Goal: Task Accomplishment & Management: Complete application form

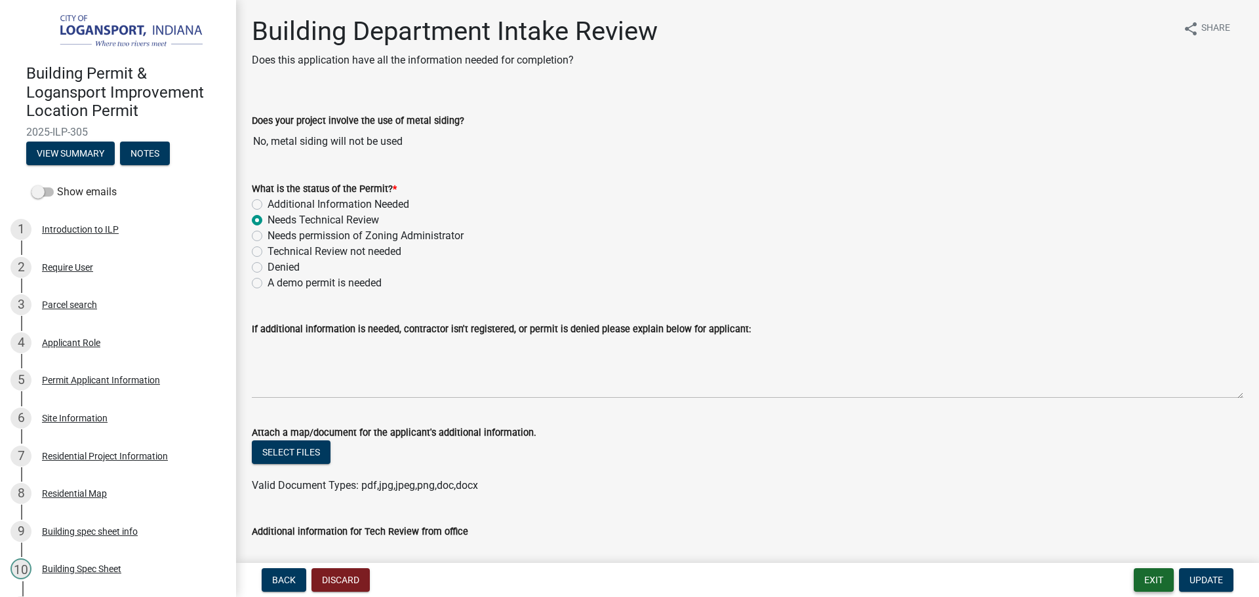
click at [1138, 575] on button "Exit" at bounding box center [1153, 580] width 40 height 24
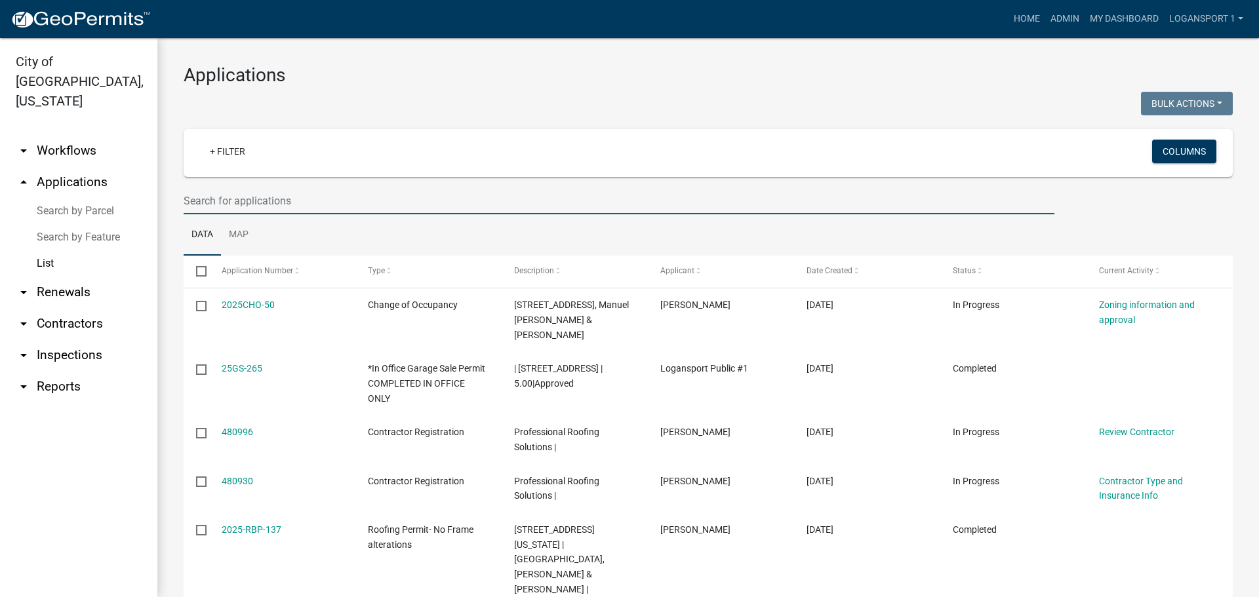
click at [246, 205] on input "text" at bounding box center [619, 200] width 870 height 27
click at [191, 195] on input "text" at bounding box center [619, 200] width 870 height 27
click at [1031, 24] on link "Home" at bounding box center [1026, 19] width 37 height 25
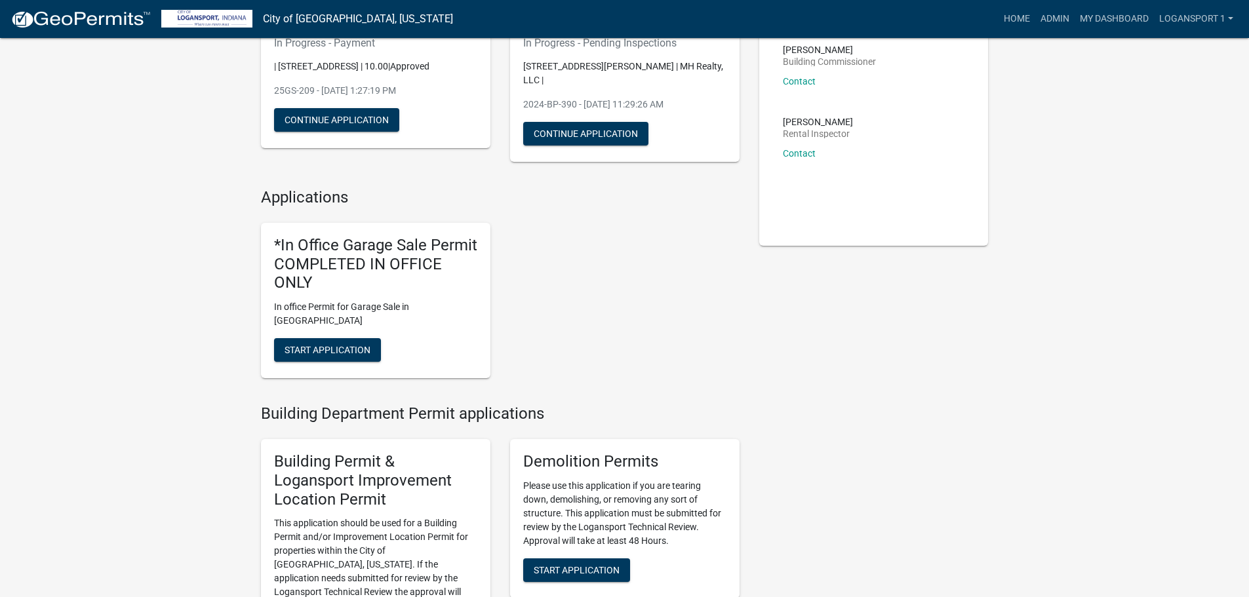
scroll to position [262, 0]
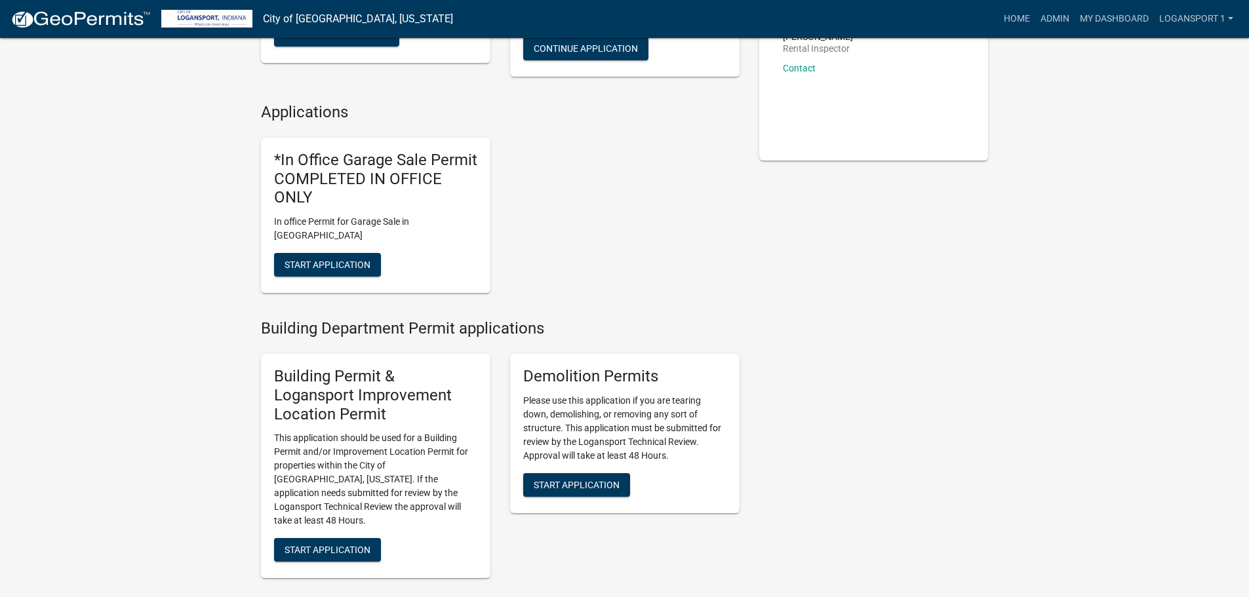
click at [324, 521] on div "Building Permit & Logansport Improvement Location Permit This application shoul…" at bounding box center [375, 466] width 229 height 224
click at [326, 545] on span "Start Application" at bounding box center [327, 550] width 86 height 10
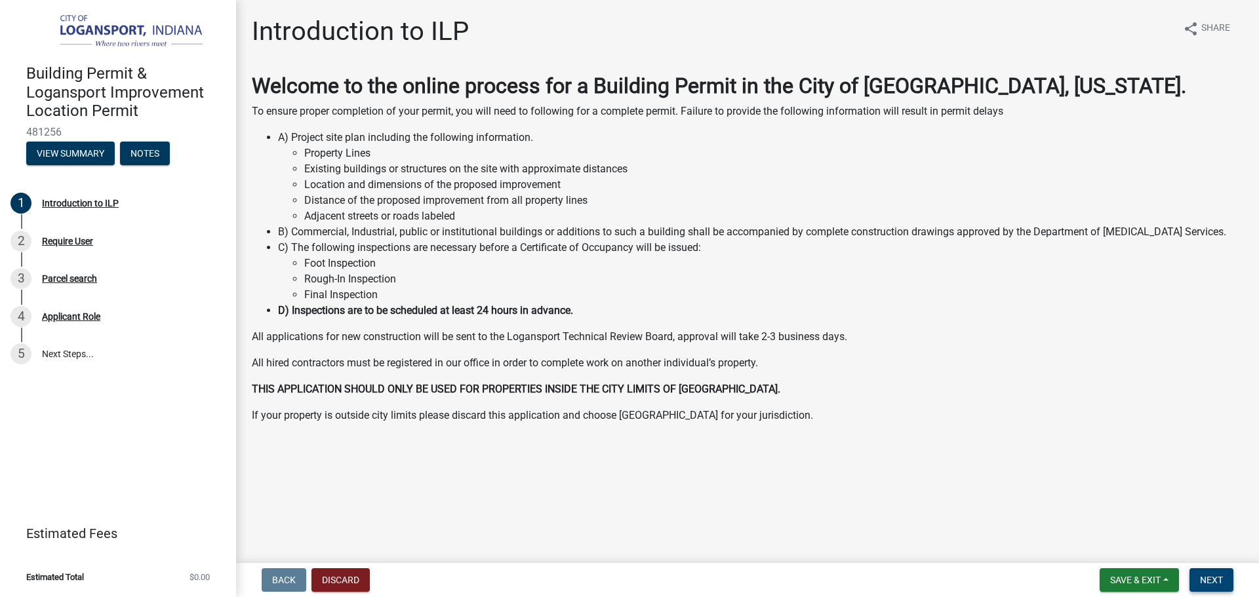
click at [1227, 585] on button "Next" at bounding box center [1211, 580] width 44 height 24
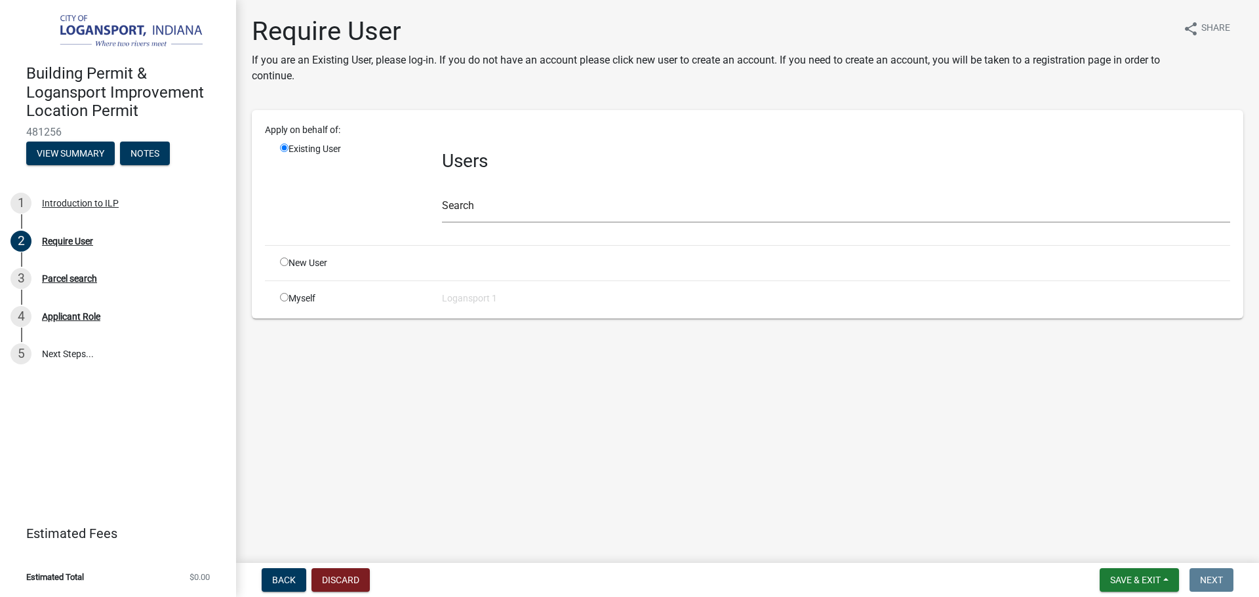
click at [280, 265] on input "radio" at bounding box center [284, 262] width 9 height 9
radio input "true"
radio input "false"
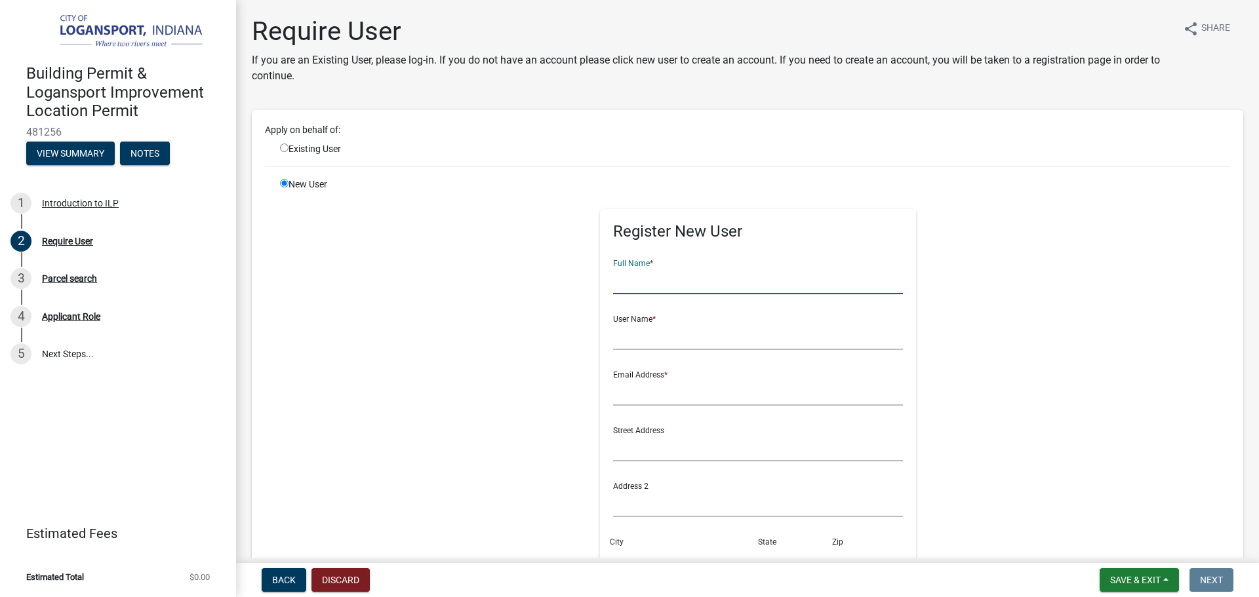
click at [676, 279] on input "text" at bounding box center [758, 280] width 290 height 27
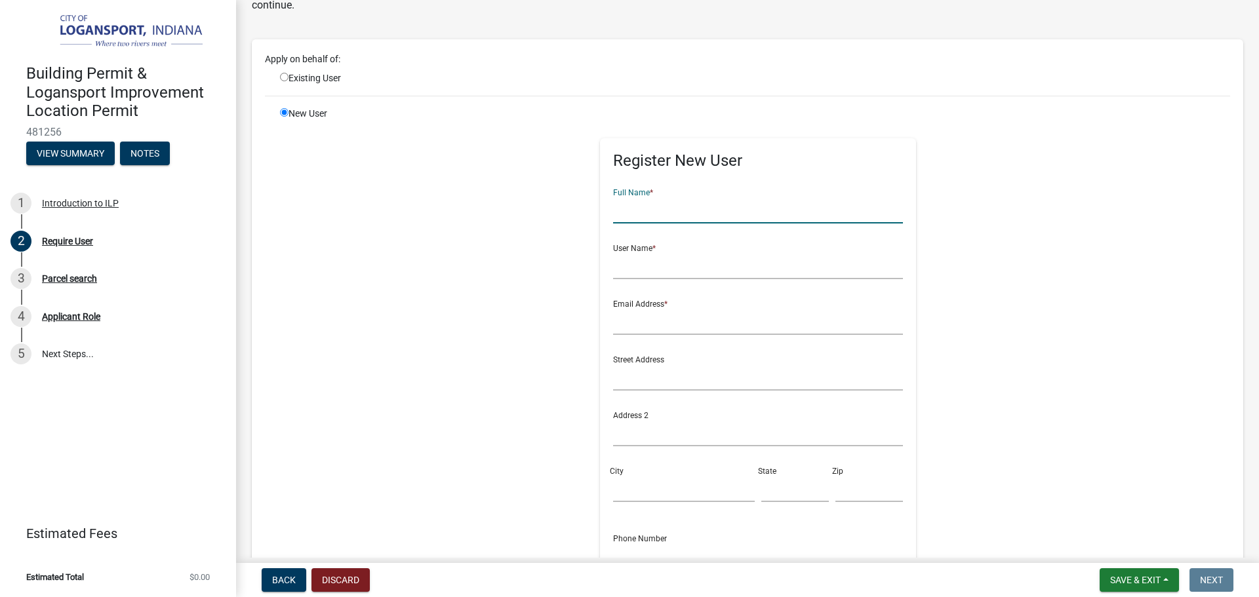
scroll to position [131, 0]
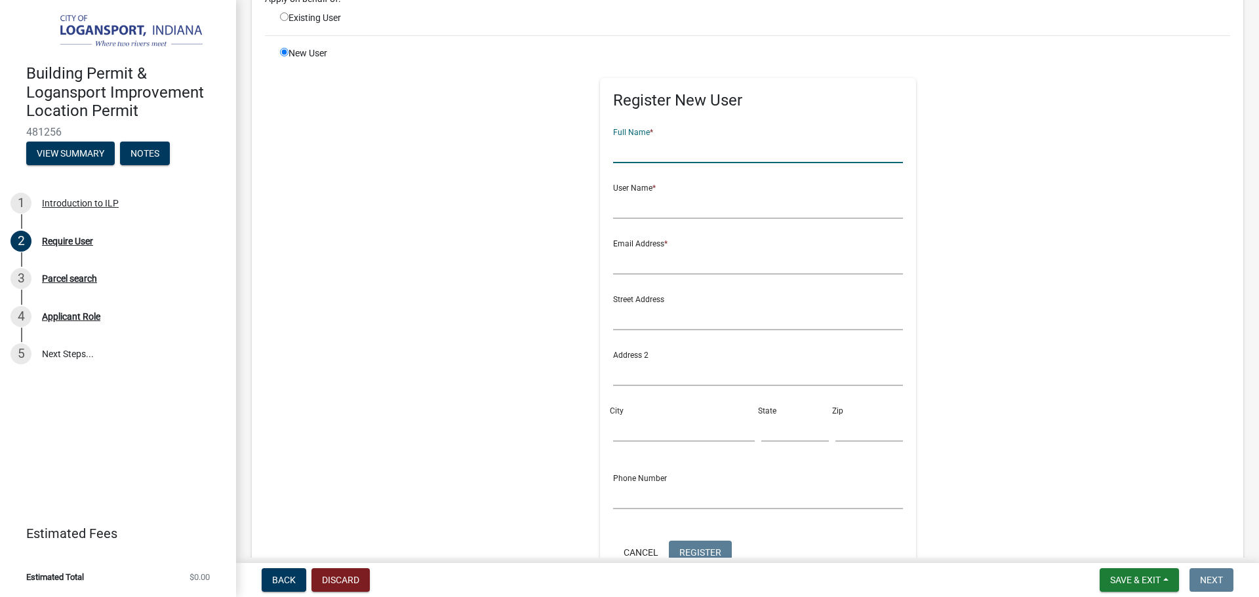
click at [791, 154] on input "text" at bounding box center [758, 149] width 290 height 27
type input "Todd and Mildred Bassett"
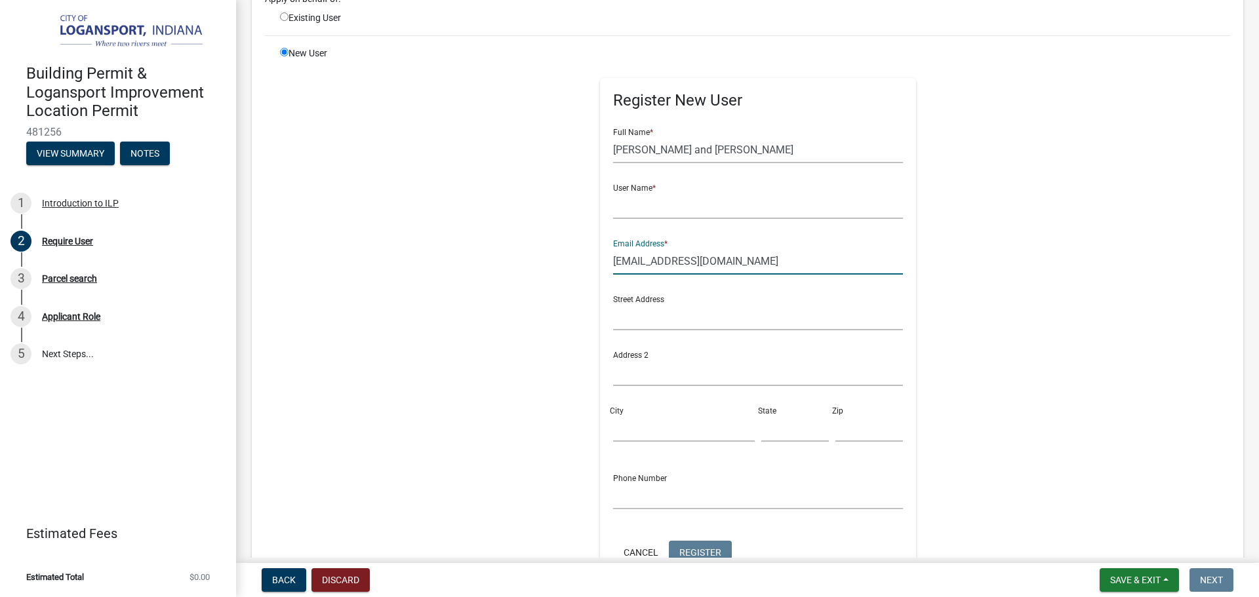
type input "mbassett1963@gmail.com"
click at [642, 322] on input "text" at bounding box center [758, 316] width 290 height 27
type input "921 Van Tower Dr."
type input "Logansport"
type input "IN"
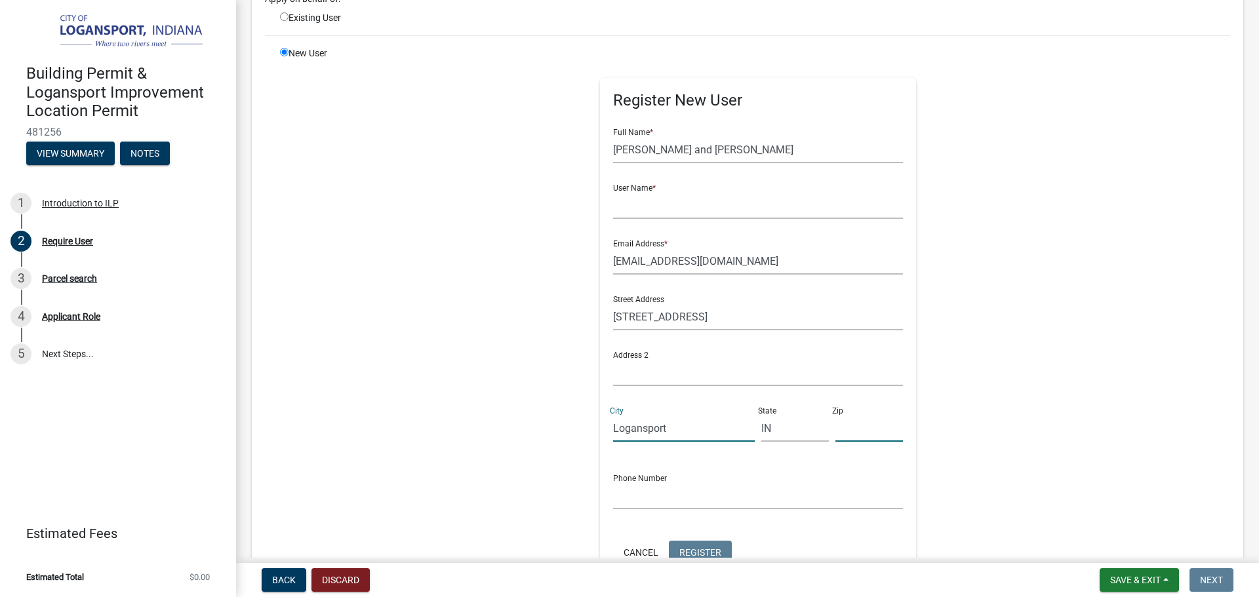
type input "46947"
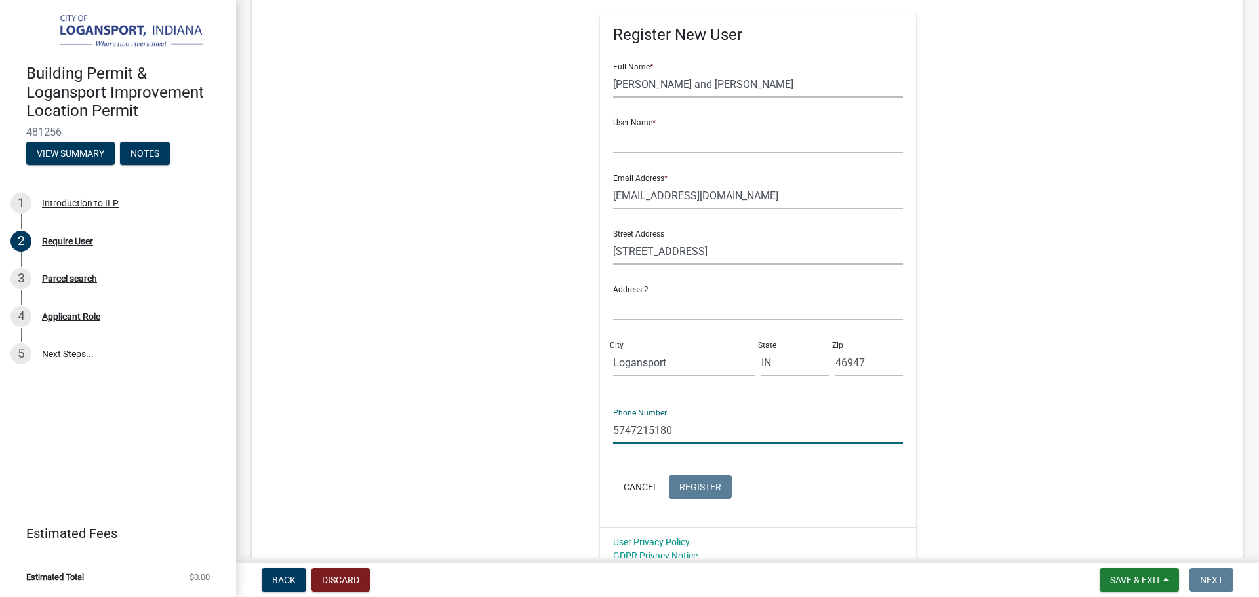
drag, startPoint x: 730, startPoint y: 424, endPoint x: 571, endPoint y: 427, distance: 159.3
click at [571, 427] on div "Register New User Full Name * Todd and Mildred Bassett User Name * Email Addres…" at bounding box center [758, 276] width 672 height 590
type input "5743556387"
click at [673, 193] on input "mbassett1963@gmail.com" at bounding box center [758, 195] width 290 height 27
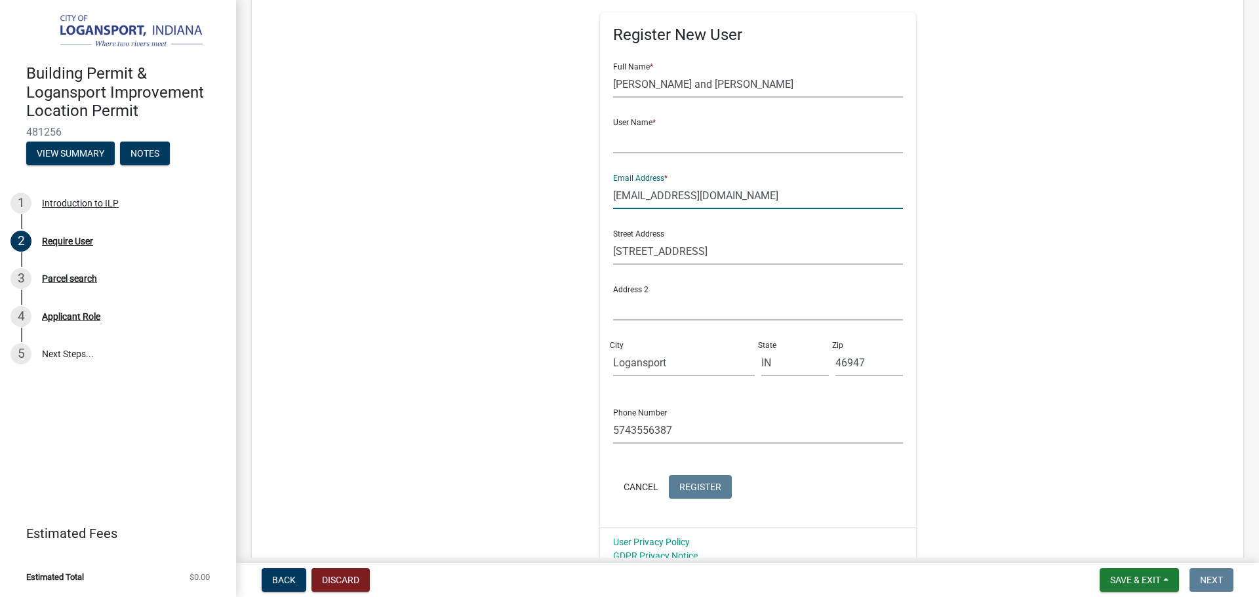
click at [673, 193] on input "mbassett1963@gmail.com" at bounding box center [758, 195] width 290 height 27
click at [648, 144] on input "text" at bounding box center [758, 140] width 290 height 27
paste input "mbassett1963@gmail.com"
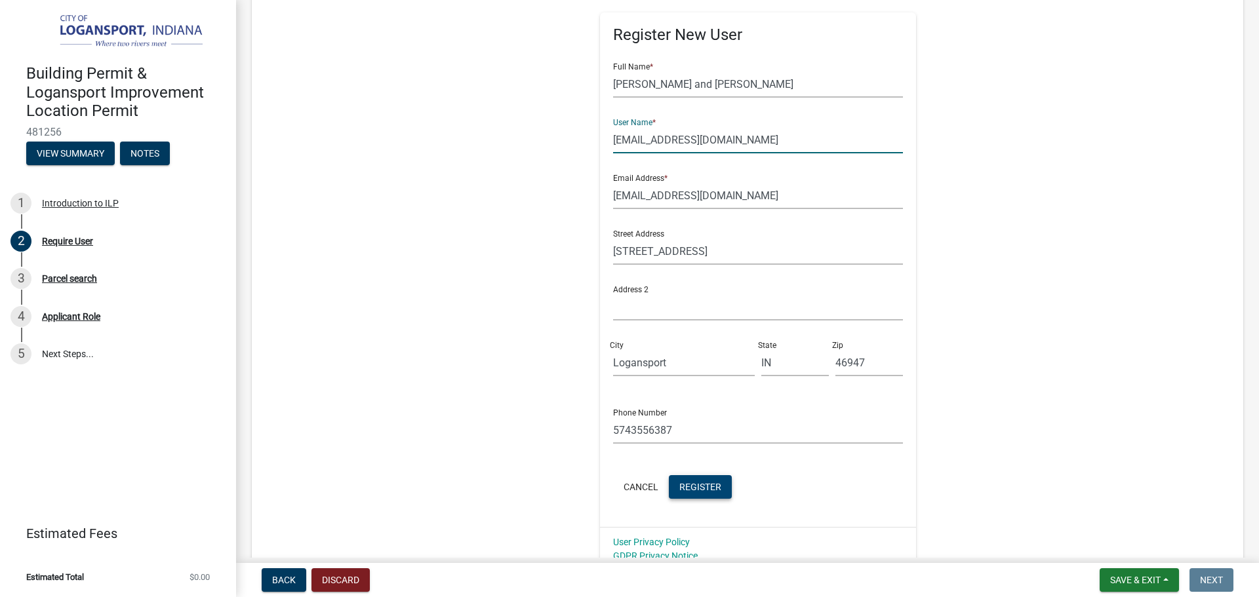
type input "mbassett1963@gmail.com"
click at [685, 487] on span "Register" at bounding box center [700, 486] width 42 height 10
click at [639, 486] on button "Cancel" at bounding box center [641, 487] width 56 height 24
radio input "true"
radio input "false"
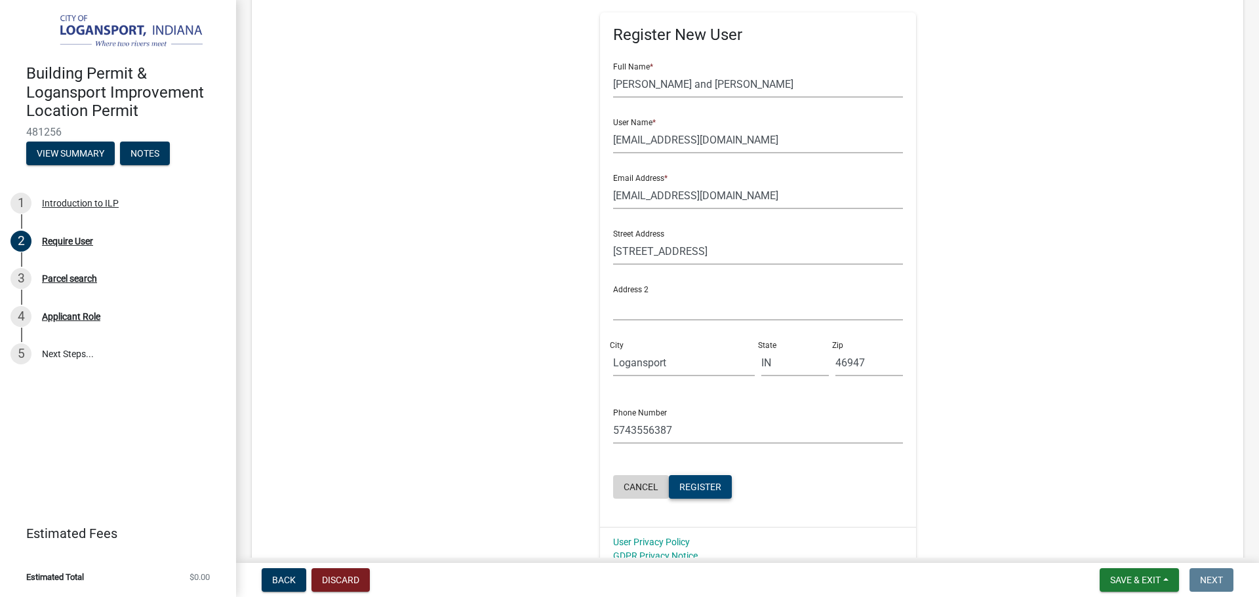
scroll to position [0, 0]
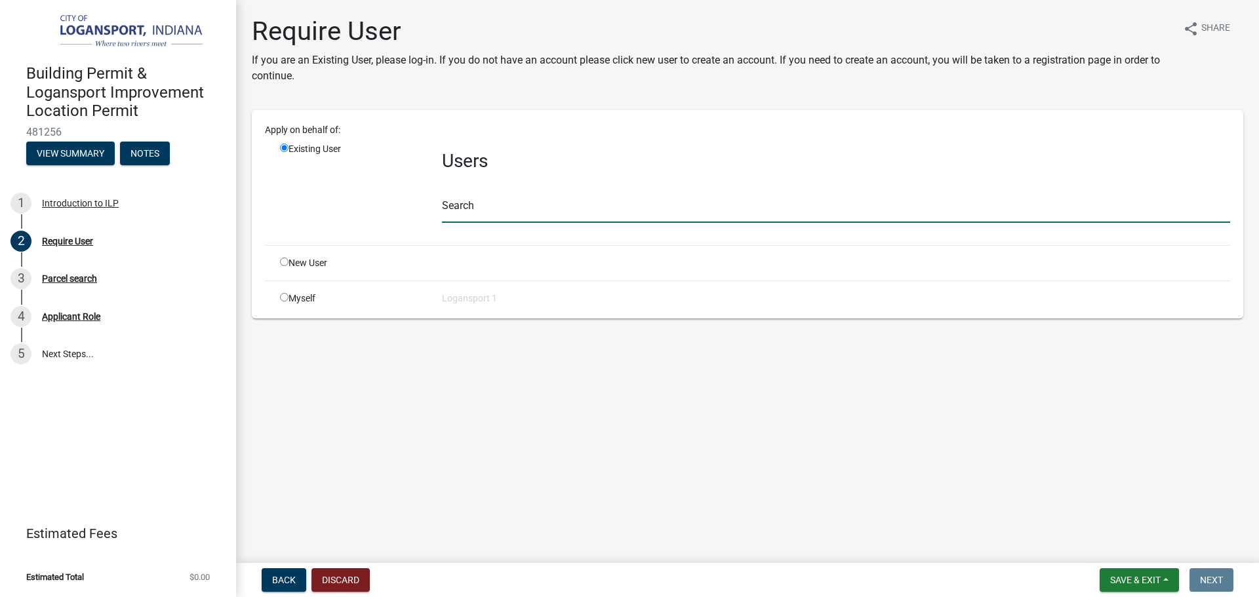
click at [455, 204] on input "text" at bounding box center [836, 209] width 788 height 27
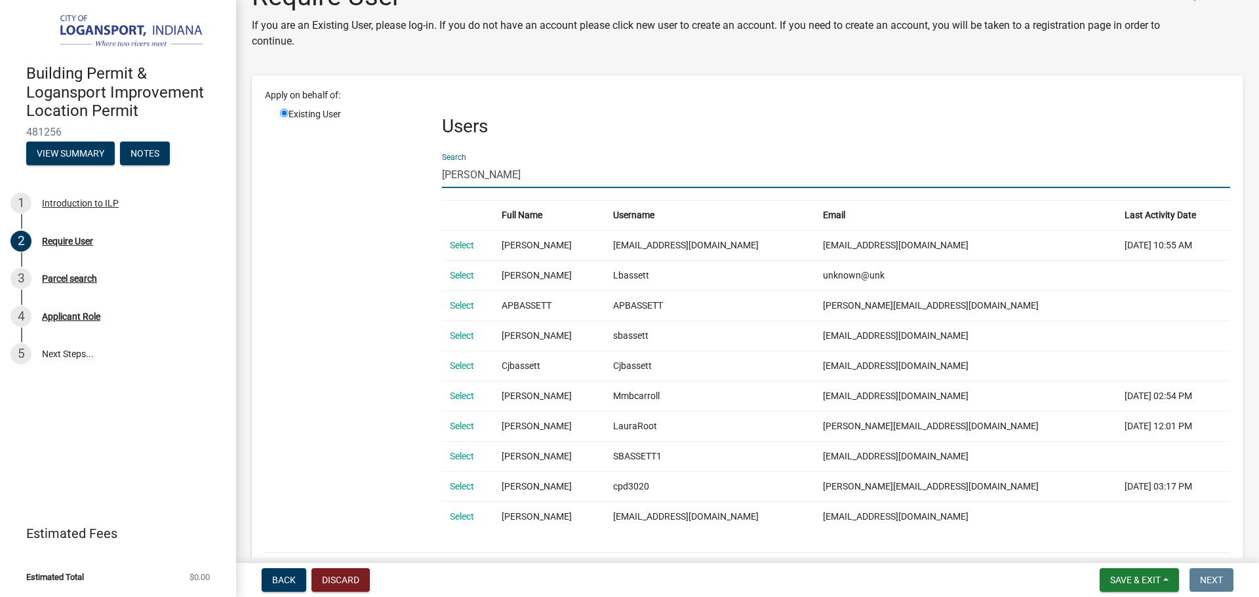
scroll to position [66, 0]
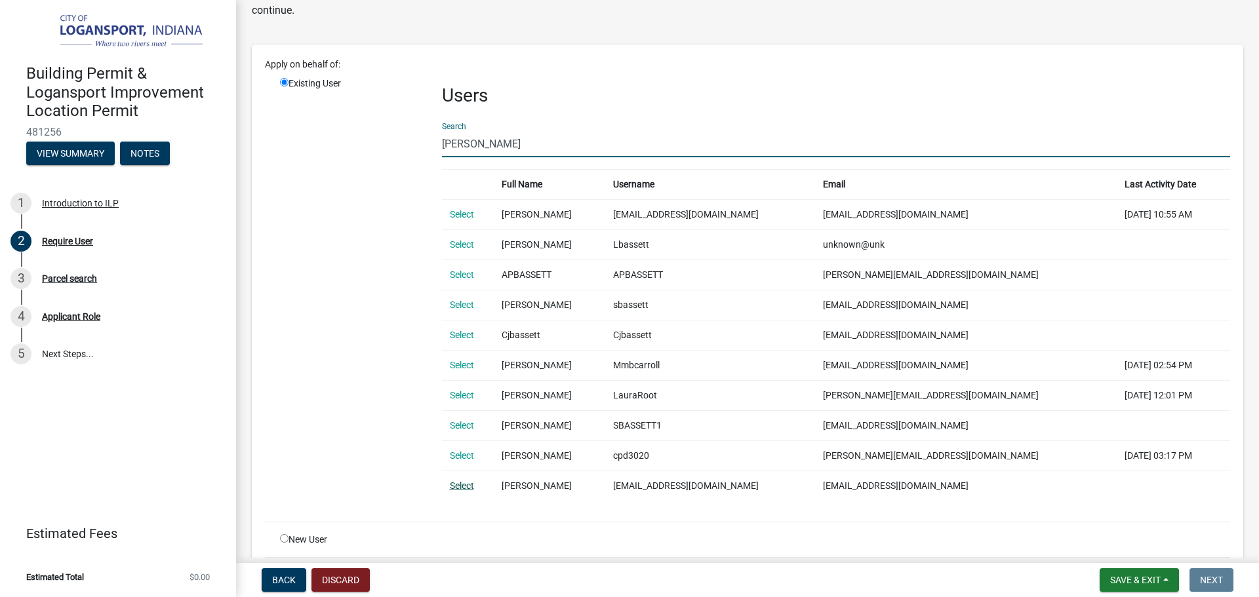
type input "bassett"
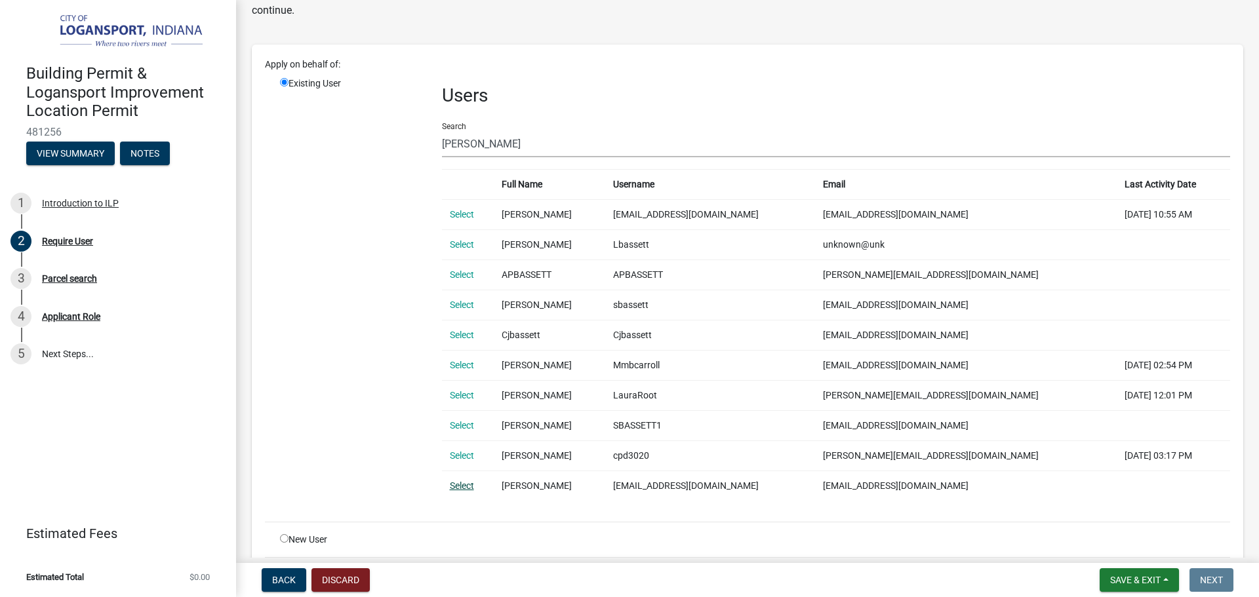
click at [456, 485] on link "Select" at bounding box center [462, 485] width 24 height 10
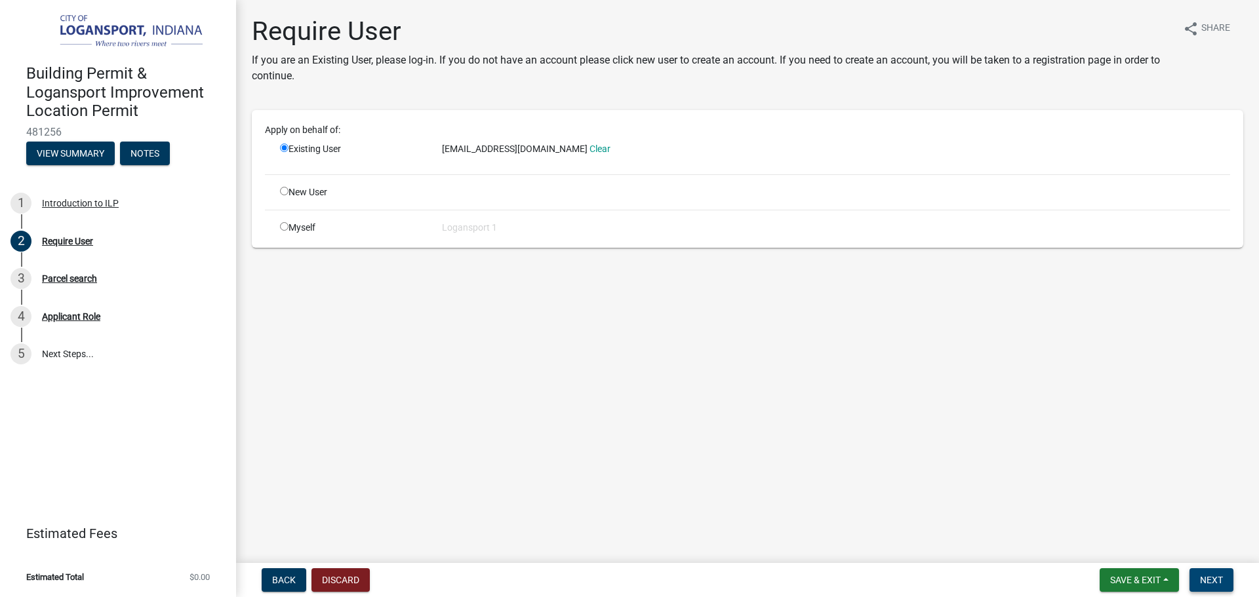
click at [1203, 581] on span "Next" at bounding box center [1211, 580] width 23 height 10
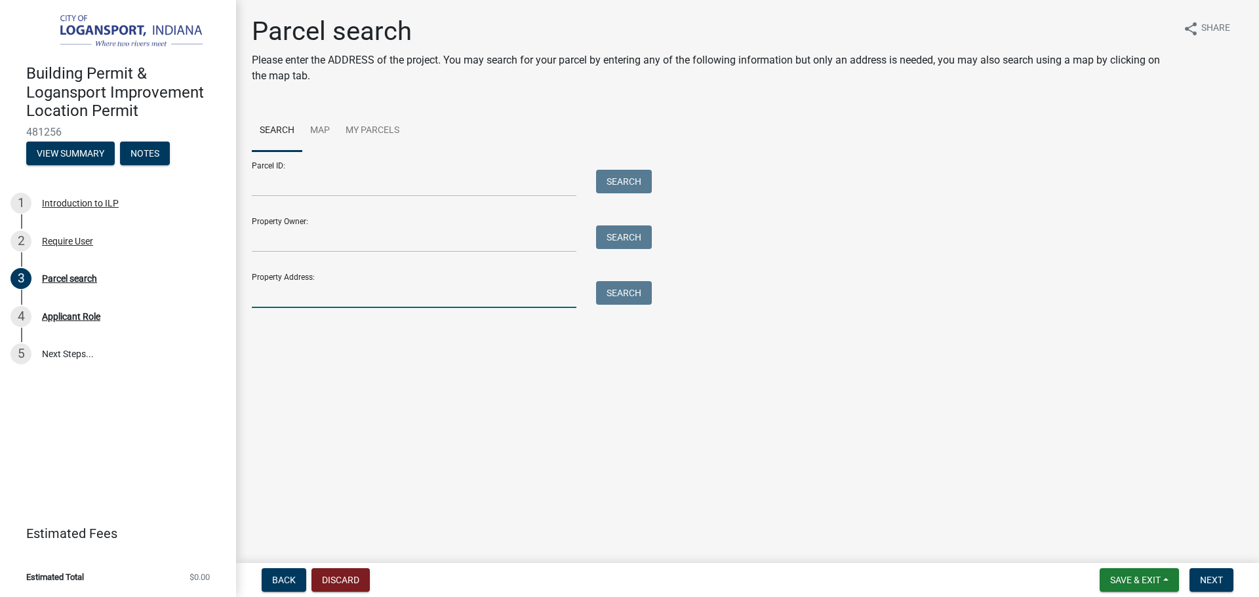
click at [508, 302] on input "Property Address:" at bounding box center [414, 294] width 324 height 27
type input "921 Van Tower"
click at [610, 284] on button "Search" at bounding box center [624, 293] width 56 height 24
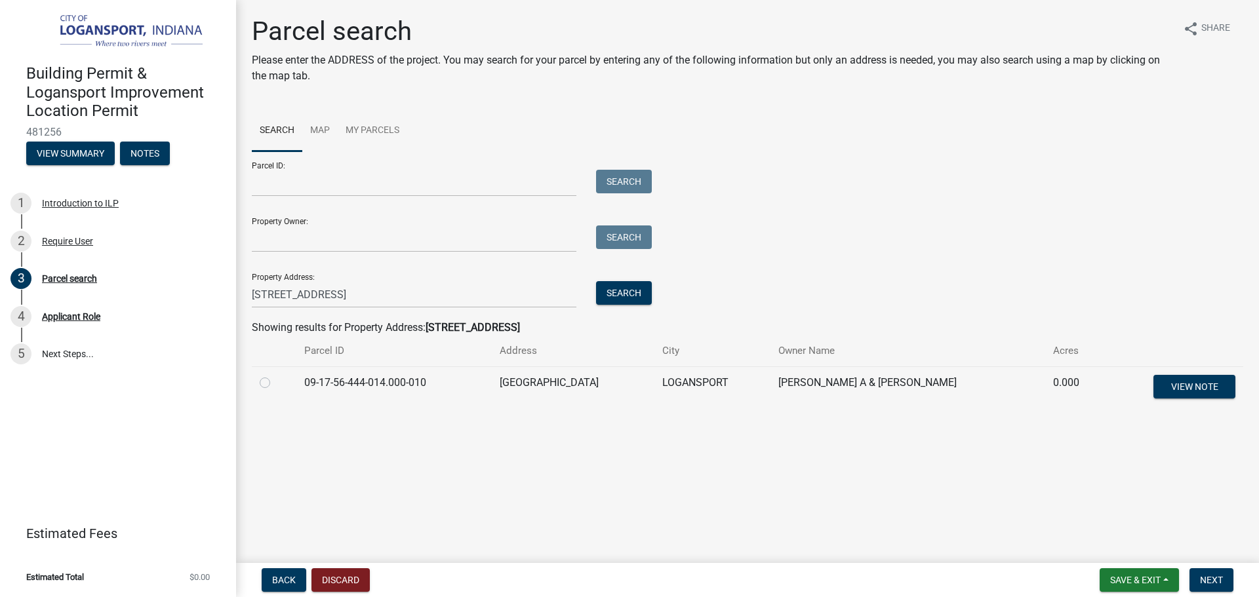
click at [275, 375] on label at bounding box center [275, 375] width 0 height 0
click at [275, 383] on input "radio" at bounding box center [279, 379] width 9 height 9
radio input "true"
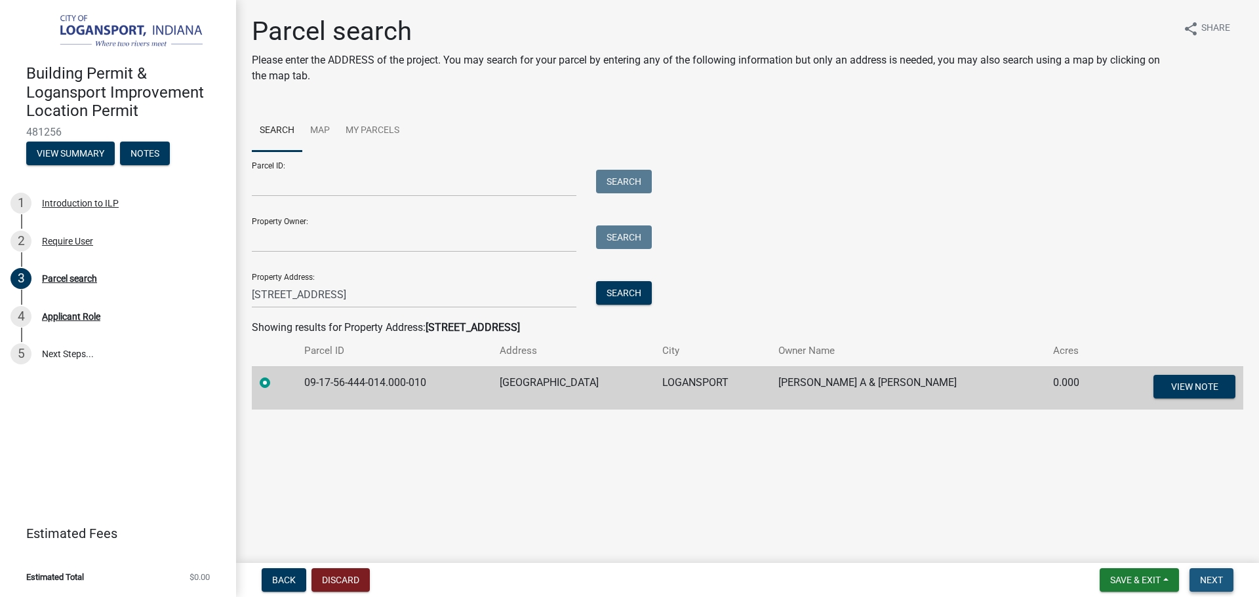
click at [1213, 582] on span "Next" at bounding box center [1211, 580] width 23 height 10
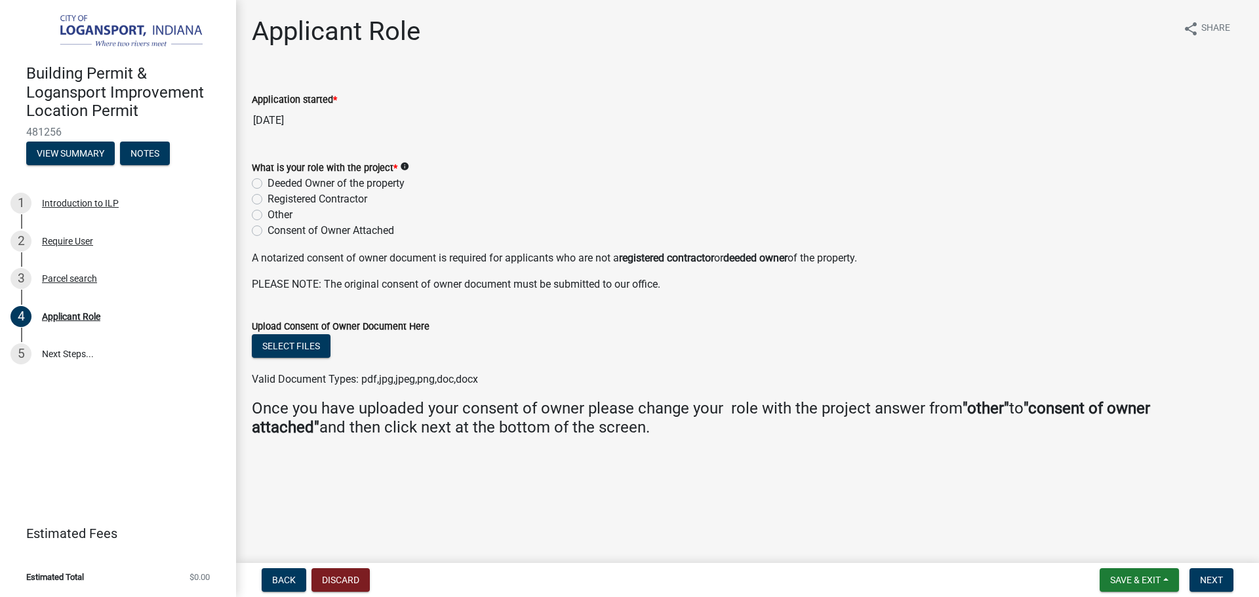
click at [267, 184] on label "Deeded Owner of the property" at bounding box center [335, 184] width 137 height 16
click at [267, 184] on input "Deeded Owner of the property" at bounding box center [271, 180] width 9 height 9
radio input "true"
drag, startPoint x: 1205, startPoint y: 578, endPoint x: 1112, endPoint y: 515, distance: 112.4
click at [1202, 574] on button "Next" at bounding box center [1211, 580] width 44 height 24
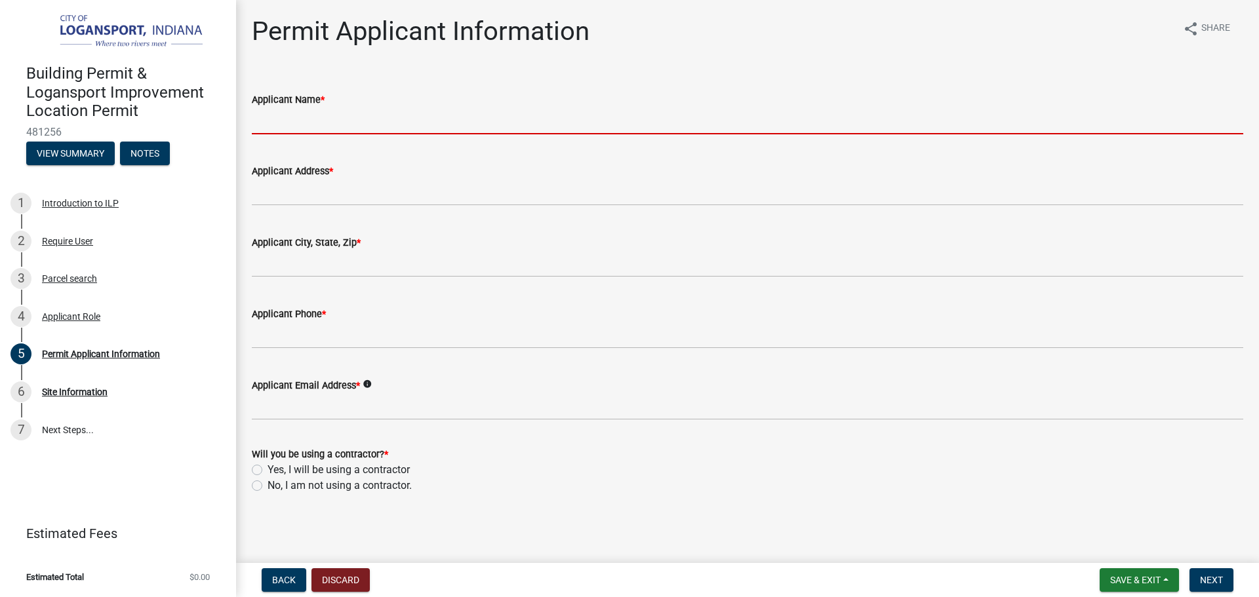
click at [300, 125] on input "Applicant Name *" at bounding box center [747, 120] width 991 height 27
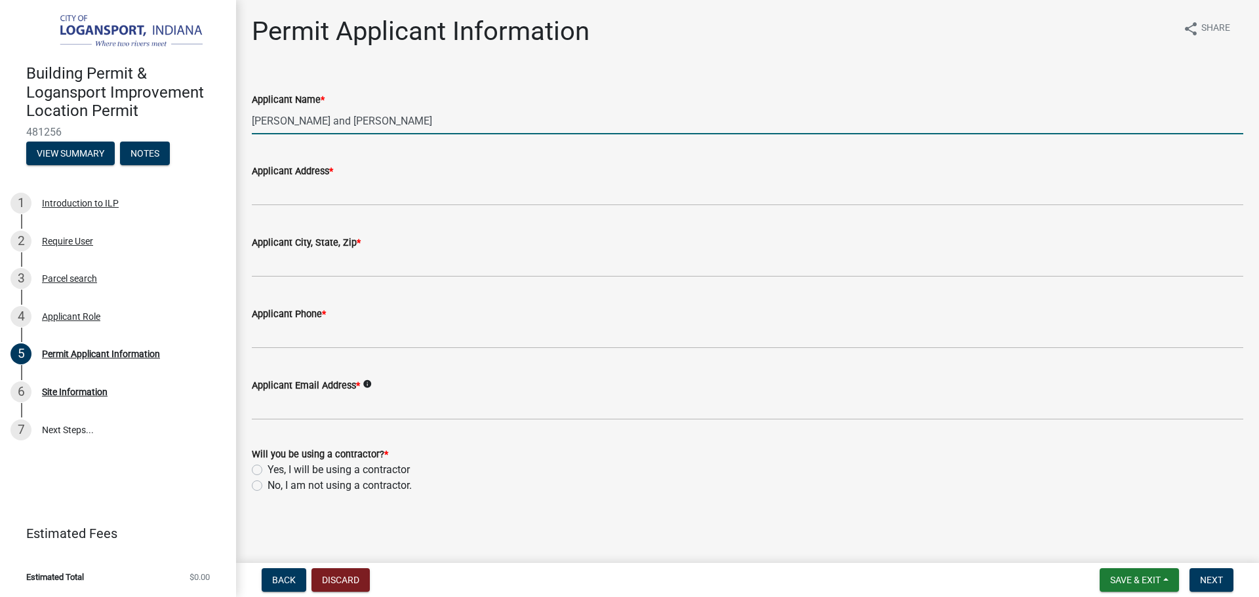
type input "Mildred and Todd Bassett"
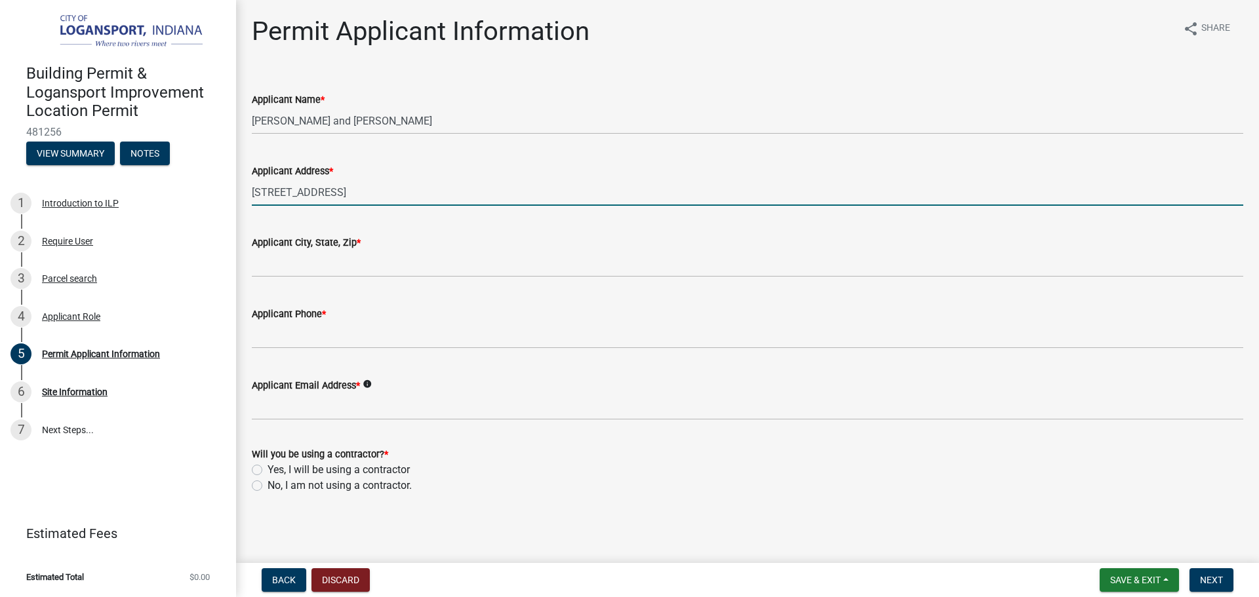
type input "921 Van Tower Dr."
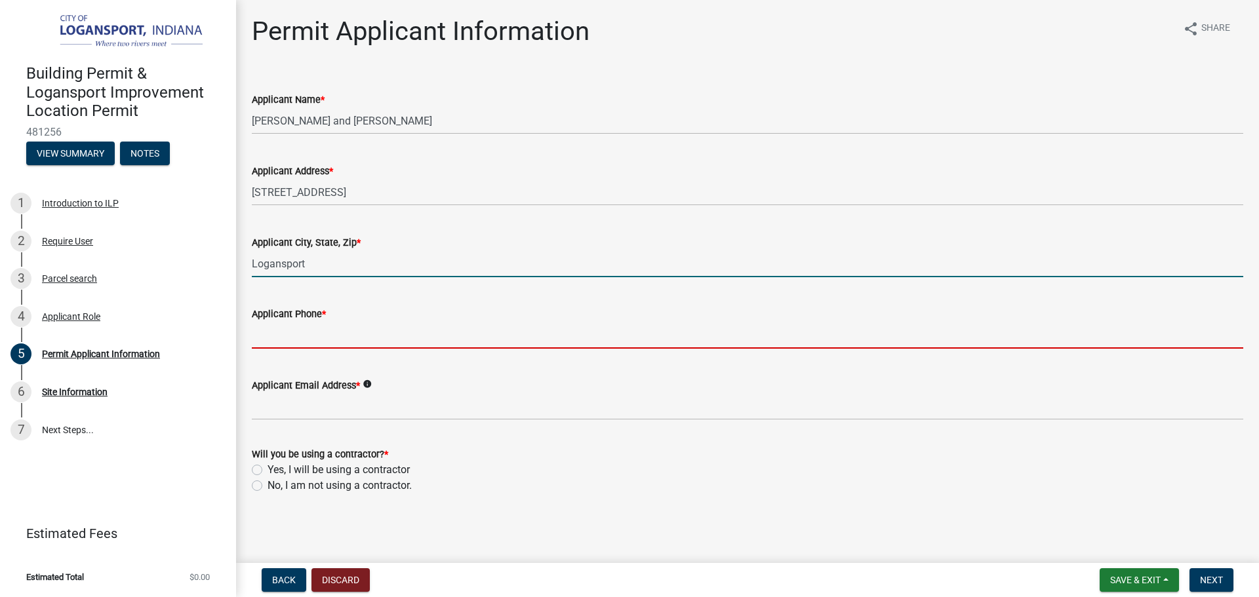
click at [475, 269] on input "Logansport" at bounding box center [747, 263] width 991 height 27
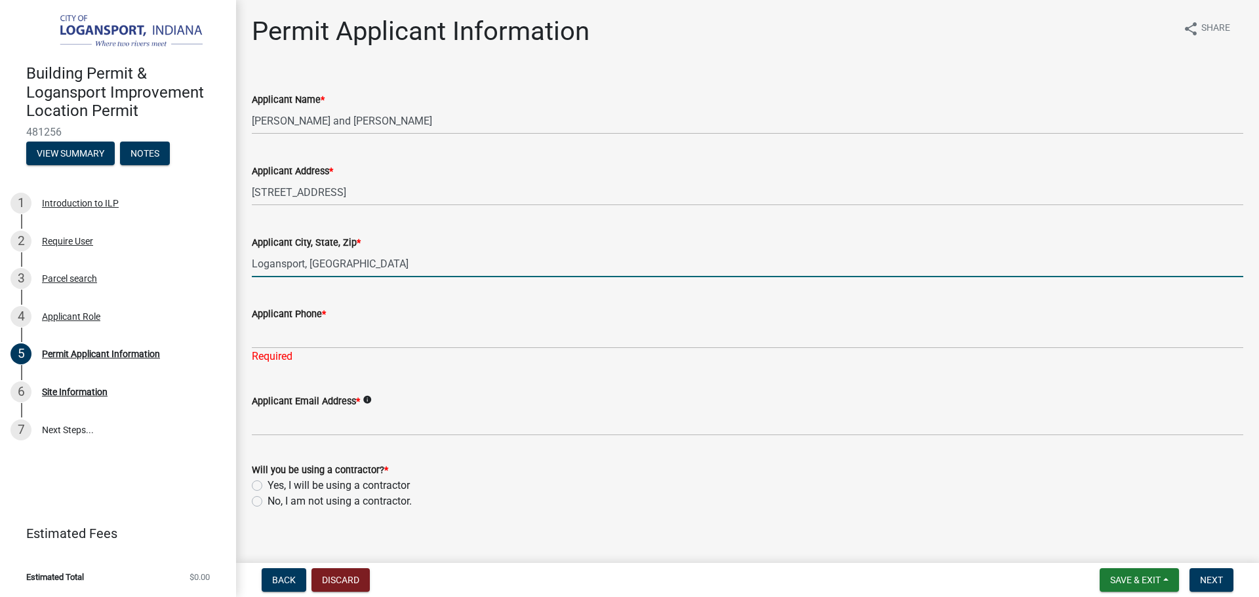
type input "Logansport, IN 46947"
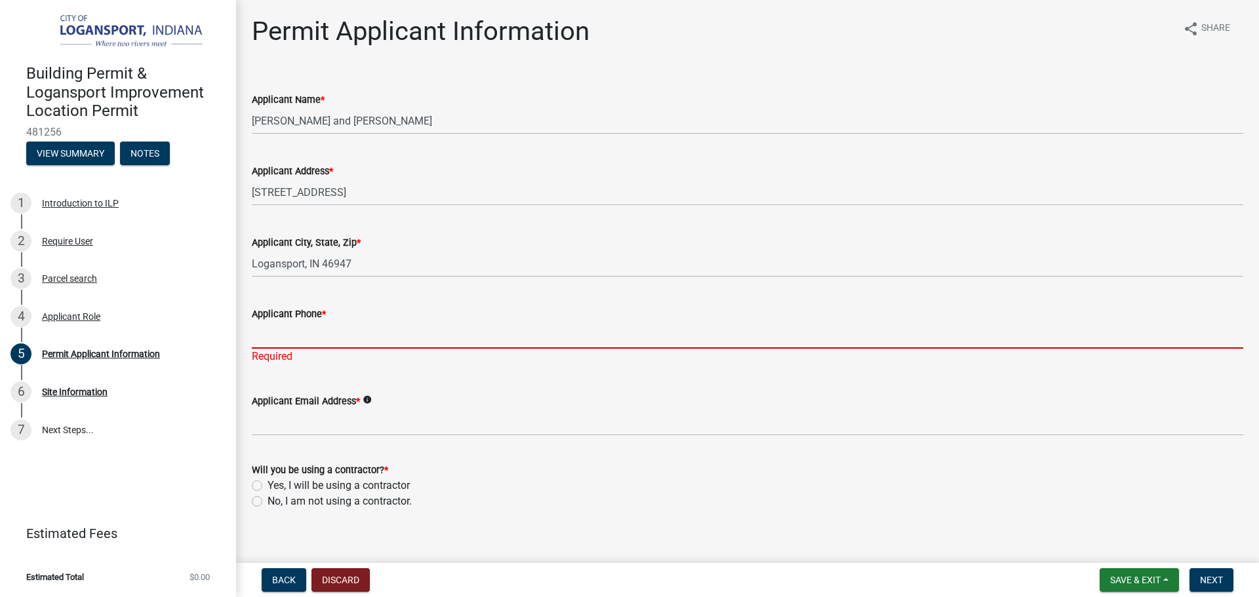
click at [284, 345] on input "Applicant Phone *" at bounding box center [747, 335] width 991 height 27
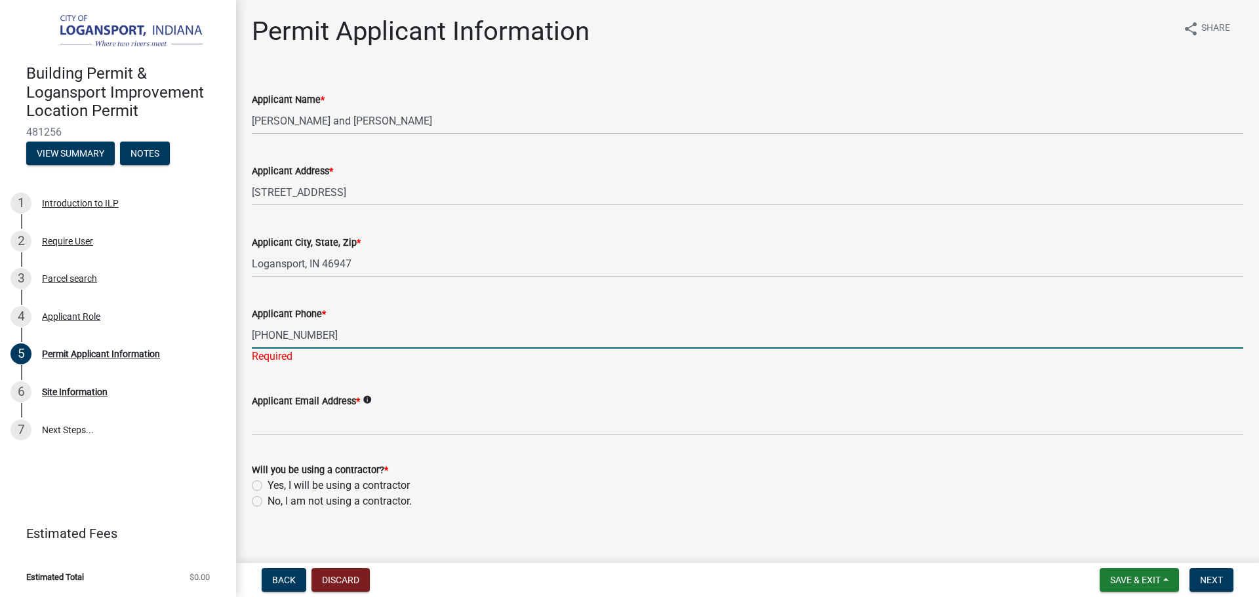
type input "574-355-6387"
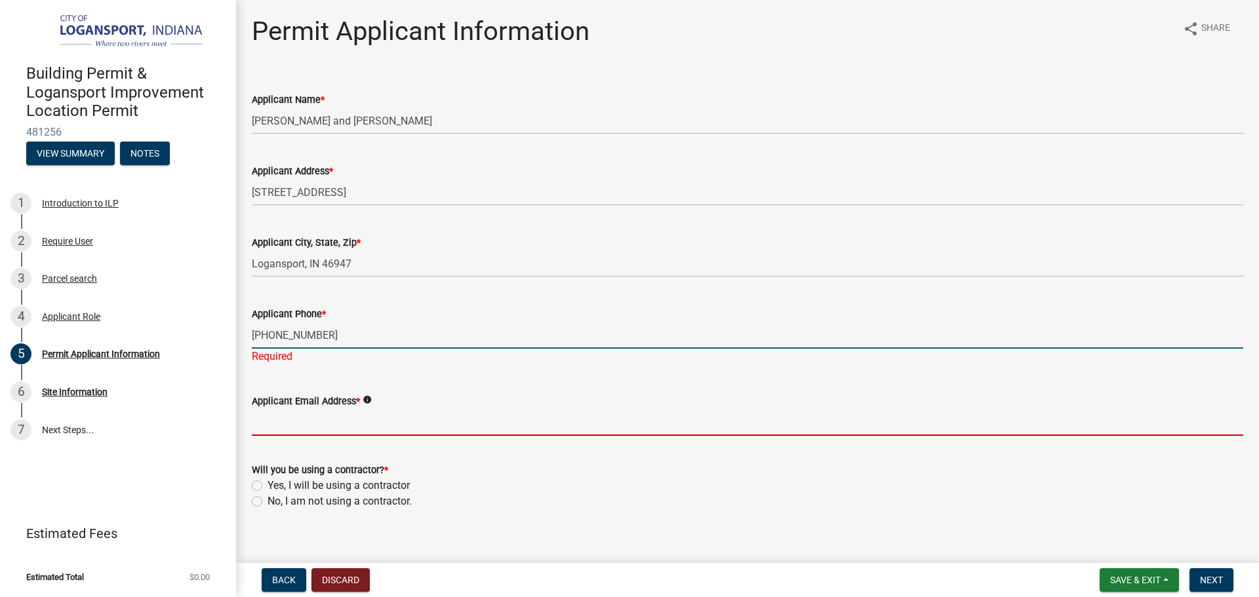
click at [314, 431] on wm-data-entity-input-list "Applicant Name * Mildred and Todd Bassett Applicant Address * 921 Van Tower Dr.…" at bounding box center [747, 297] width 991 height 448
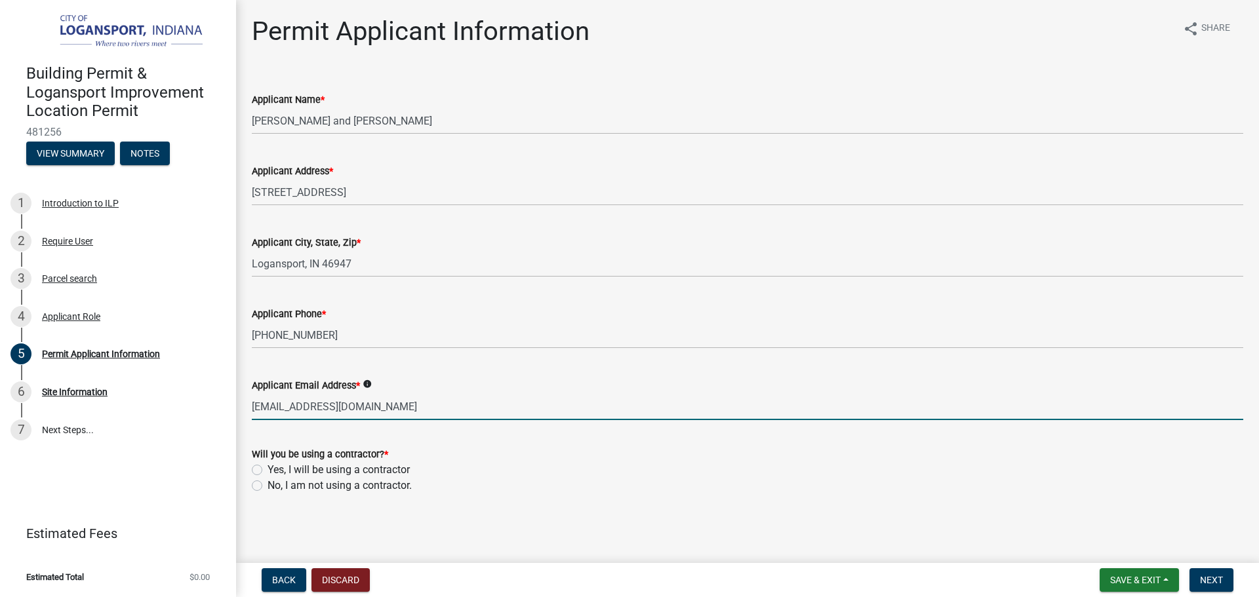
type input "mbassett1963@gmai.com"
click at [267, 485] on label "No, I am not using a contractor." at bounding box center [339, 486] width 144 height 16
click at [267, 485] on input "No, I am not using a contractor." at bounding box center [271, 482] width 9 height 9
radio input "true"
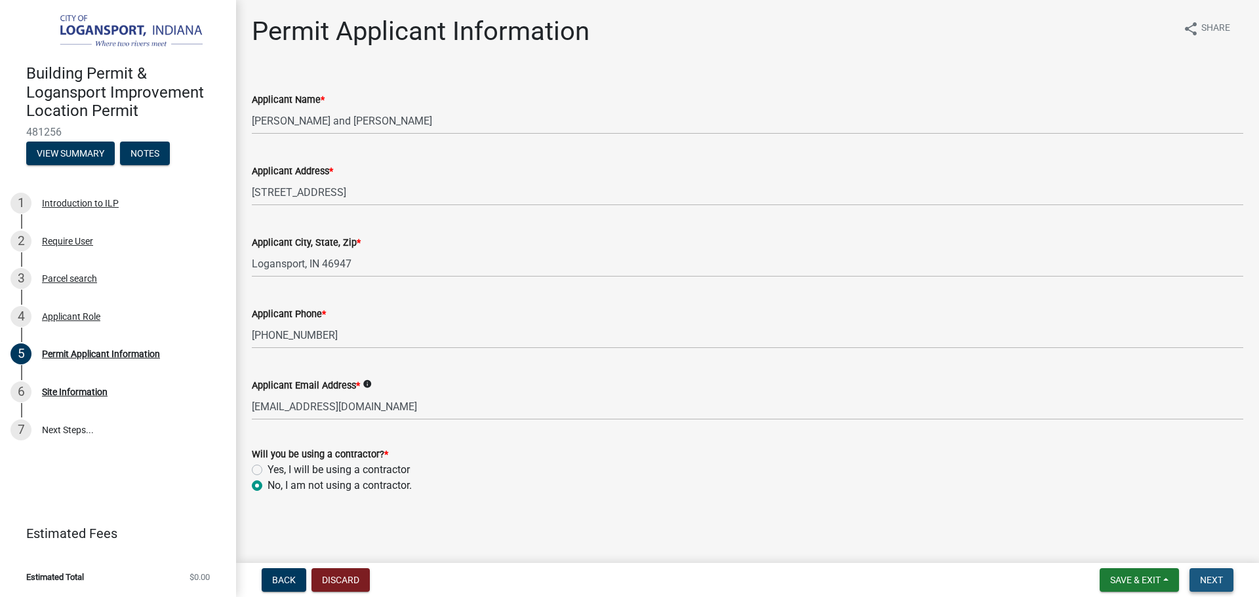
click at [1209, 579] on span "Next" at bounding box center [1211, 580] width 23 height 10
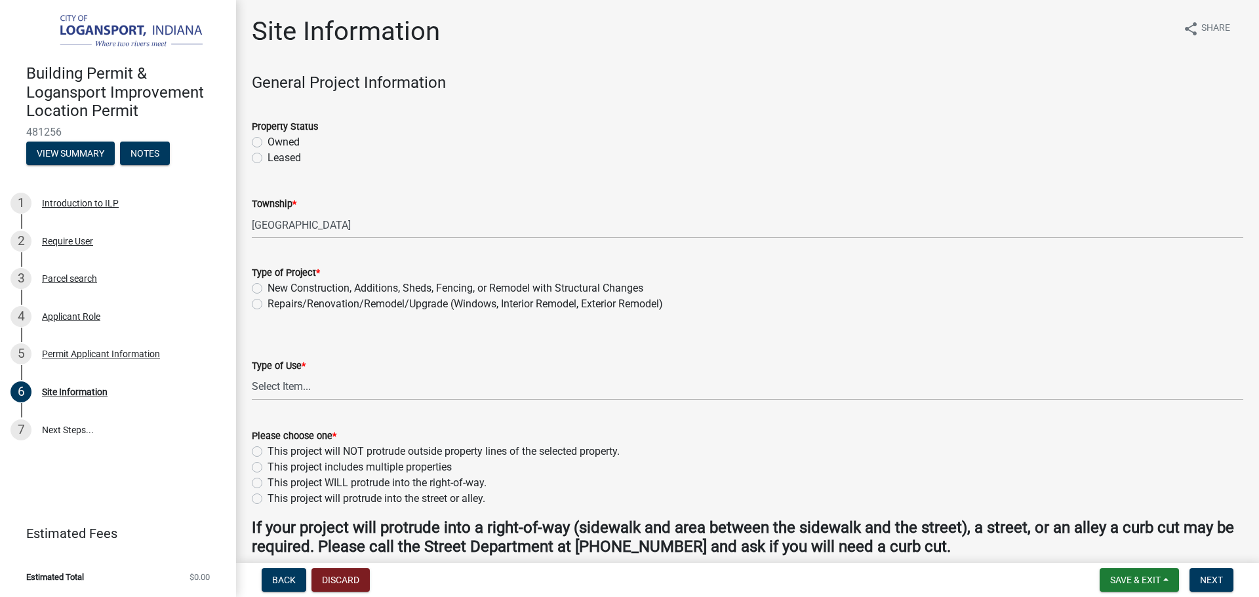
click at [267, 142] on label "Owned" at bounding box center [283, 142] width 32 height 16
click at [267, 142] on input "Owned" at bounding box center [271, 138] width 9 height 9
radio input "true"
click at [267, 289] on label "New Construction, Additions, Sheds, Fencing, or Remodel with Structural Changes" at bounding box center [455, 289] width 376 height 16
click at [267, 289] on input "New Construction, Additions, Sheds, Fencing, or Remodel with Structural Changes" at bounding box center [271, 285] width 9 height 9
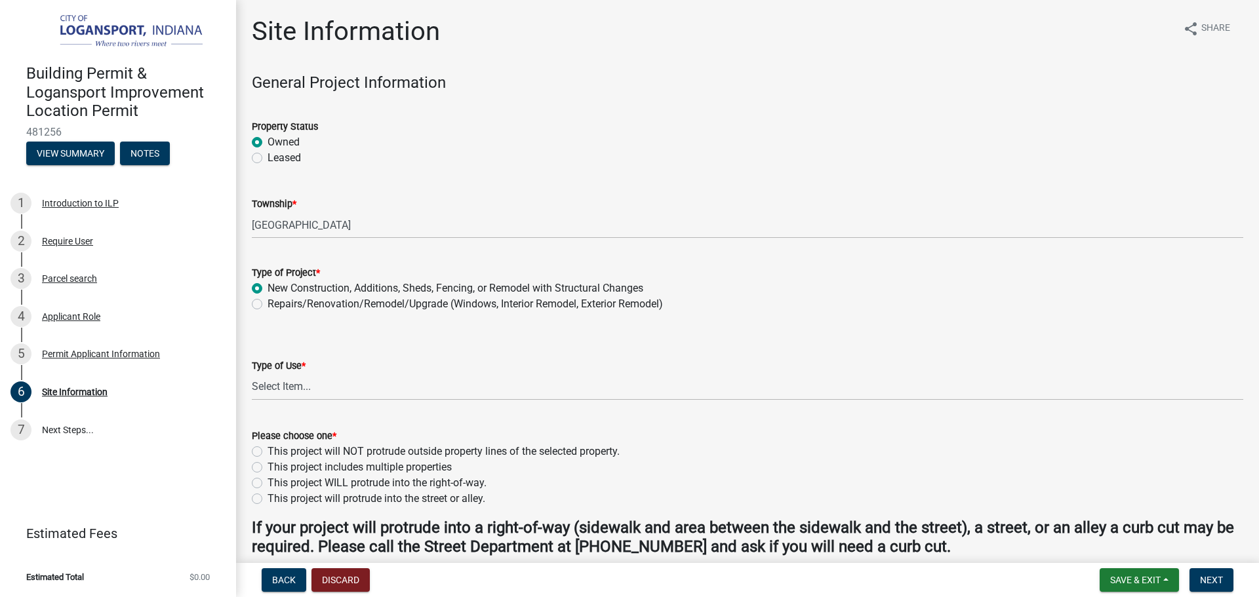
radio input "true"
click at [283, 394] on select "Select Item... Residential Commercial/Industrial Agricultural Public/Semi Public" at bounding box center [747, 387] width 991 height 27
click at [252, 374] on select "Select Item... Residential Commercial/Industrial Agricultural Public/Semi Public" at bounding box center [747, 387] width 991 height 27
select select "62802869-e470-474a-8a4c-8dbe1ccdd5ac"
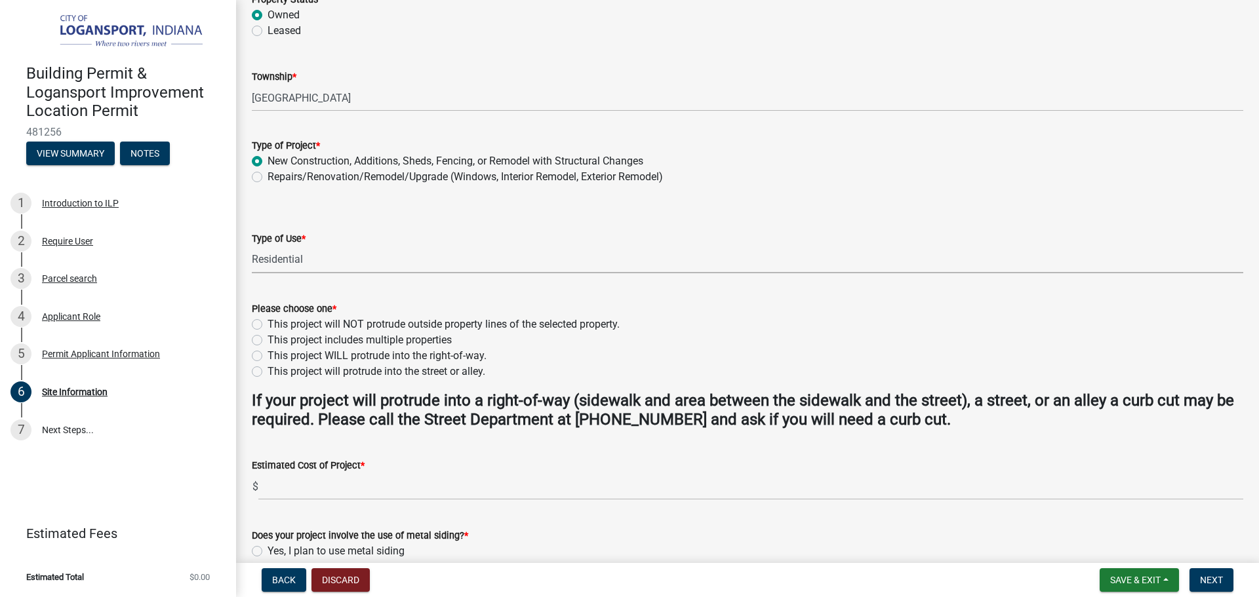
scroll to position [131, 0]
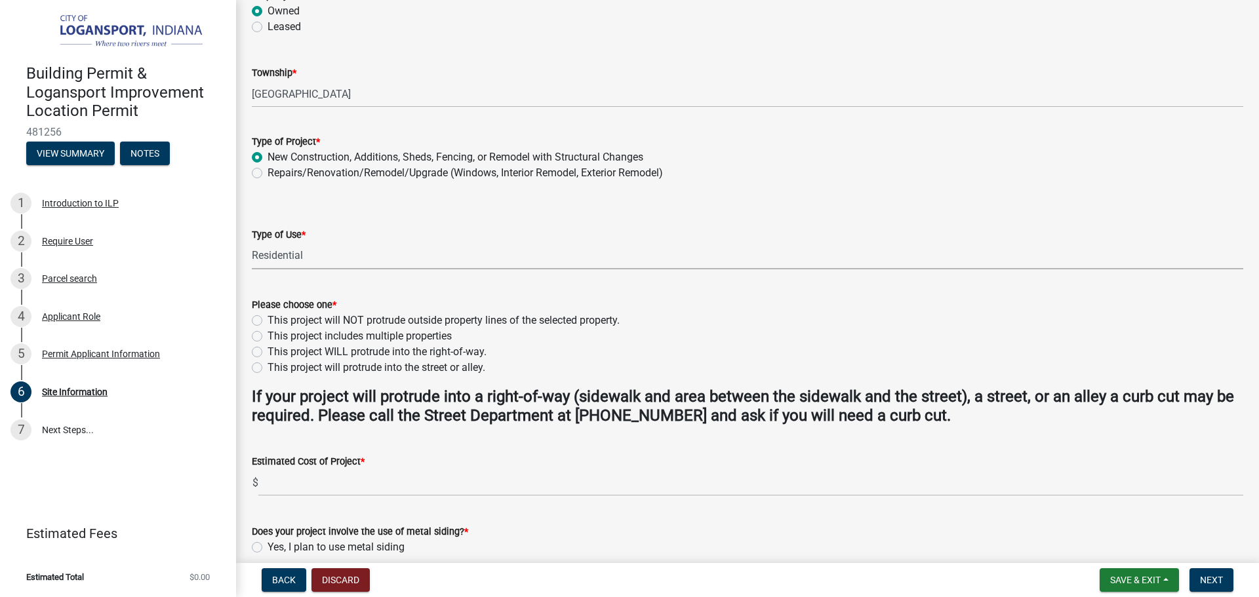
click at [262, 317] on div "This project will NOT protrude outside property lines of the selected property." at bounding box center [747, 321] width 991 height 16
click at [262, 319] on div "This project will NOT protrude outside property lines of the selected property." at bounding box center [747, 321] width 991 height 16
click at [267, 324] on label "This project will NOT protrude outside property lines of the selected property." at bounding box center [443, 321] width 352 height 16
click at [267, 321] on input "This project will NOT protrude outside property lines of the selected property." at bounding box center [271, 317] width 9 height 9
radio input "true"
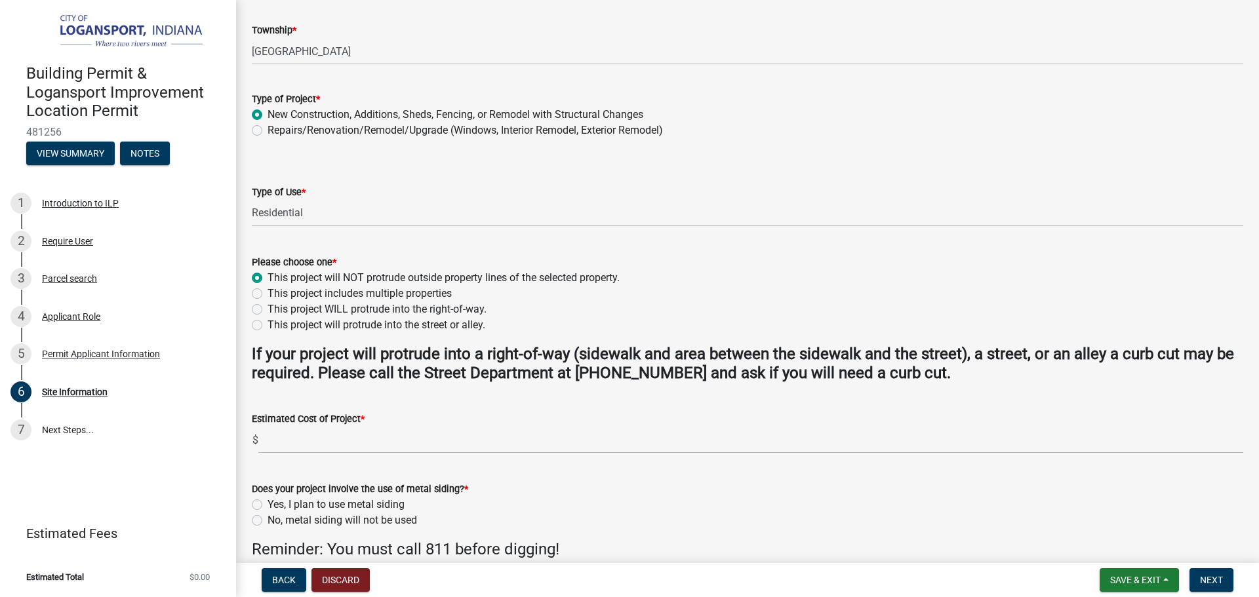
scroll to position [197, 0]
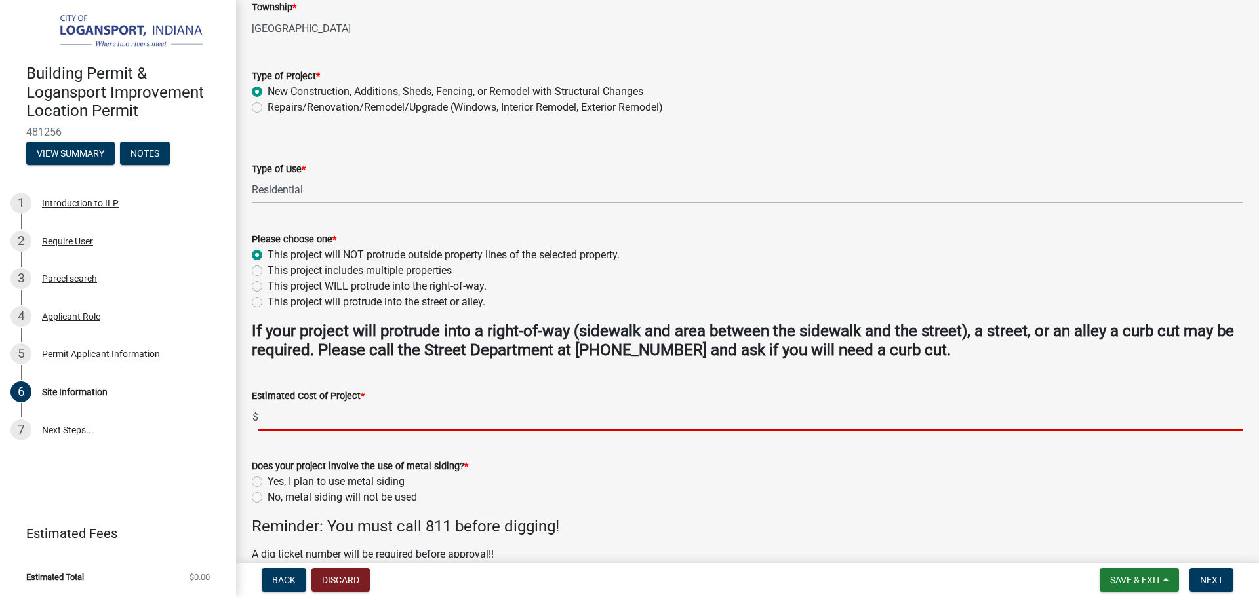
click at [283, 414] on input "text" at bounding box center [750, 417] width 985 height 27
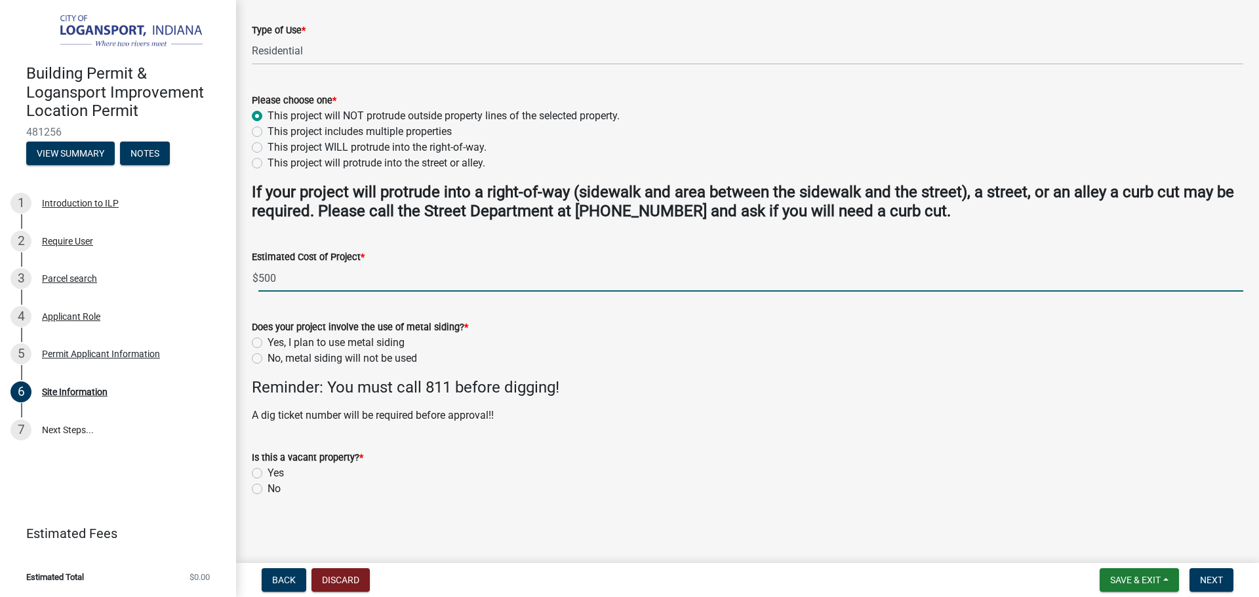
scroll to position [338, 0]
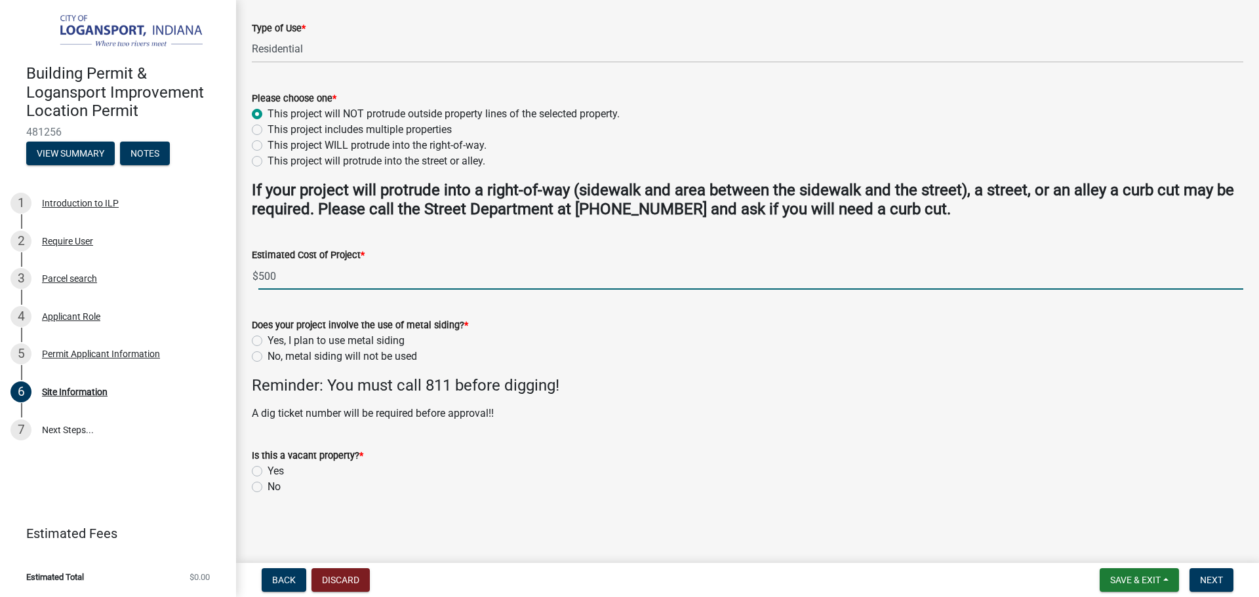
type input "500"
click at [267, 355] on label "No, metal siding will not be used" at bounding box center [341, 357] width 149 height 16
click at [267, 355] on input "No, metal siding will not be used" at bounding box center [271, 353] width 9 height 9
radio input "true"
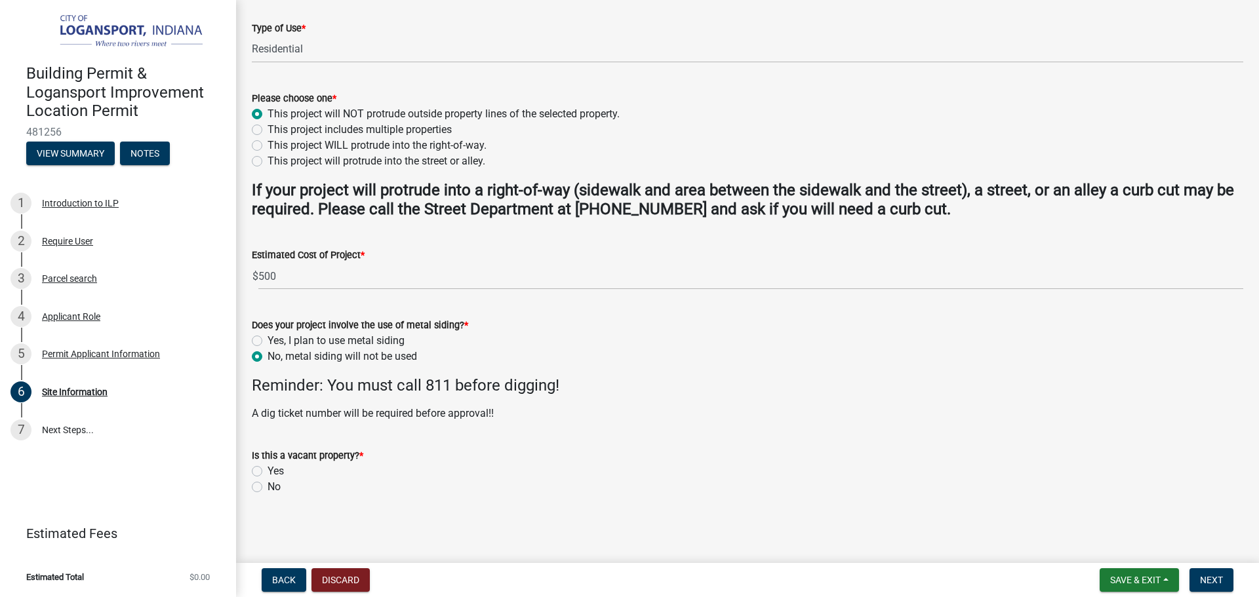
click at [267, 489] on label "No" at bounding box center [273, 487] width 13 height 16
click at [267, 488] on input "No" at bounding box center [271, 483] width 9 height 9
radio input "true"
click at [1206, 581] on span "Next" at bounding box center [1211, 580] width 23 height 10
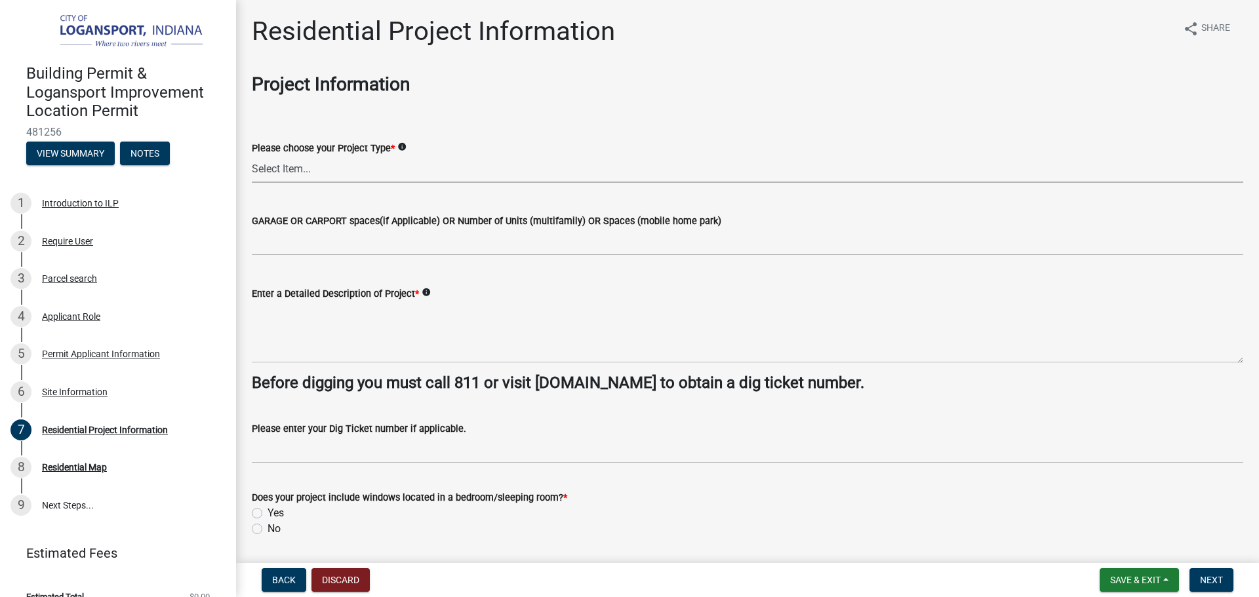
click at [381, 169] on select "Select Item... Single Family Pole Barn Home Multi Family Addition to Dwelling(a…" at bounding box center [747, 169] width 991 height 27
click at [252, 156] on select "Select Item... Single Family Pole Barn Home Multi Family Addition to Dwelling(a…" at bounding box center [747, 169] width 991 height 27
select select "b8a7655a-e911-4aac-a321-69e5bfba2fef"
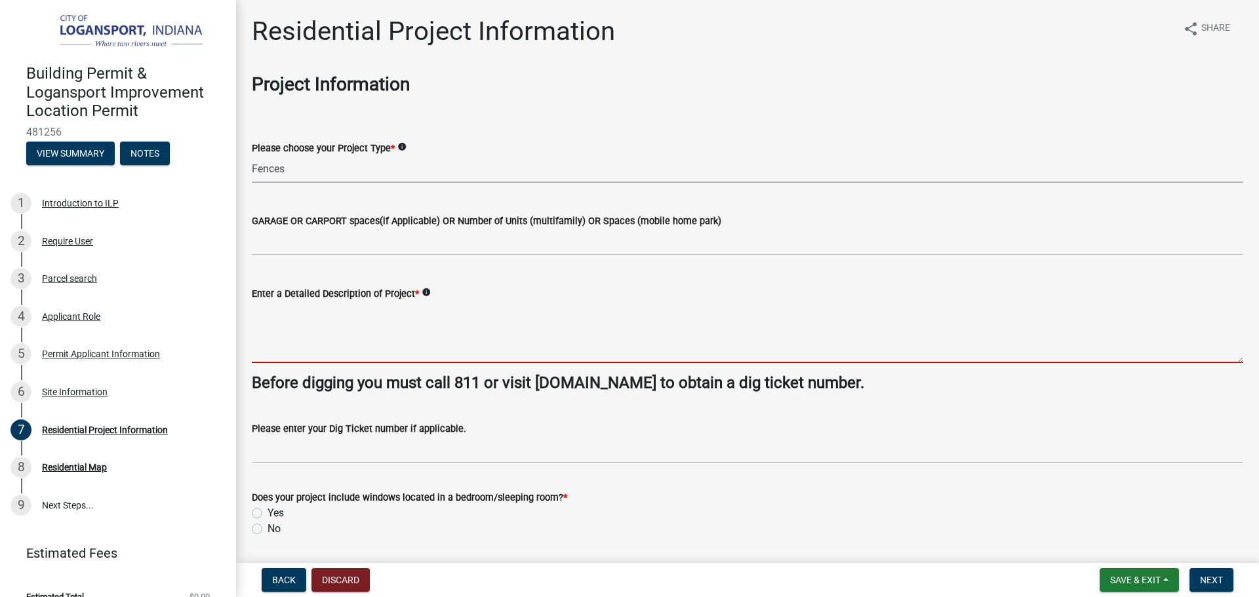
click at [291, 313] on textarea "Enter a Detailed Description of Project *" at bounding box center [747, 333] width 991 height 62
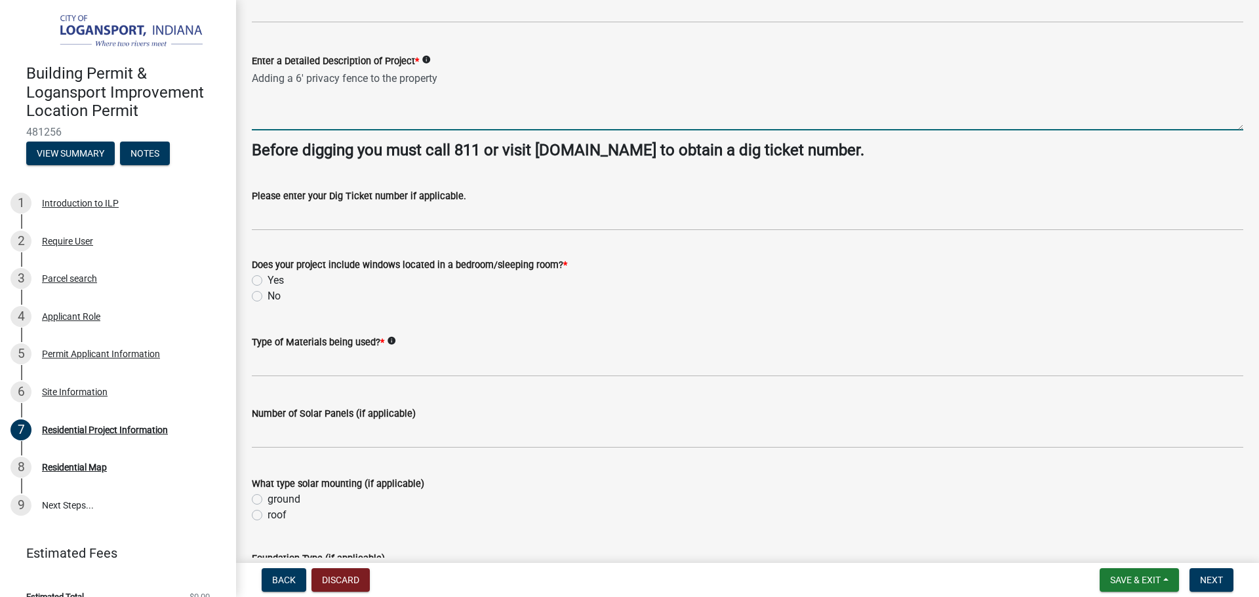
scroll to position [393, 0]
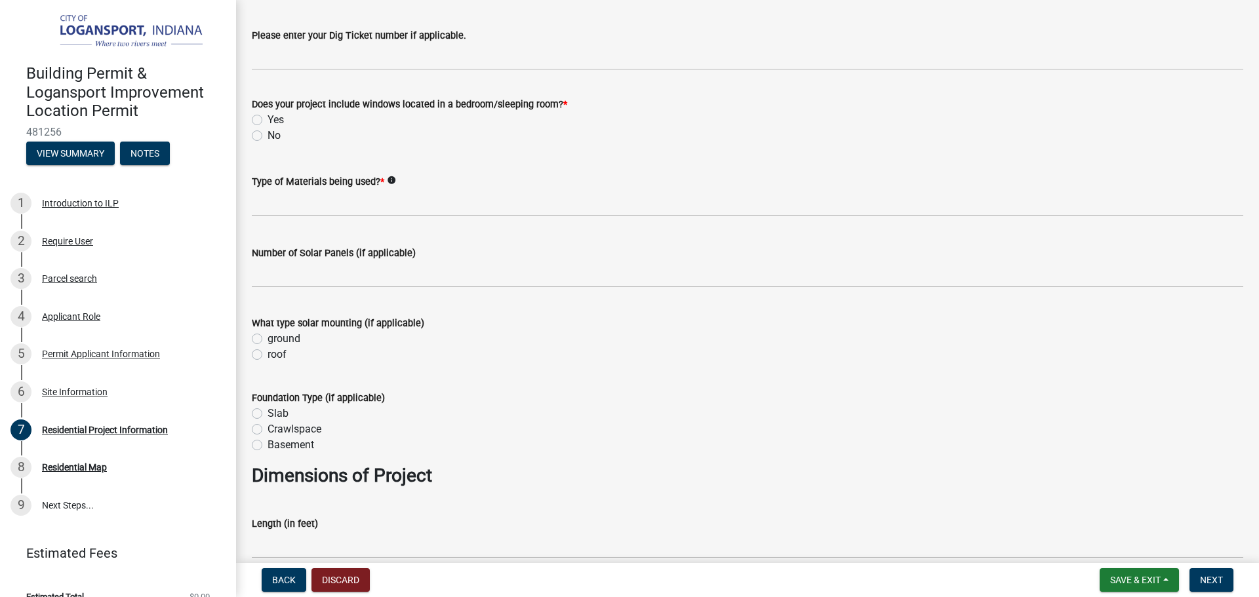
type textarea "Adding a 6' privacy fence to the property"
click at [267, 136] on label "No" at bounding box center [273, 136] width 13 height 16
click at [267, 136] on input "No" at bounding box center [271, 132] width 9 height 9
radio input "true"
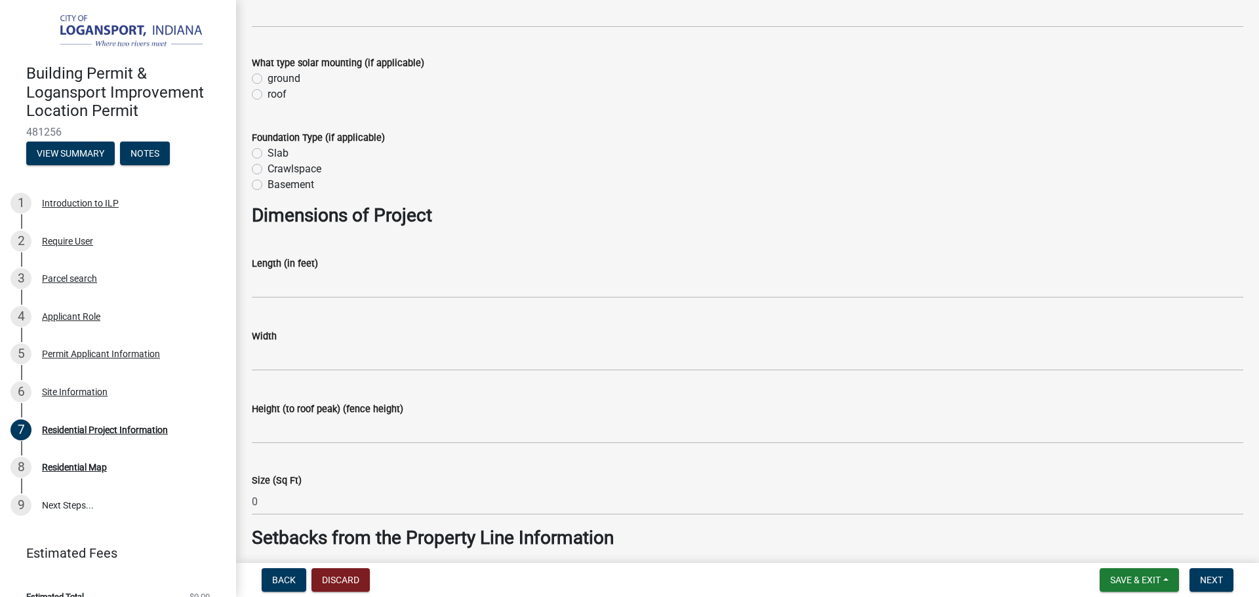
scroll to position [655, 0]
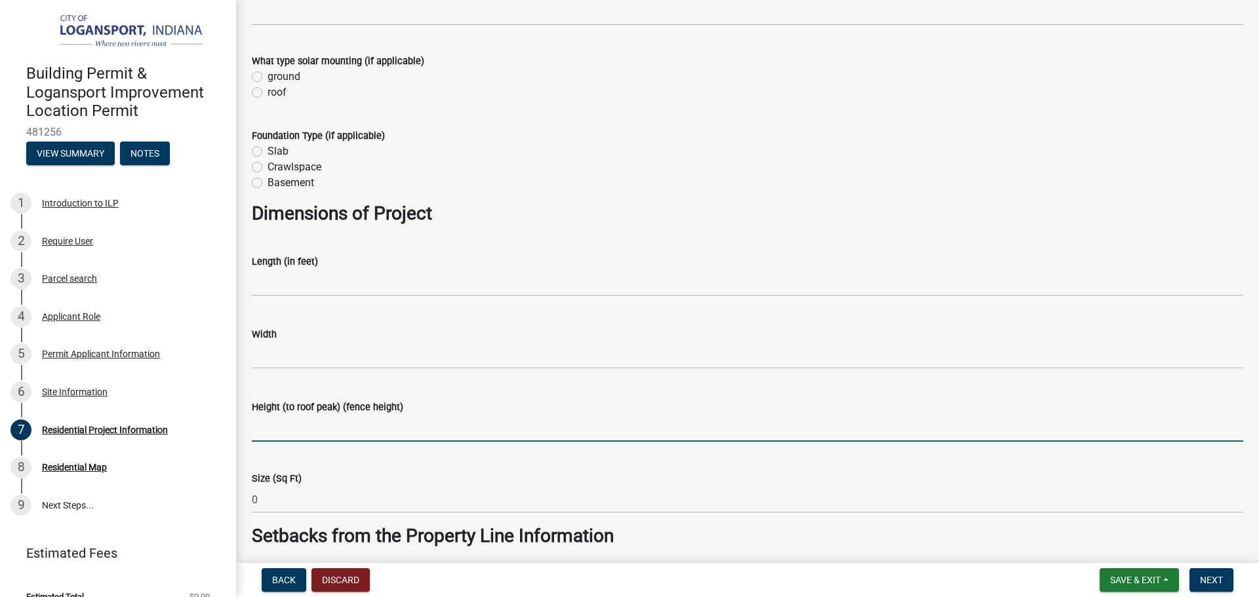
click at [269, 423] on input "Height (to roof peak) (fence height)" at bounding box center [747, 428] width 991 height 27
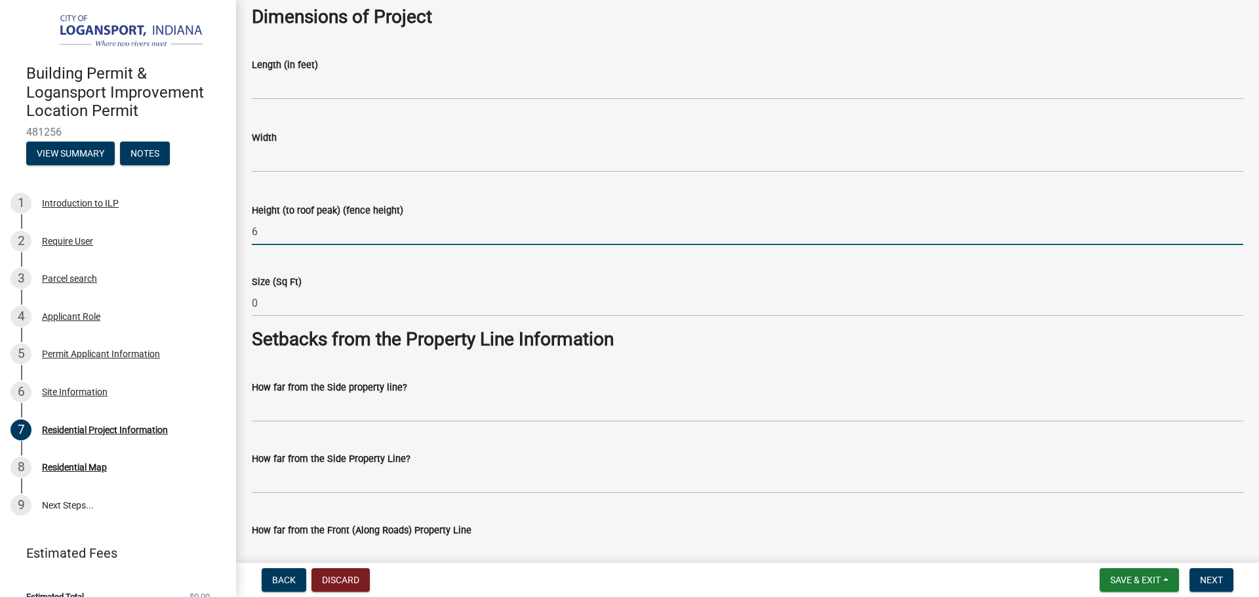
scroll to position [918, 0]
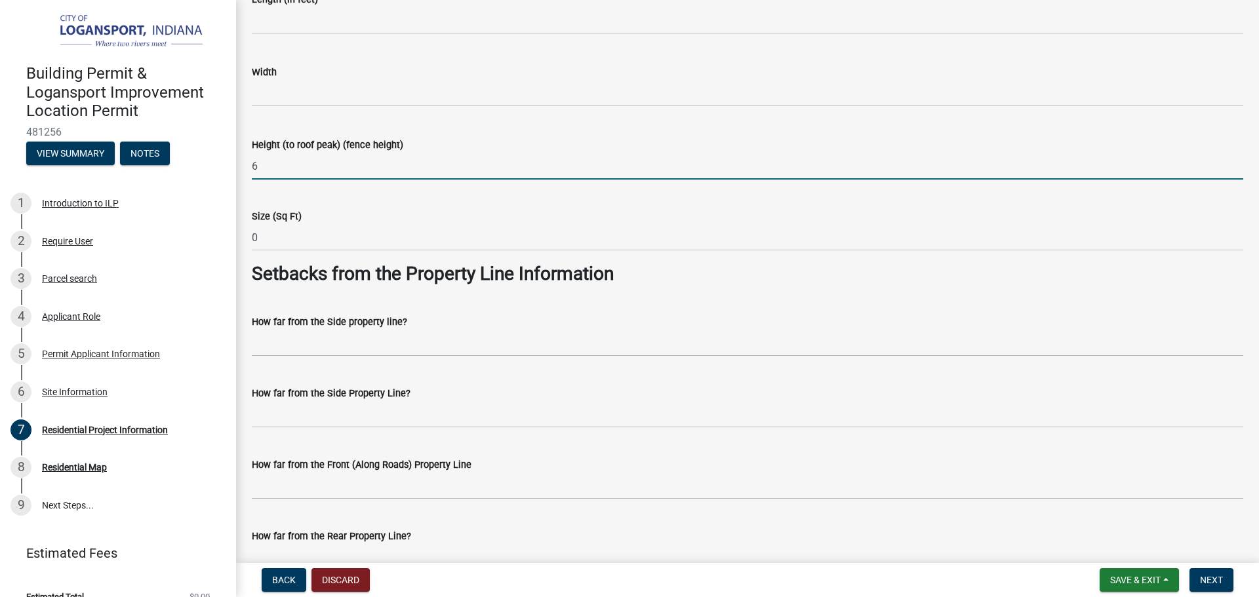
type input "6"
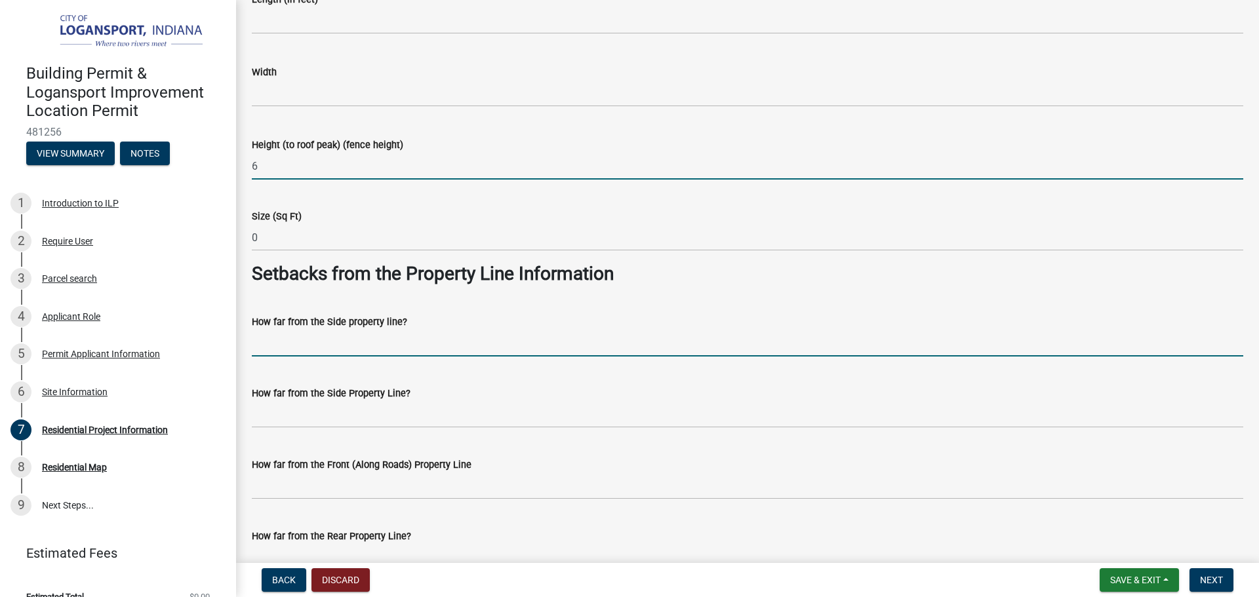
click at [277, 330] on input "How far from the Side property line?" at bounding box center [747, 343] width 991 height 27
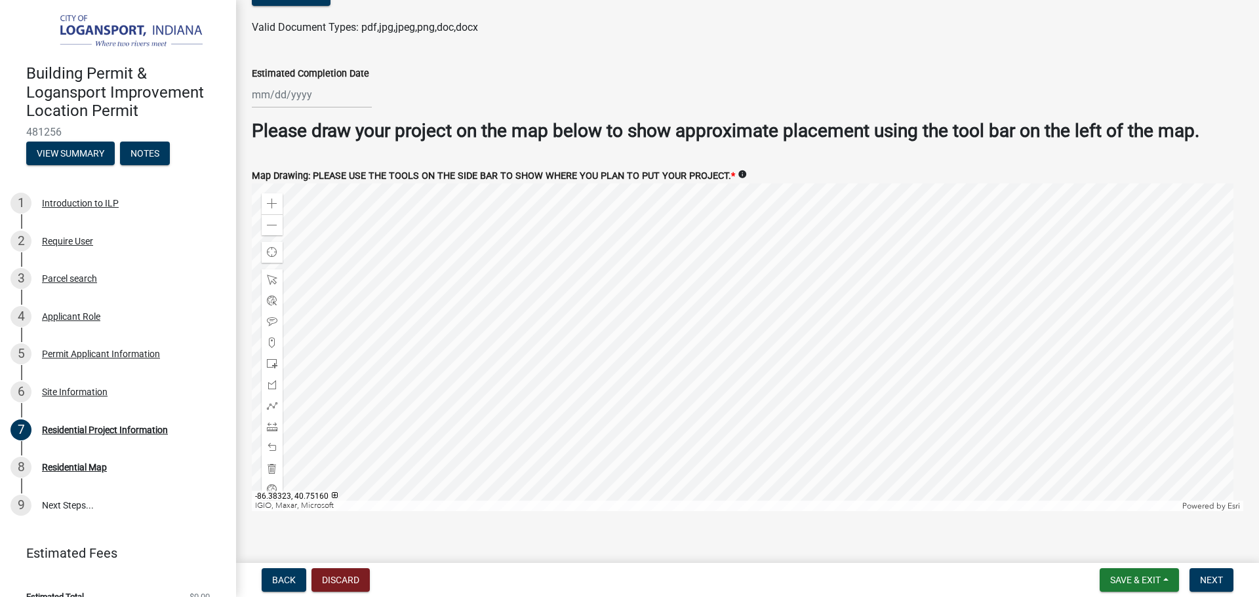
scroll to position [2520, 0]
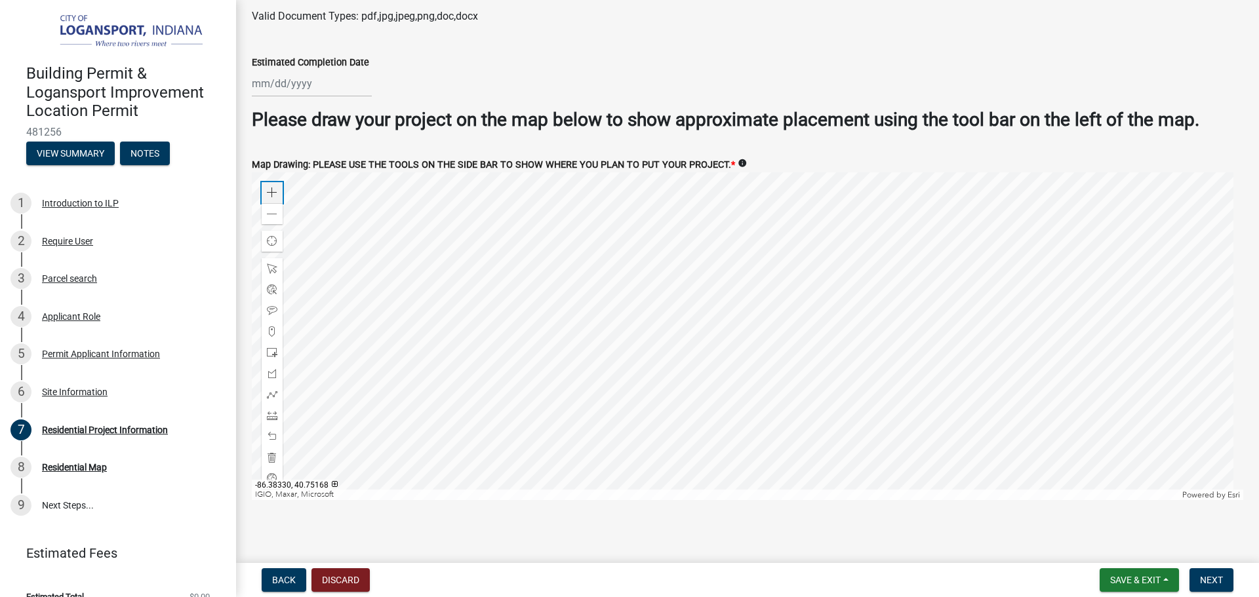
click at [273, 189] on span at bounding box center [272, 192] width 10 height 10
click at [269, 214] on span at bounding box center [272, 214] width 10 height 10
click at [275, 389] on span at bounding box center [272, 394] width 10 height 10
click at [273, 191] on span at bounding box center [272, 192] width 10 height 10
click at [331, 198] on div at bounding box center [747, 336] width 991 height 328
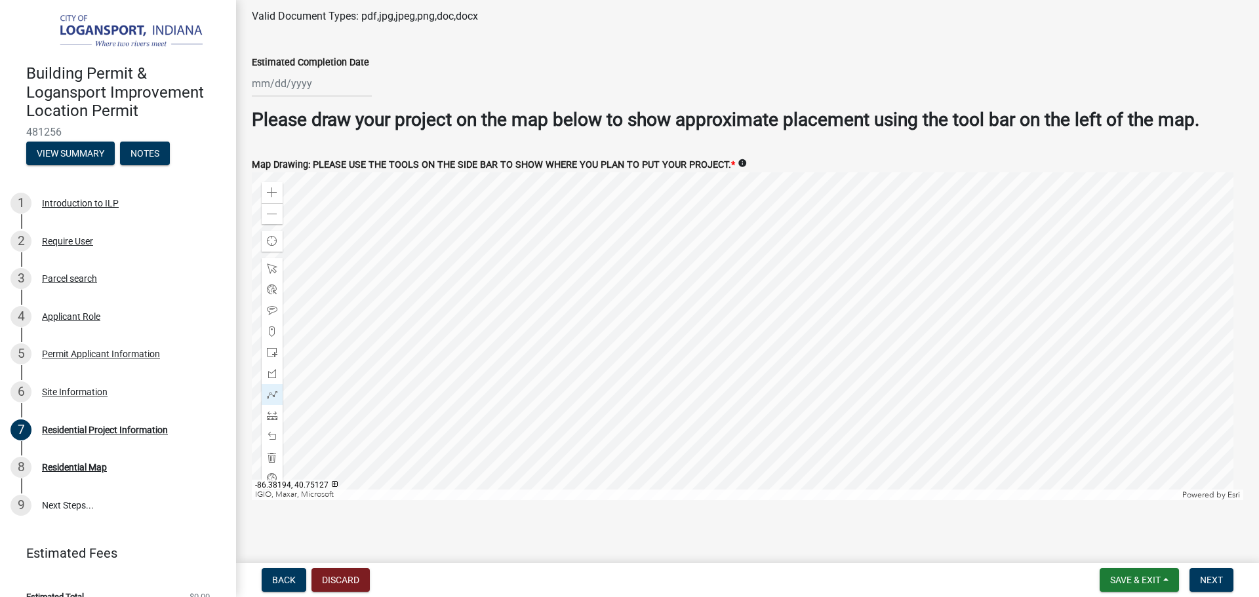
click at [711, 223] on div at bounding box center [747, 336] width 991 height 328
click at [778, 473] on div at bounding box center [747, 336] width 991 height 328
click at [758, 402] on div at bounding box center [747, 336] width 991 height 328
click at [647, 334] on div at bounding box center [747, 336] width 991 height 328
click at [276, 264] on span at bounding box center [272, 268] width 10 height 10
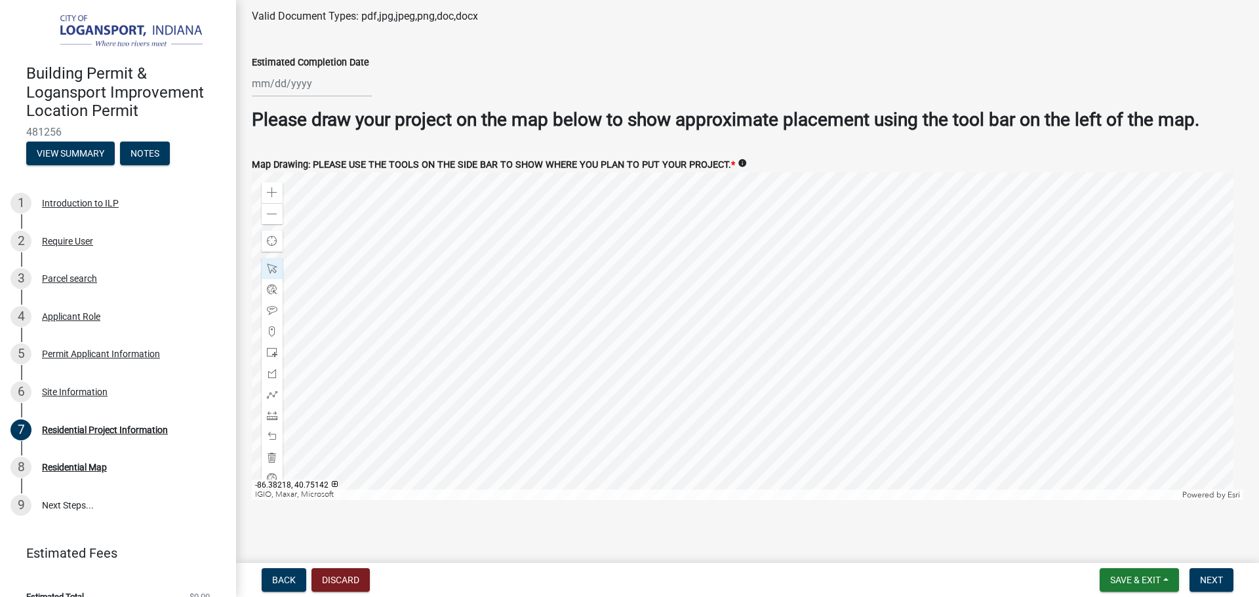
click at [544, 365] on div at bounding box center [747, 336] width 991 height 328
click at [268, 209] on span at bounding box center [272, 214] width 10 height 10
click at [273, 389] on span at bounding box center [272, 394] width 10 height 10
click at [653, 235] on div at bounding box center [747, 336] width 991 height 328
click at [653, 433] on div at bounding box center [747, 336] width 991 height 328
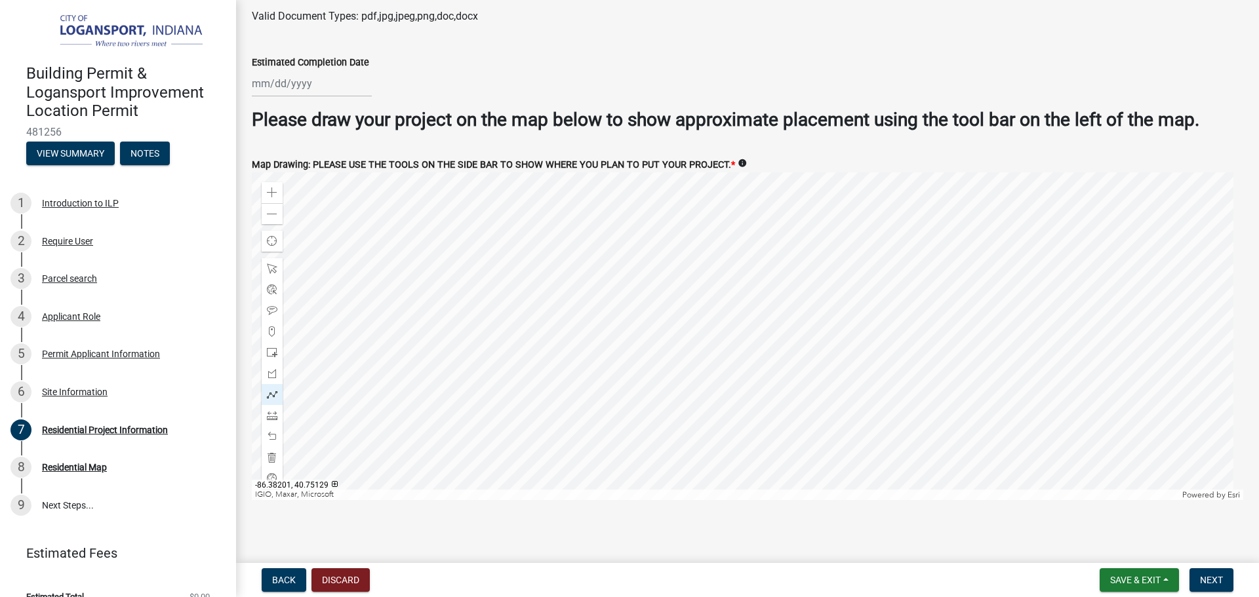
click at [724, 433] on div at bounding box center [747, 336] width 991 height 328
click at [722, 348] on div at bounding box center [747, 336] width 991 height 328
click at [703, 347] on div at bounding box center [747, 336] width 991 height 328
click at [272, 431] on span at bounding box center [272, 436] width 10 height 10
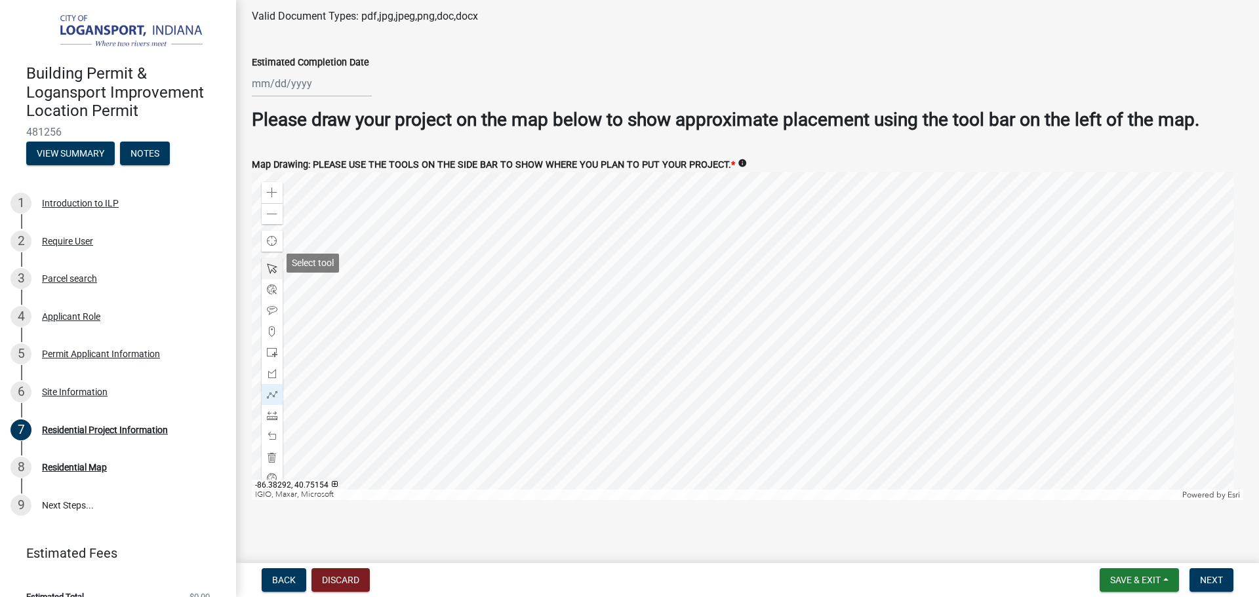
click at [270, 268] on span at bounding box center [272, 268] width 10 height 10
click at [275, 389] on span at bounding box center [272, 394] width 10 height 10
click at [628, 233] on div at bounding box center [747, 336] width 991 height 328
click at [627, 204] on div at bounding box center [747, 336] width 991 height 328
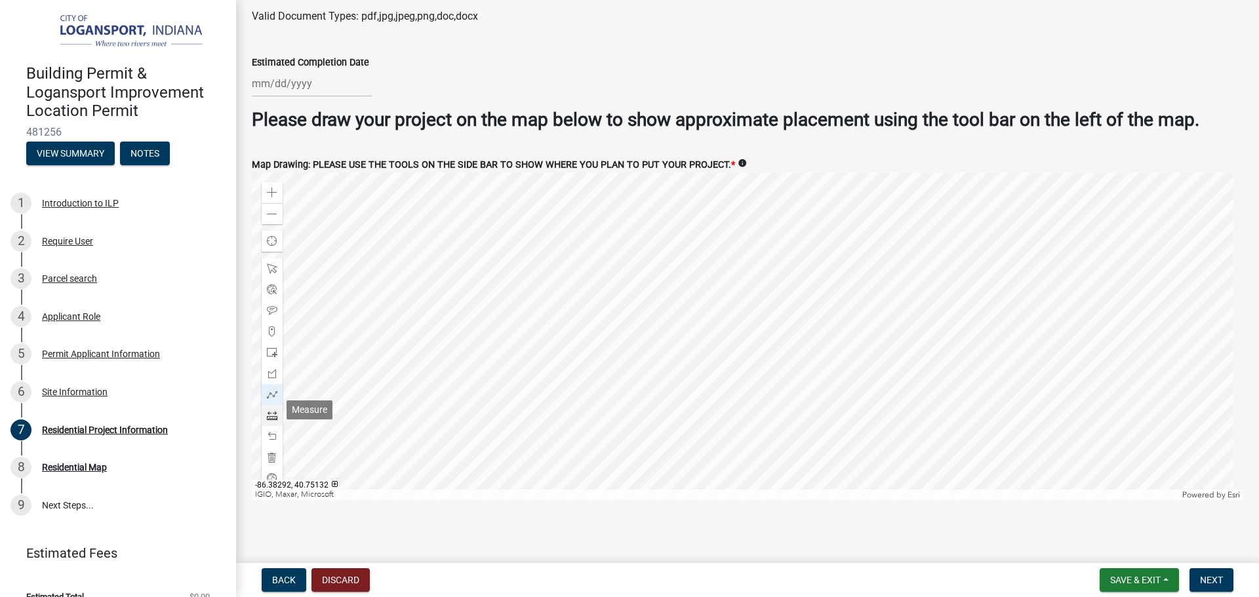
click at [271, 410] on span at bounding box center [272, 415] width 10 height 10
click at [642, 233] on div at bounding box center [747, 336] width 991 height 328
click at [271, 389] on span at bounding box center [272, 394] width 10 height 10
click at [640, 230] on div at bounding box center [747, 336] width 991 height 328
click at [655, 229] on div at bounding box center [747, 336] width 991 height 328
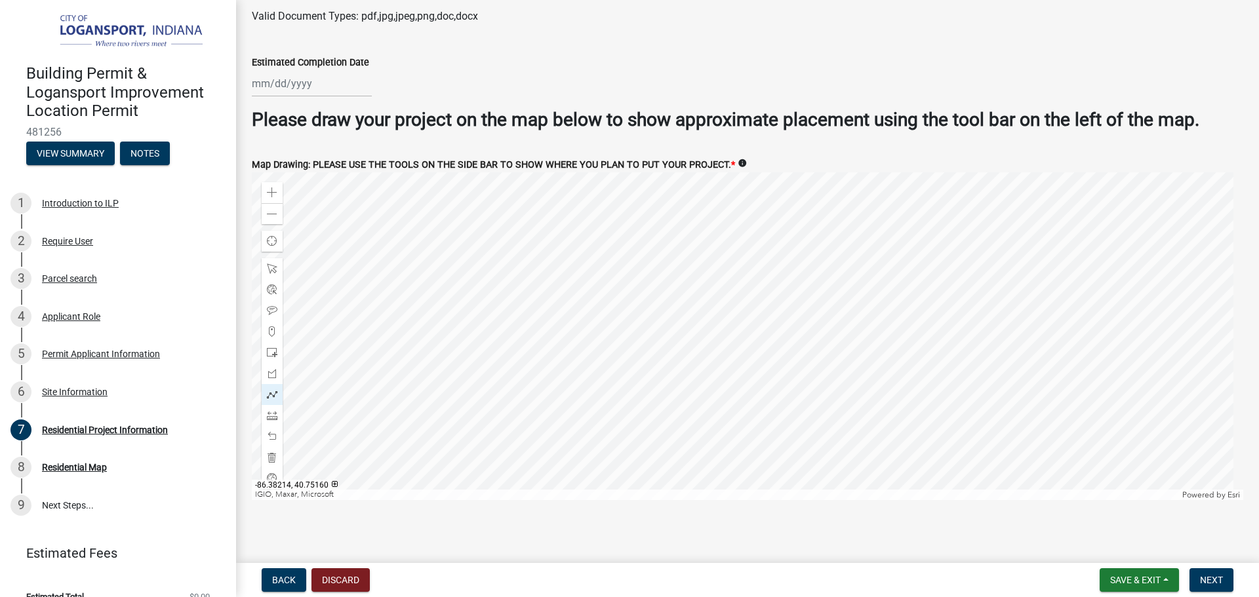
click at [655, 229] on div at bounding box center [747, 336] width 991 height 328
click at [274, 307] on span at bounding box center [272, 310] width 10 height 10
click at [652, 208] on div at bounding box center [747, 336] width 991 height 328
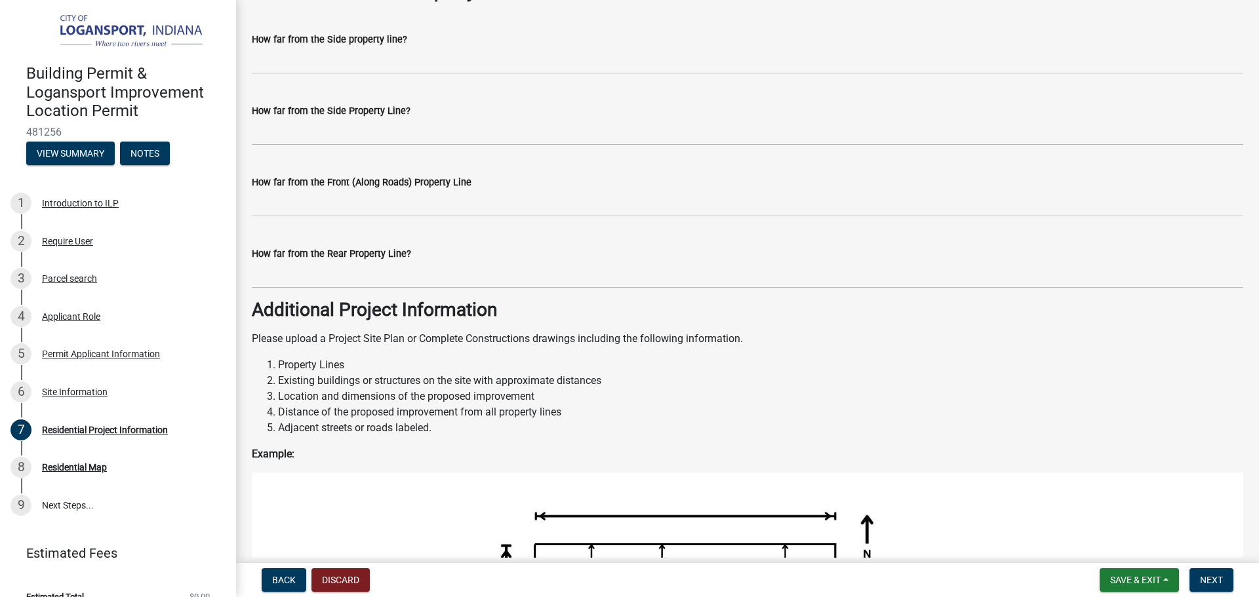
scroll to position [1078, 0]
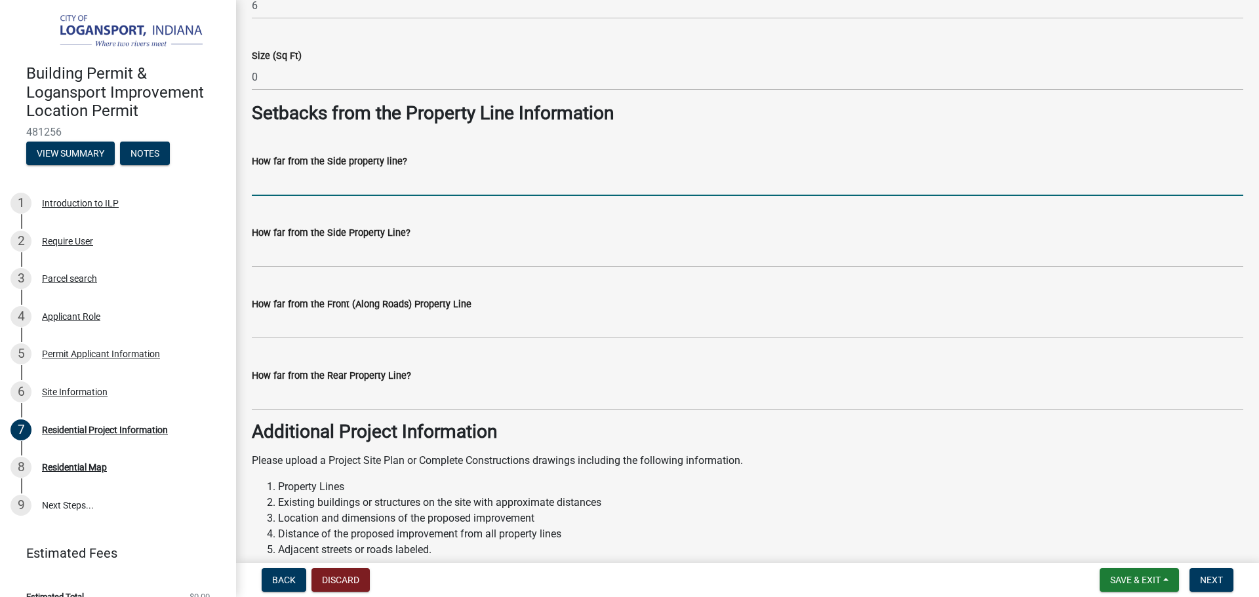
click at [300, 178] on input "How far from the Side property line?" at bounding box center [747, 182] width 991 height 27
type input "2""
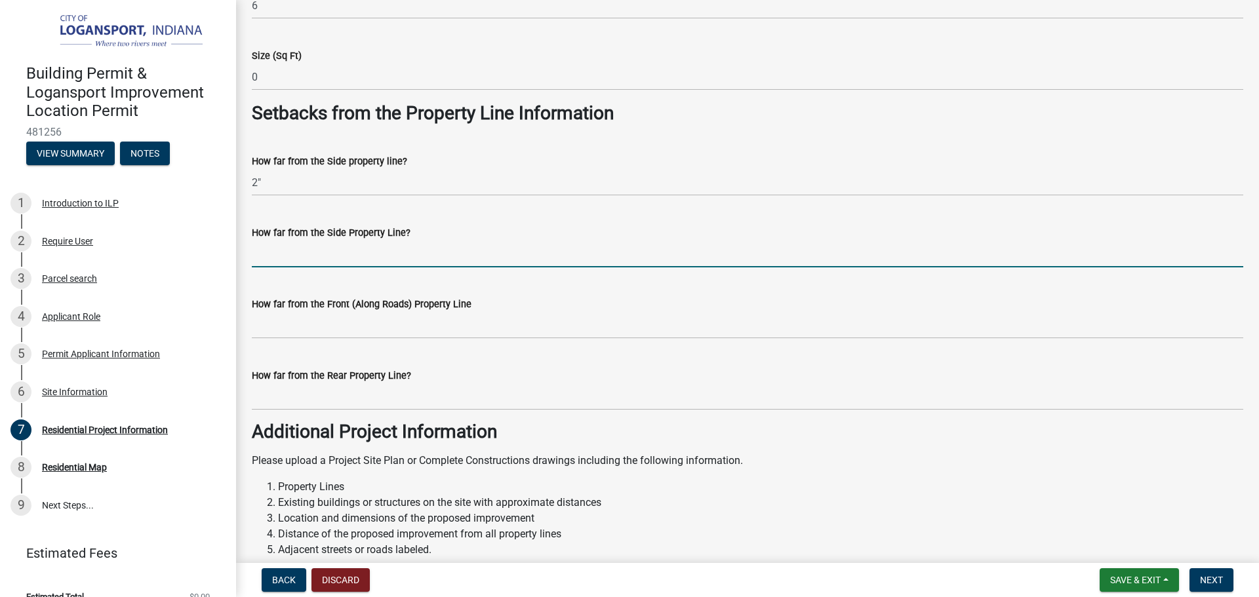
click at [315, 252] on input "How far from the Side Property Line?" at bounding box center [747, 254] width 991 height 27
type input "2""
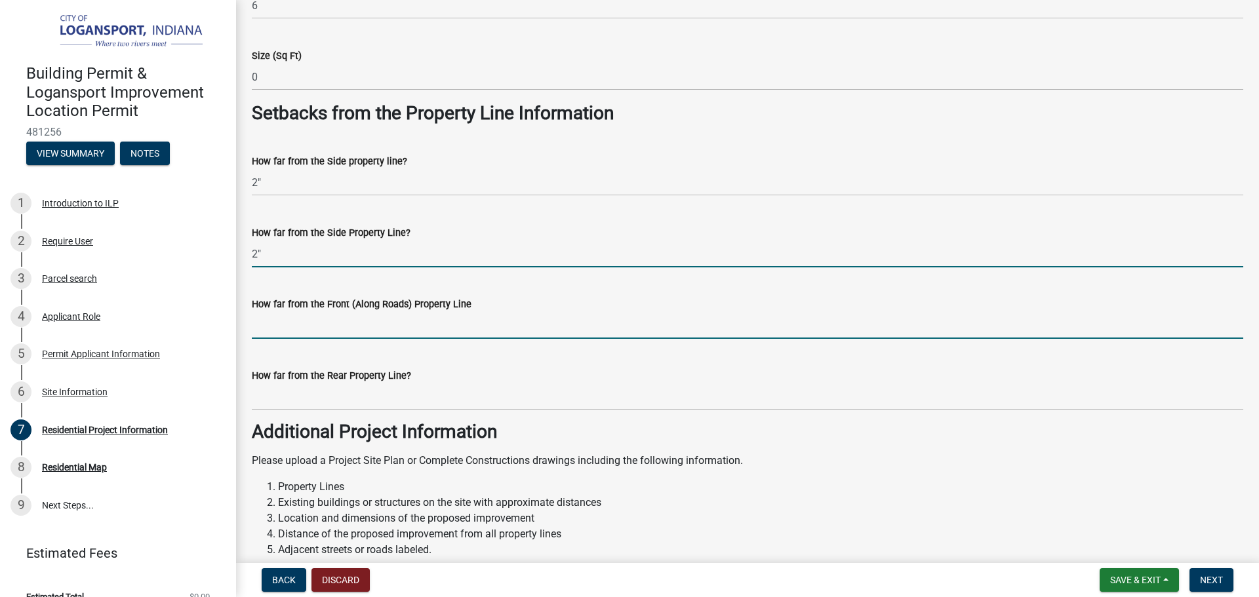
click at [263, 331] on input "How far from the Front (Along Roads) Property Line" at bounding box center [747, 325] width 991 height 27
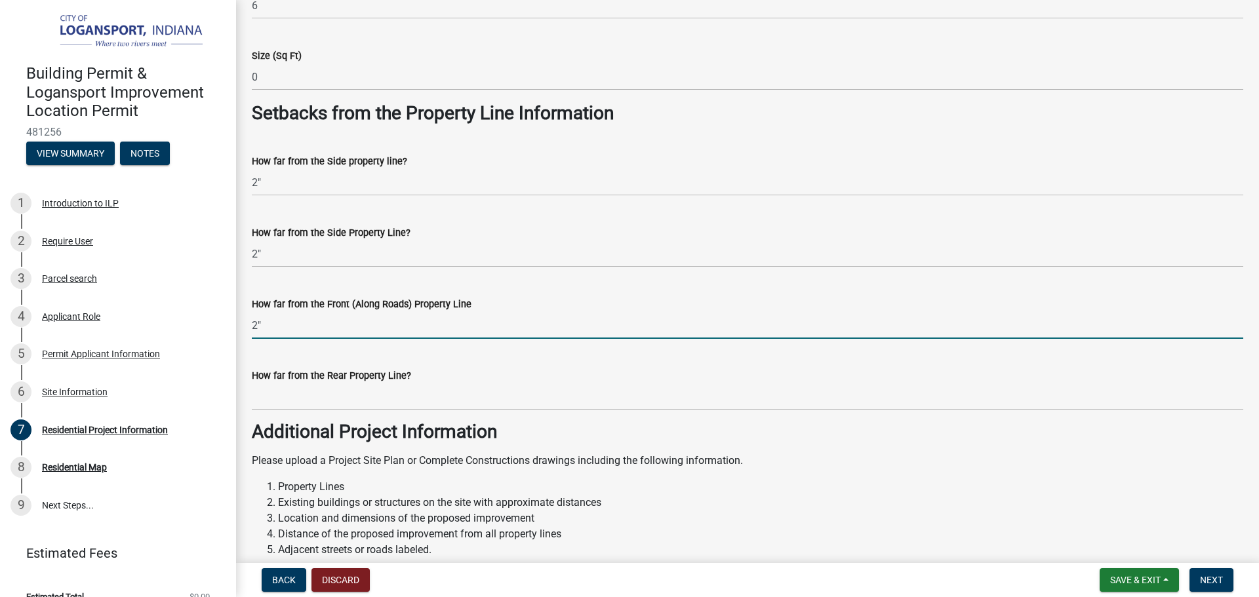
drag, startPoint x: 277, startPoint y: 324, endPoint x: 245, endPoint y: 328, distance: 31.7
click at [245, 328] on div "How far from the Front (Along Roads) Property Line 2"" at bounding box center [747, 308] width 1011 height 61
type input "just inside"
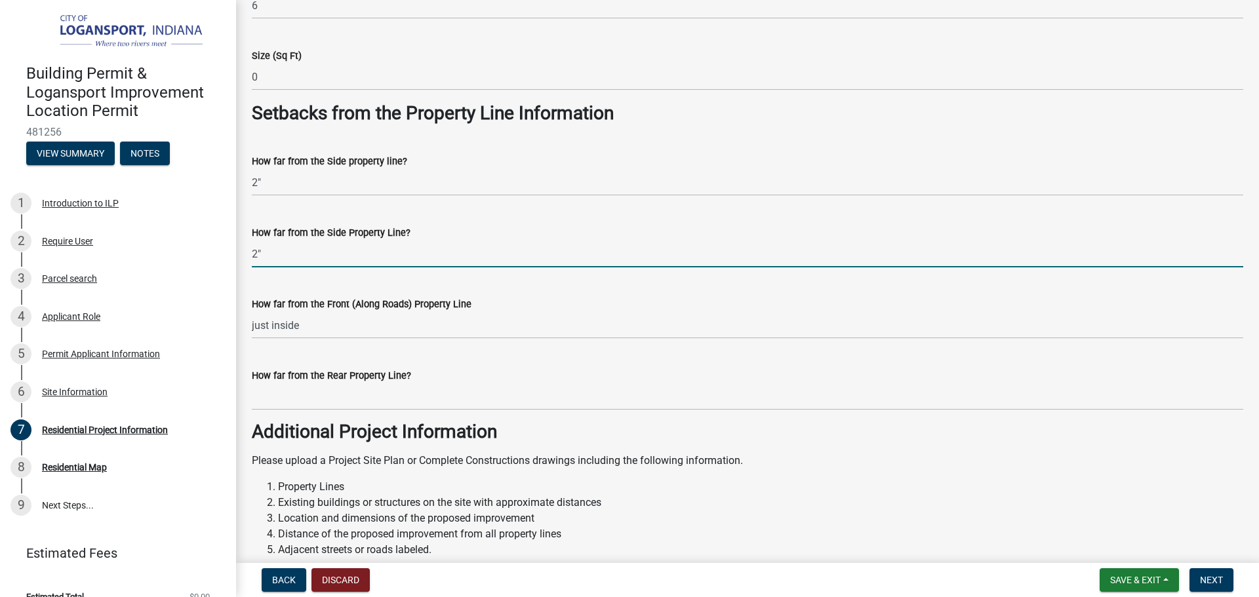
click at [286, 258] on input "2"" at bounding box center [747, 254] width 991 height 27
click at [284, 258] on input "2"" at bounding box center [747, 254] width 991 height 27
click at [283, 258] on input "2"" at bounding box center [747, 254] width 991 height 27
drag, startPoint x: 283, startPoint y: 258, endPoint x: 247, endPoint y: 258, distance: 35.4
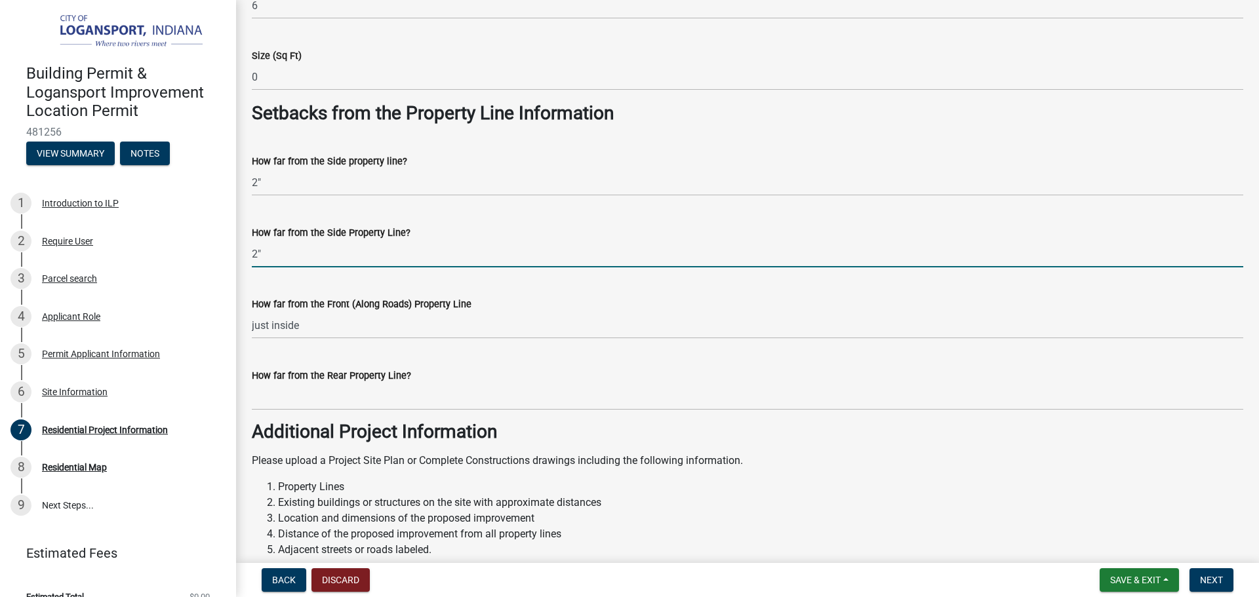
click at [247, 258] on div "How far from the Side Property Line? 2"" at bounding box center [747, 236] width 1011 height 61
type input "="
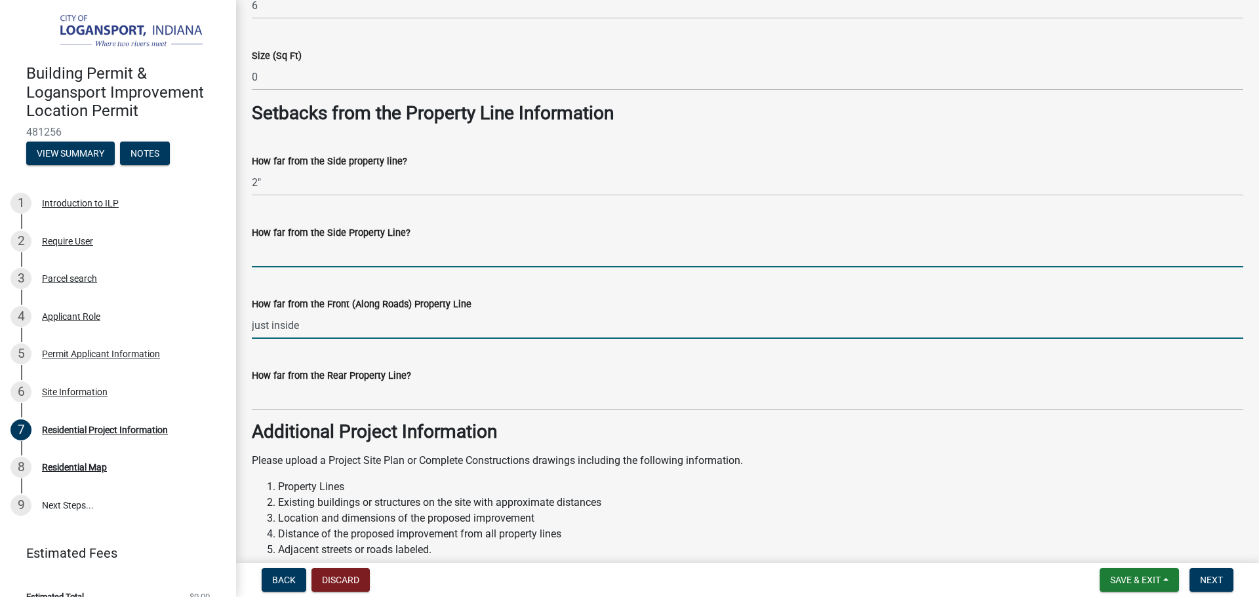
click at [269, 332] on input "just inside" at bounding box center [747, 325] width 991 height 27
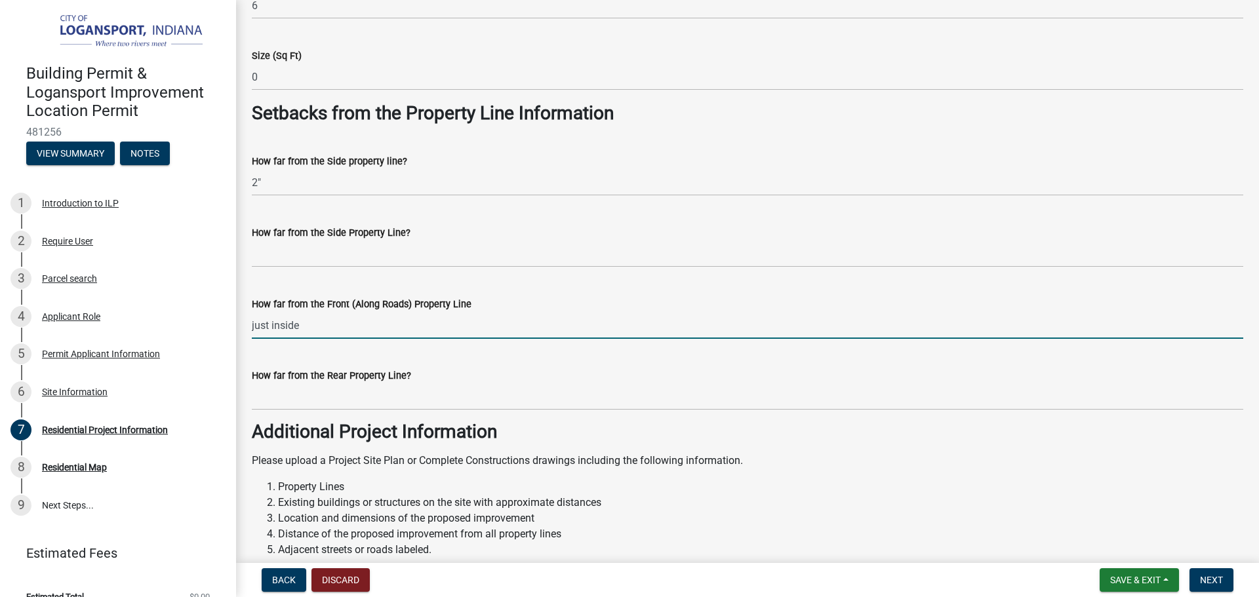
click at [269, 332] on input "just inside" at bounding box center [747, 325] width 991 height 27
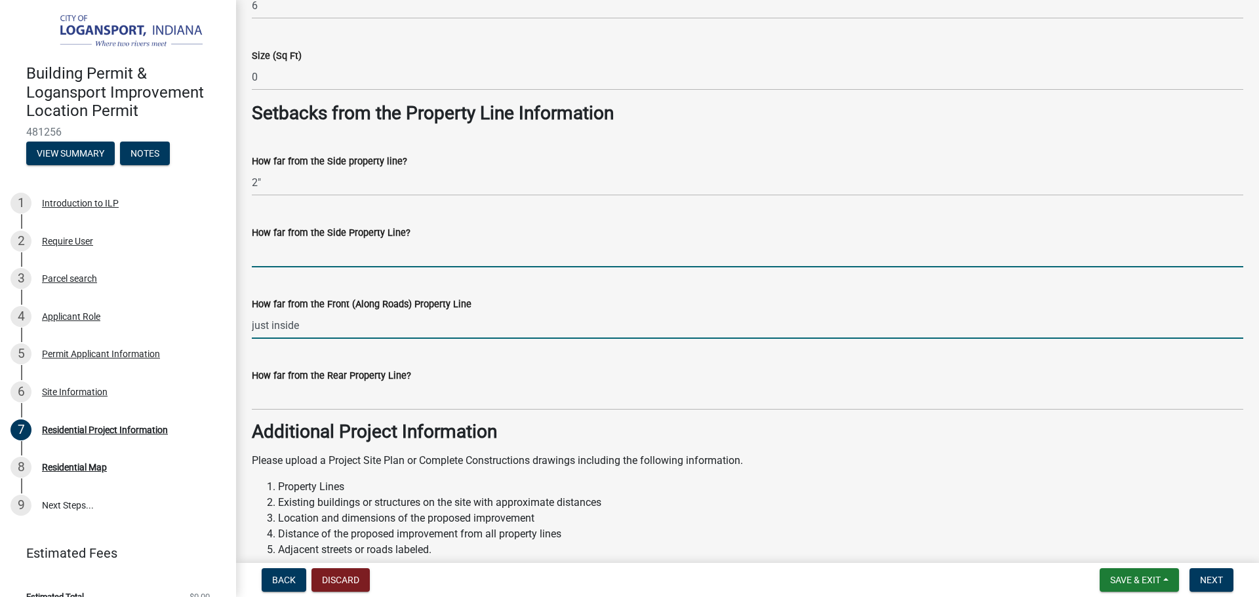
click at [267, 251] on input "How far from the Side Property Line?" at bounding box center [747, 254] width 991 height 27
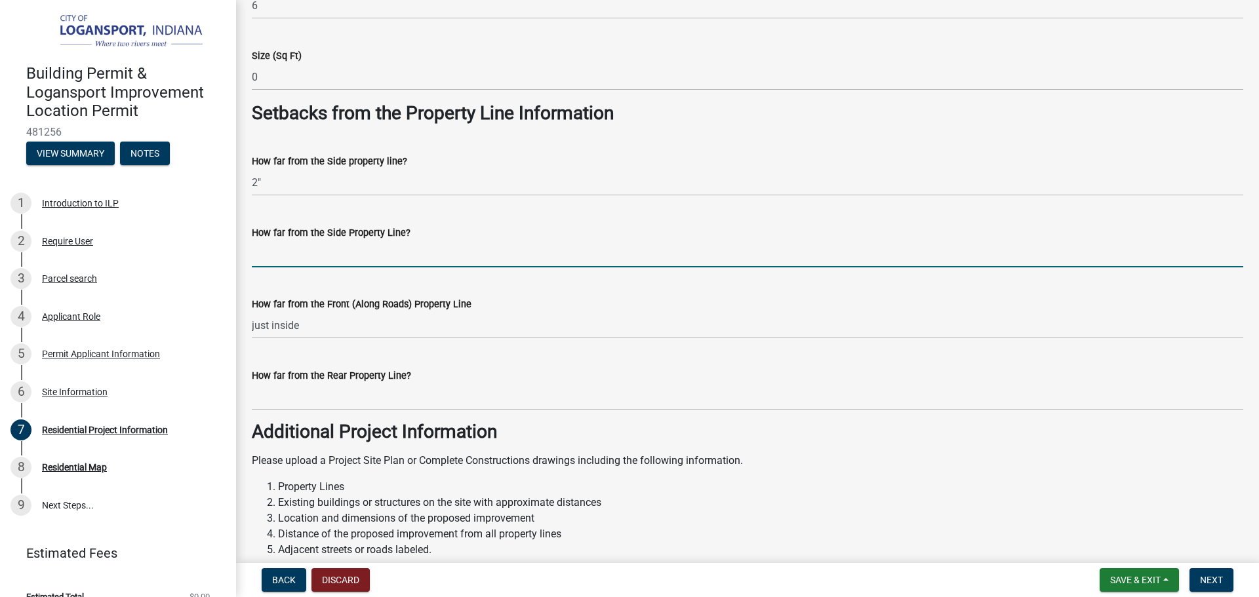
paste input "just inside"
type input "just inside"
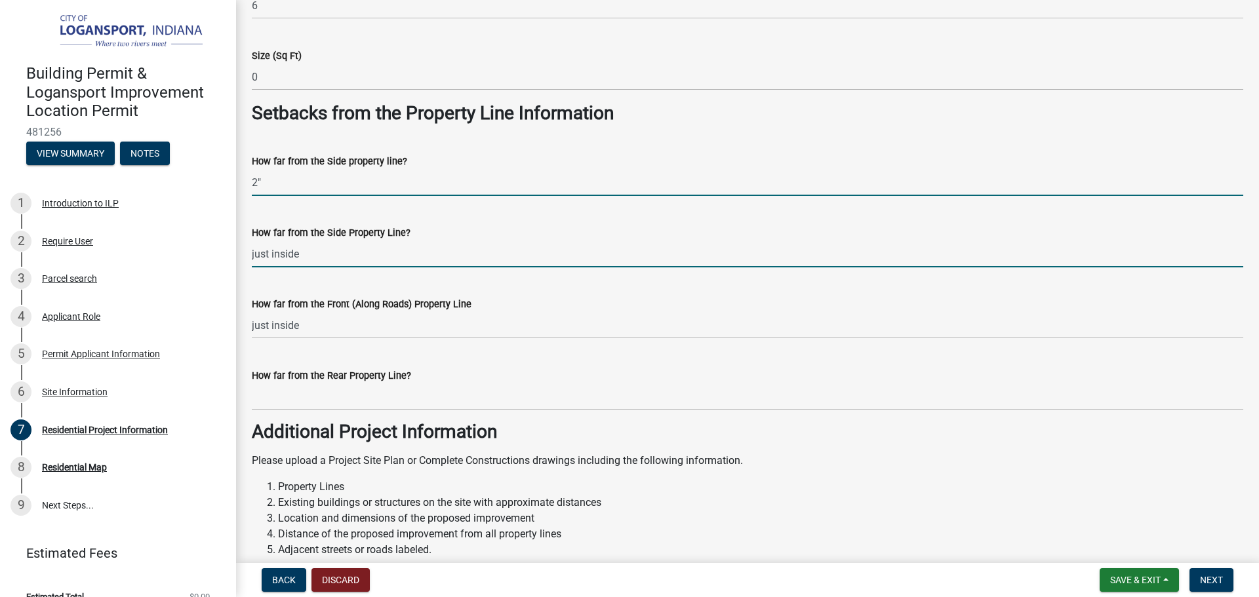
click at [278, 187] on input "2"" at bounding box center [747, 182] width 991 height 27
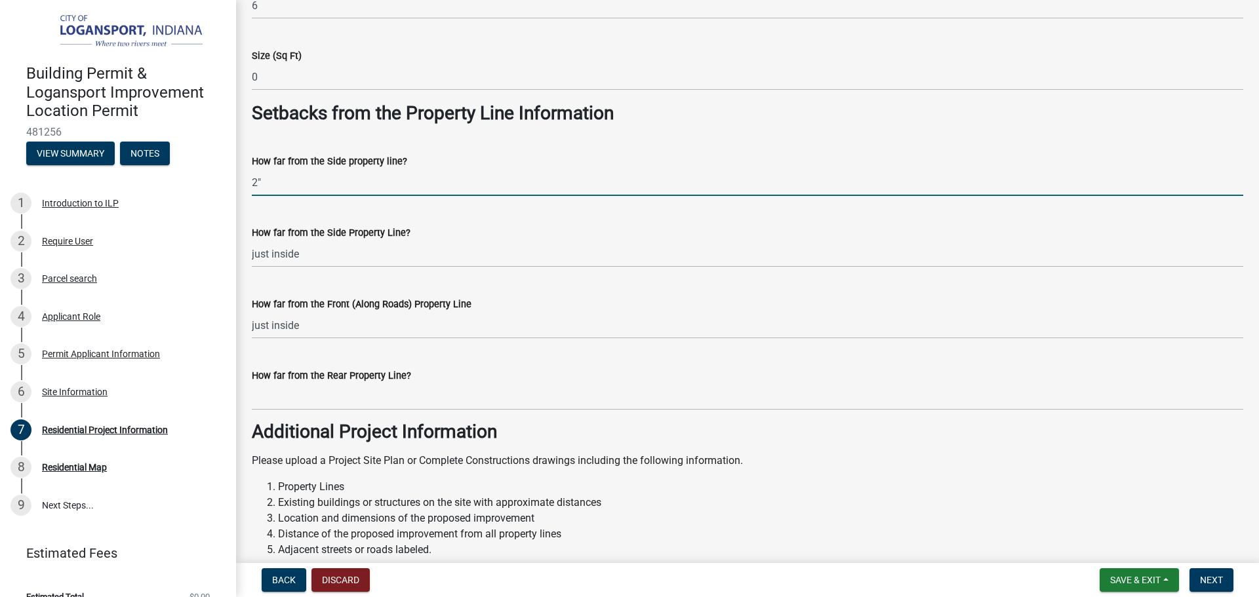
click at [278, 187] on input "2"" at bounding box center [747, 182] width 991 height 27
paste input "just inside"
type input "just inside"
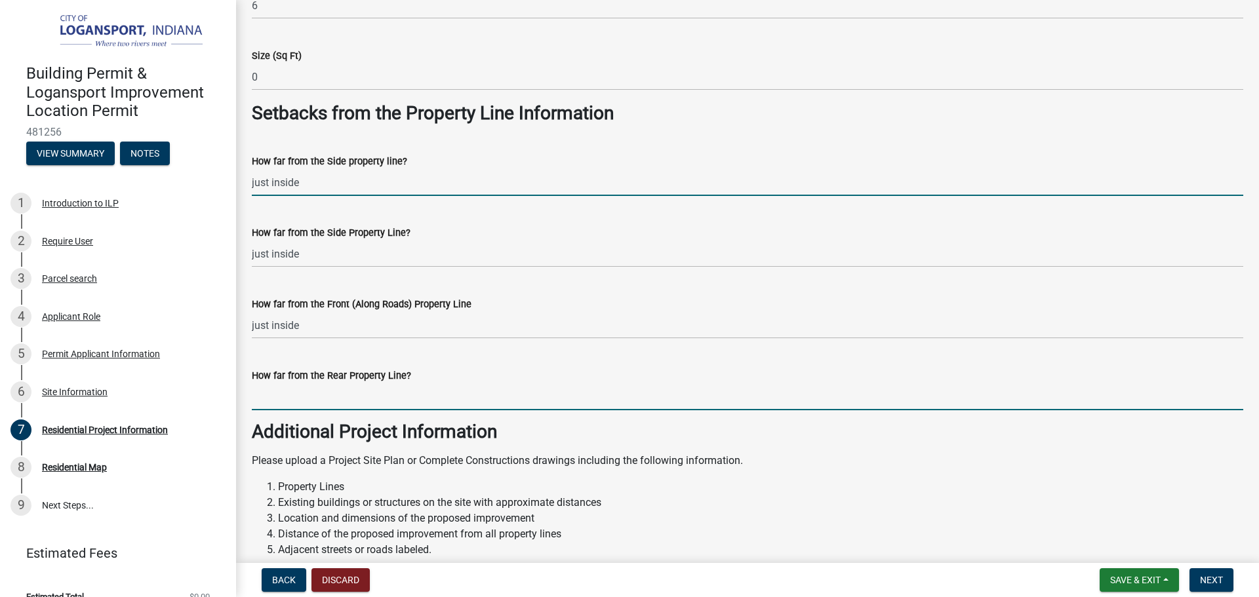
click at [288, 398] on input "How far from the Rear Property Line?" at bounding box center [747, 396] width 991 height 27
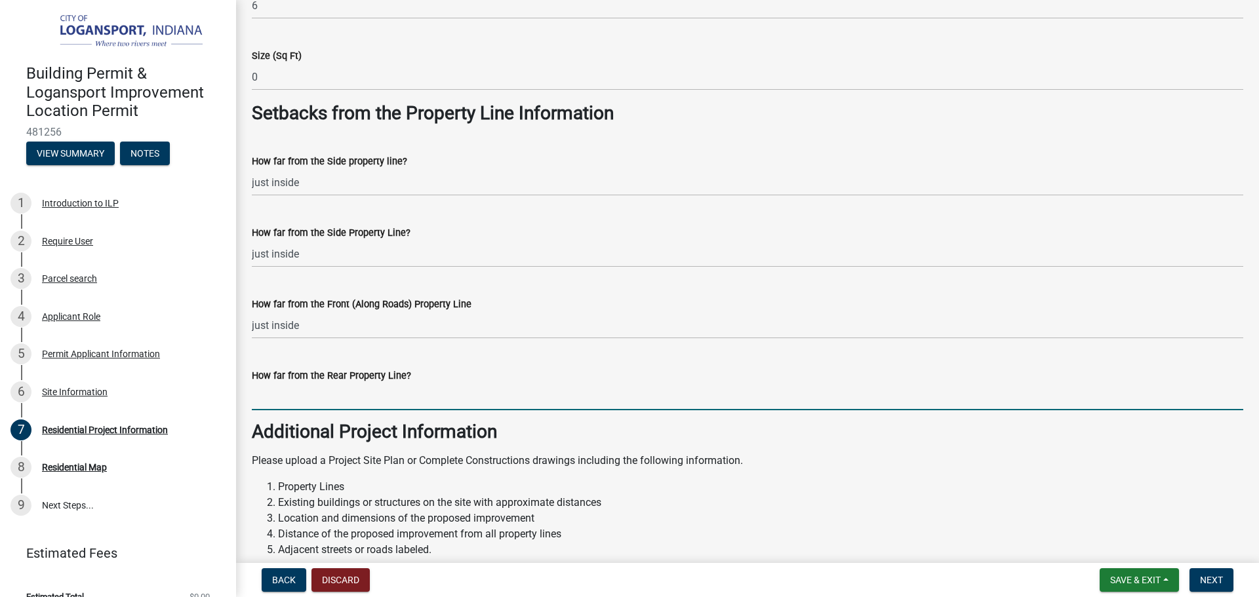
paste input "just inside"
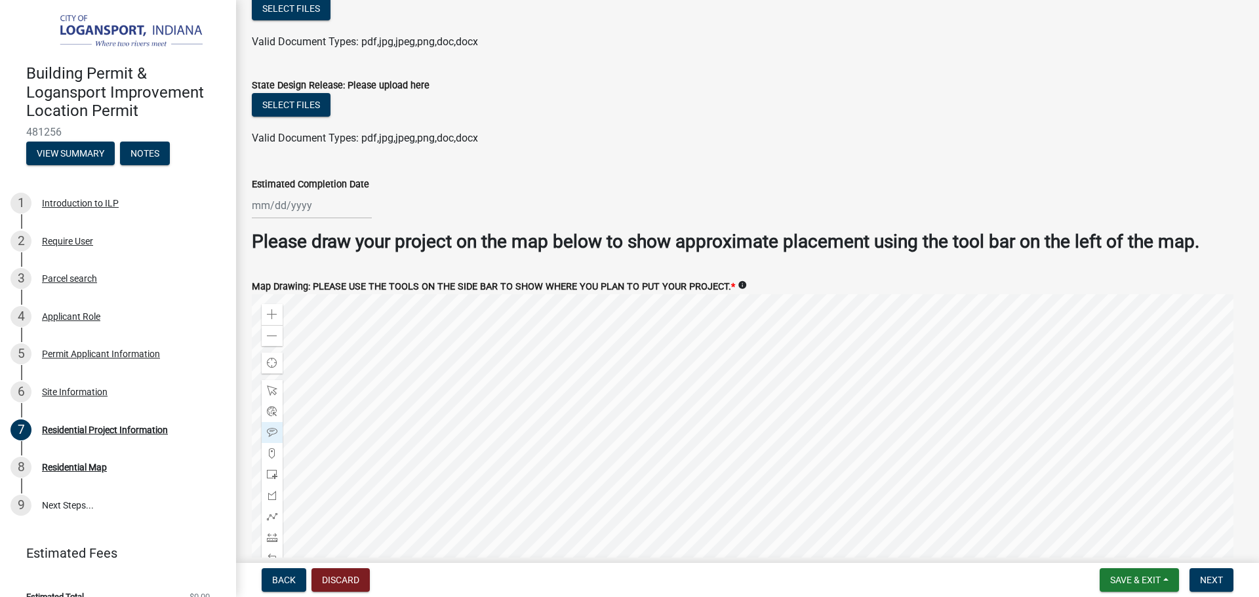
scroll to position [2520, 0]
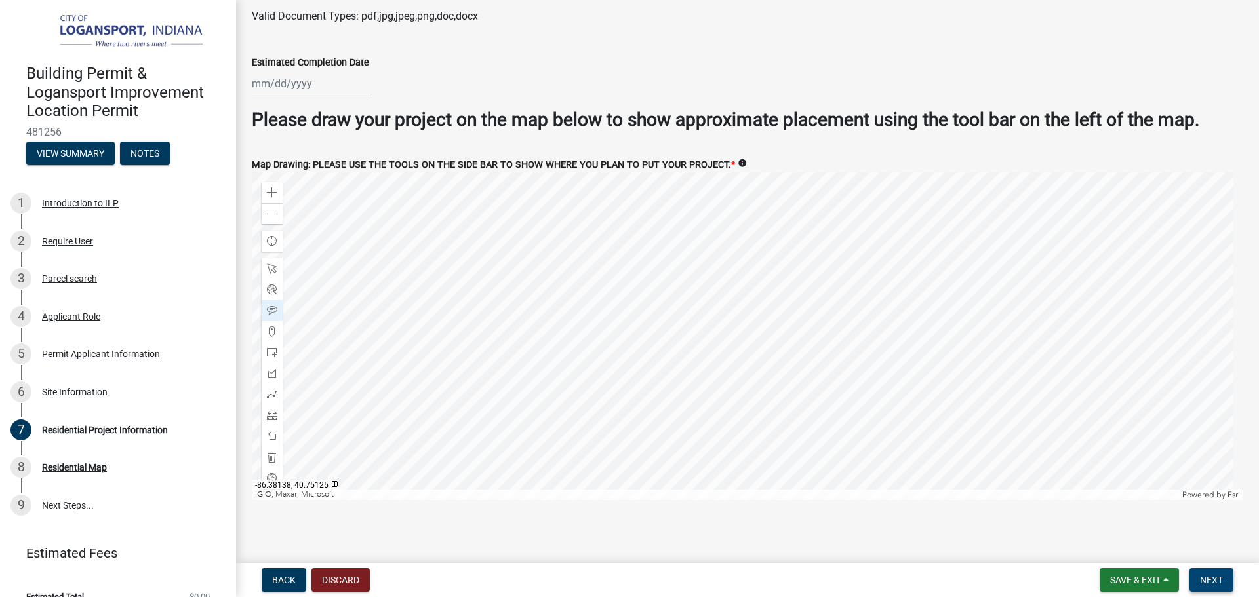
type input "just inside"
click at [1218, 581] on span "Next" at bounding box center [1211, 580] width 23 height 10
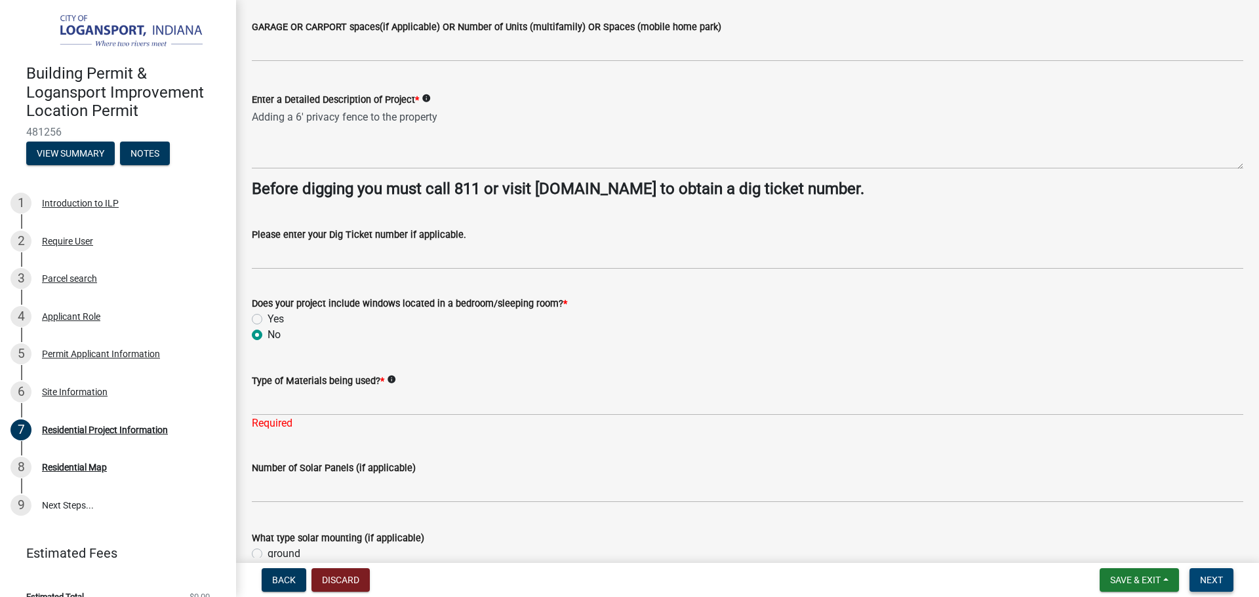
scroll to position [197, 0]
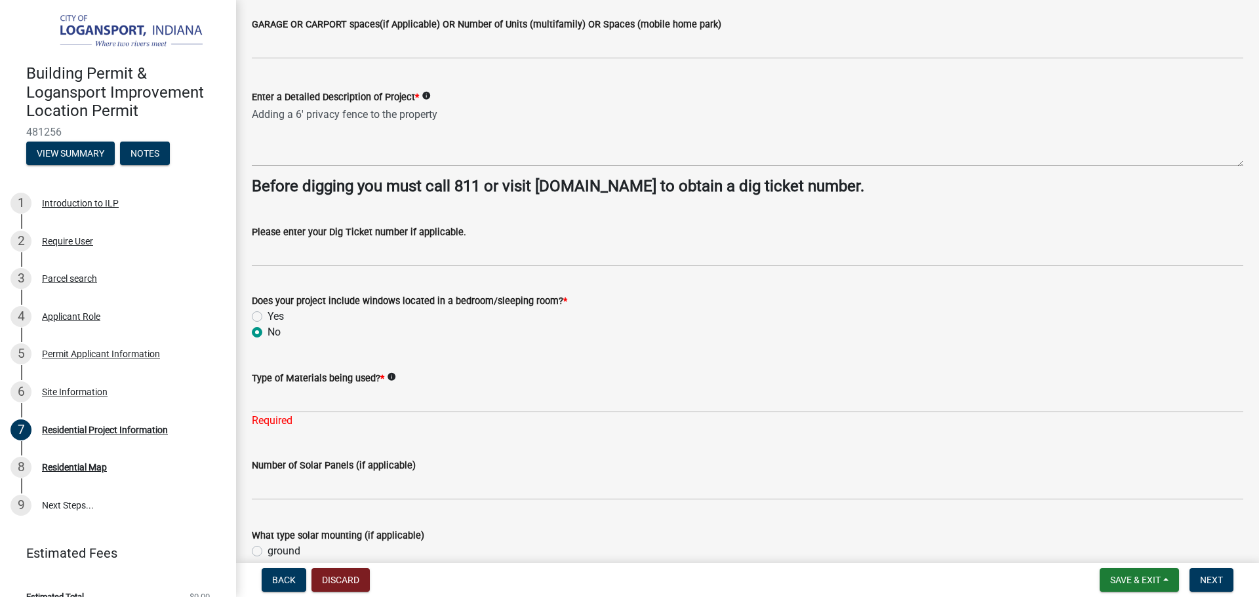
click at [290, 376] on label "Type of Materials being used? *" at bounding box center [318, 378] width 132 height 9
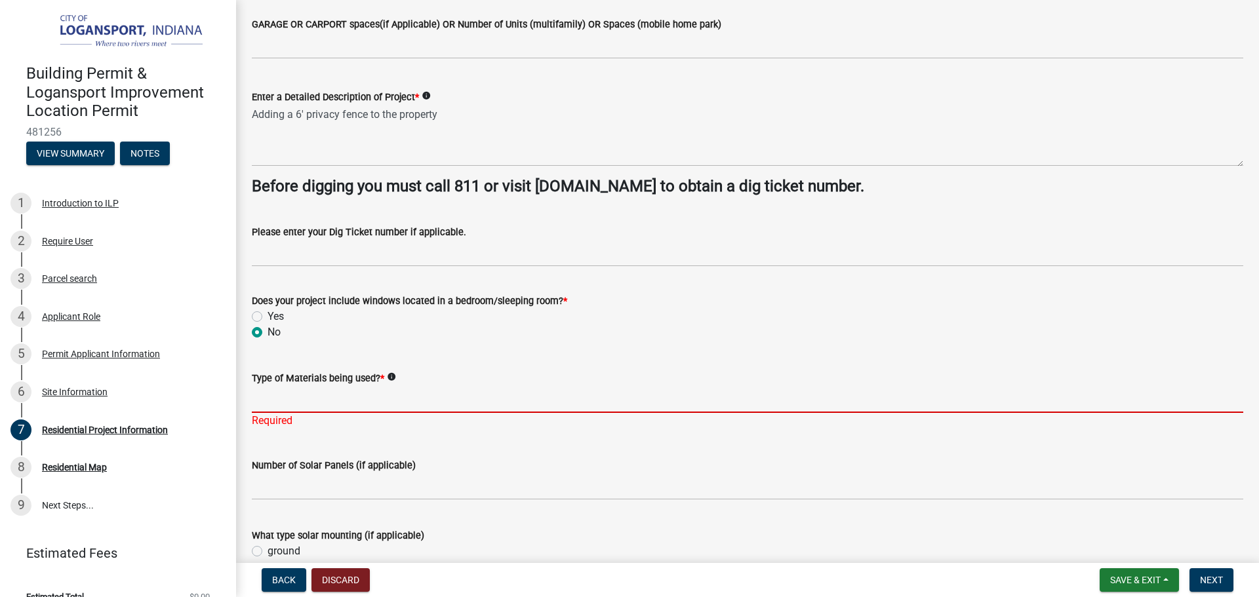
click at [290, 386] on input "Type of Materials being used? *" at bounding box center [747, 399] width 991 height 27
click at [290, 395] on input "Type of Materials being used? *" at bounding box center [747, 399] width 991 height 27
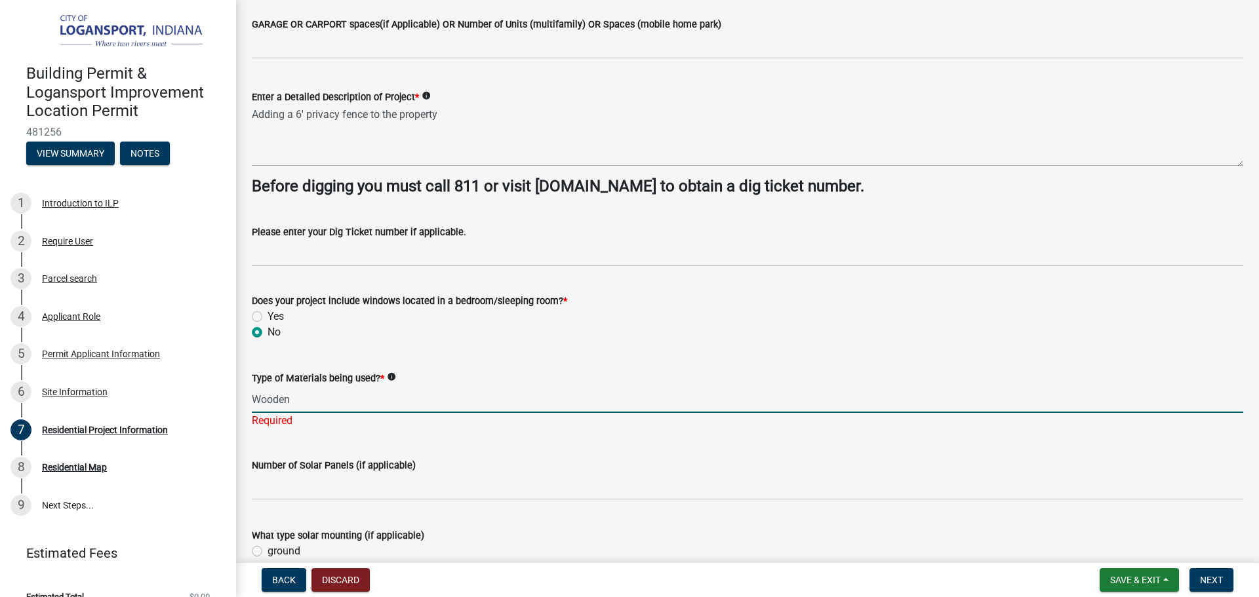
click at [338, 393] on input "Wooden" at bounding box center [747, 399] width 991 height 27
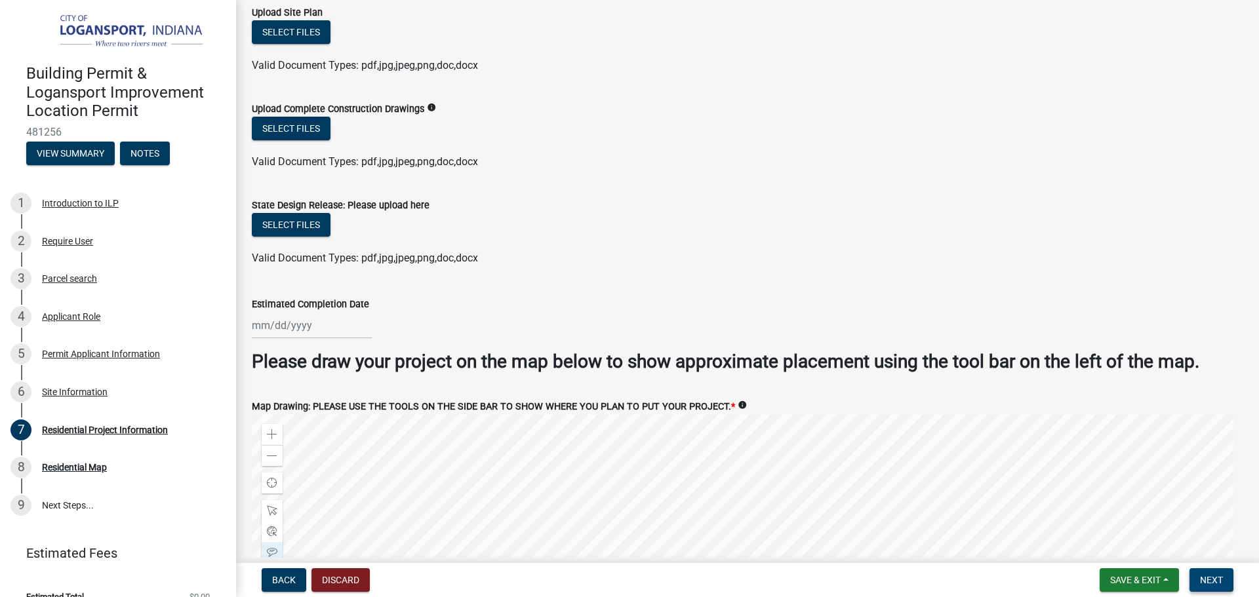
type input "Wooden Fencing chain link"
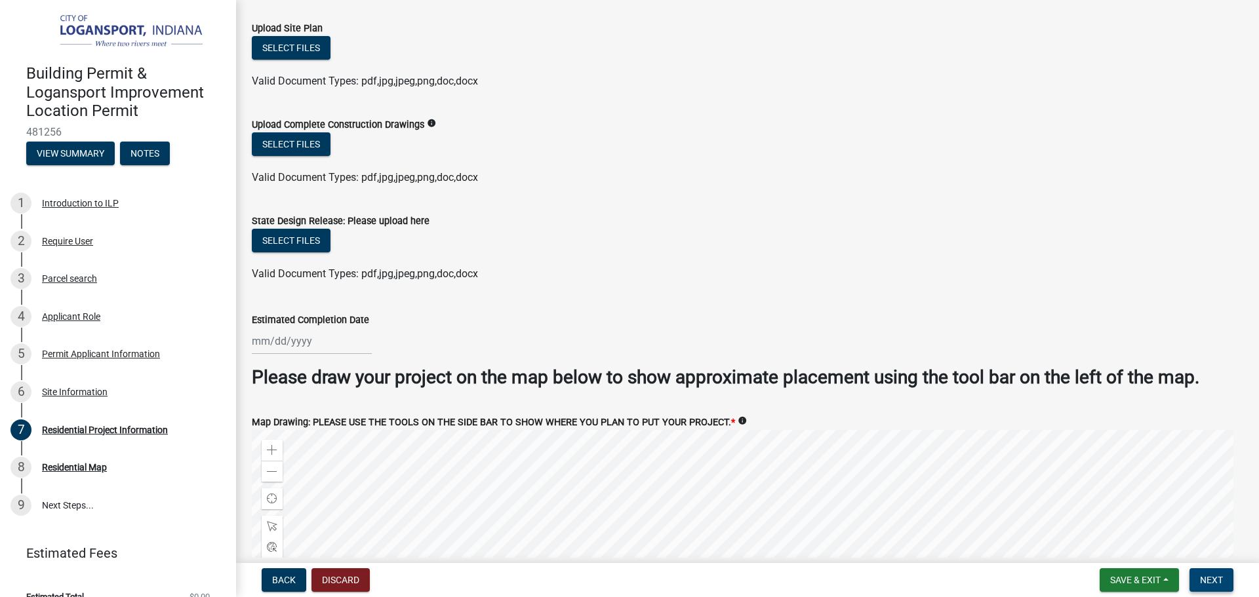
click at [1221, 577] on span "Next" at bounding box center [1211, 580] width 23 height 10
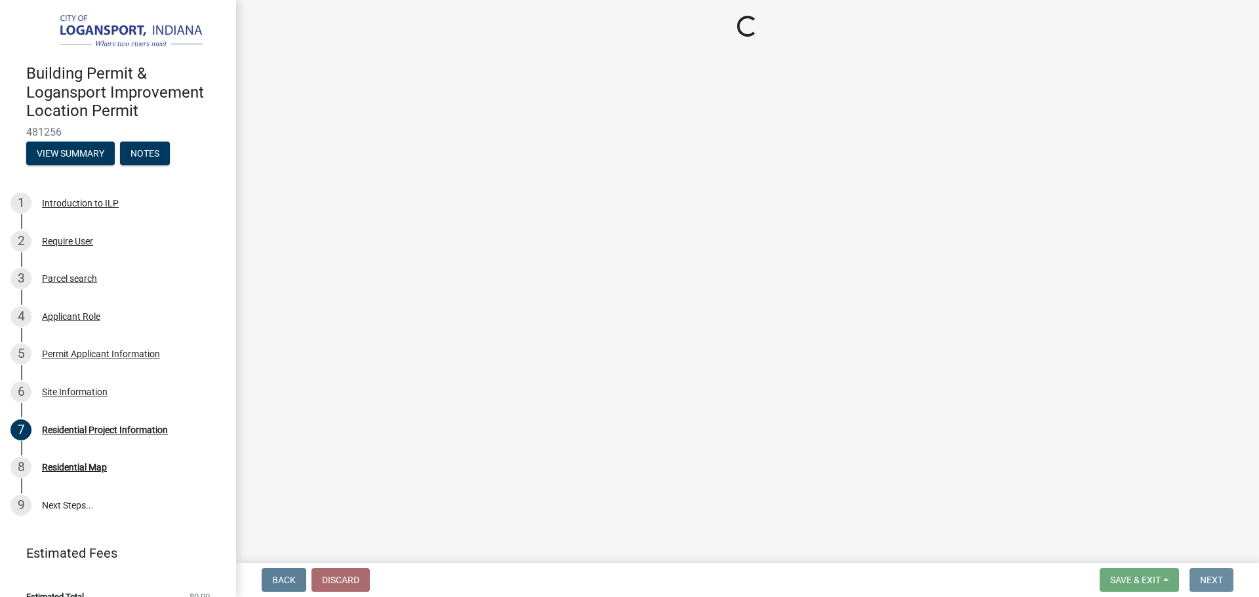
scroll to position [0, 0]
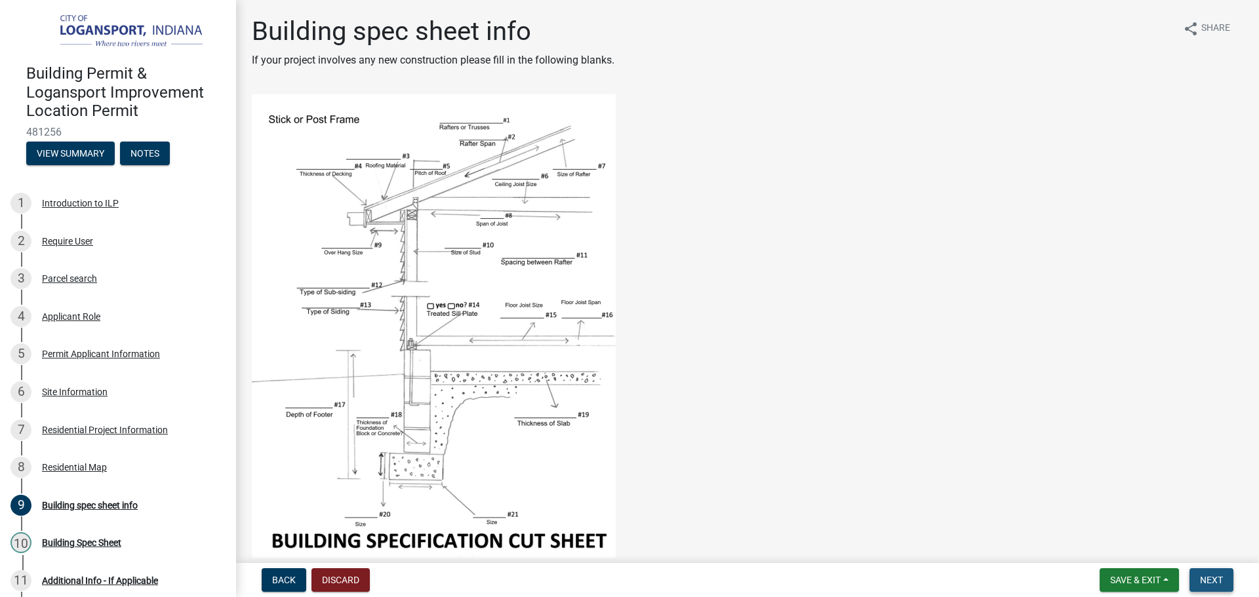
click at [1223, 579] on button "Next" at bounding box center [1211, 580] width 44 height 24
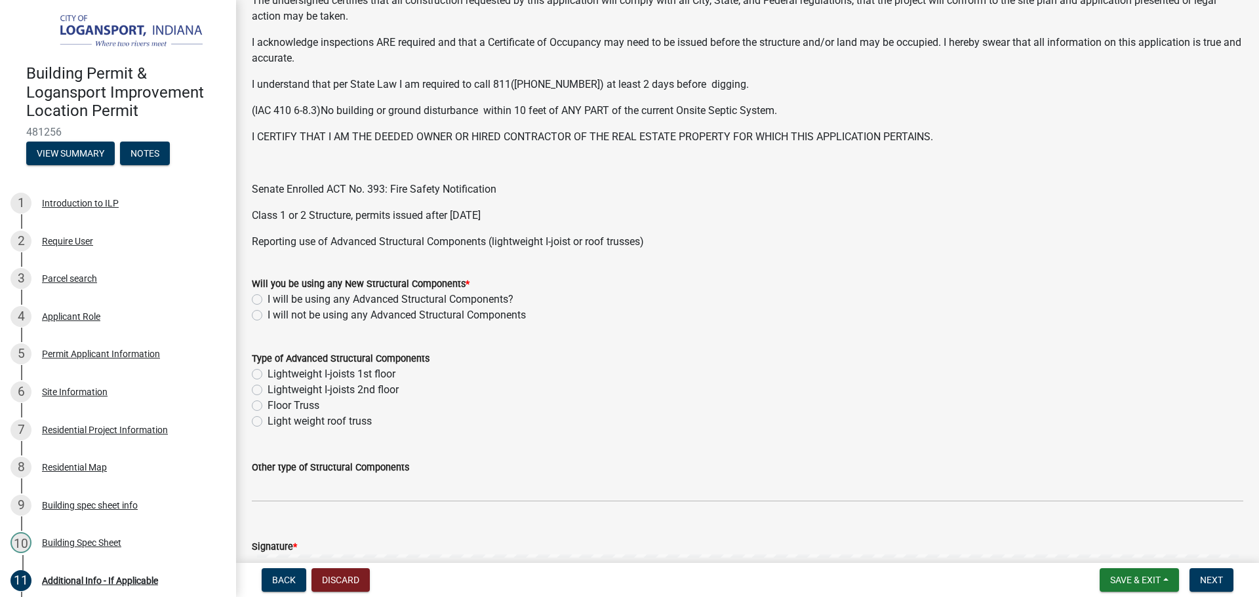
scroll to position [328, 0]
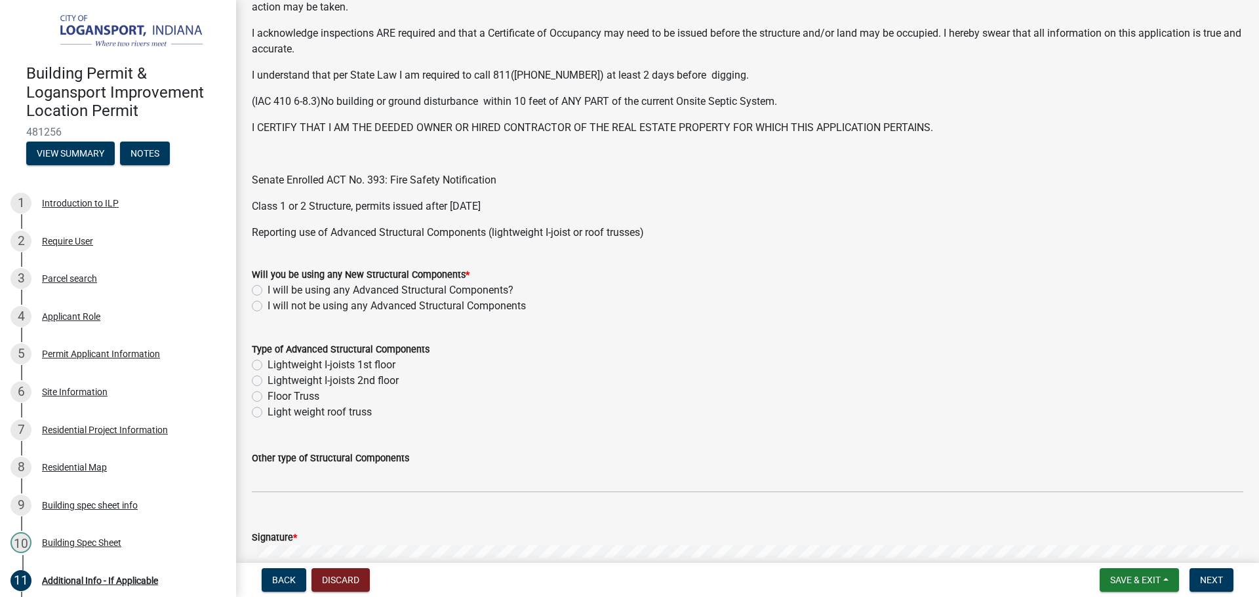
click at [267, 307] on label "I will not be using any Advanced Structural Components" at bounding box center [396, 306] width 258 height 16
click at [267, 307] on input "I will not be using any Advanced Structural Components" at bounding box center [271, 302] width 9 height 9
radio input "true"
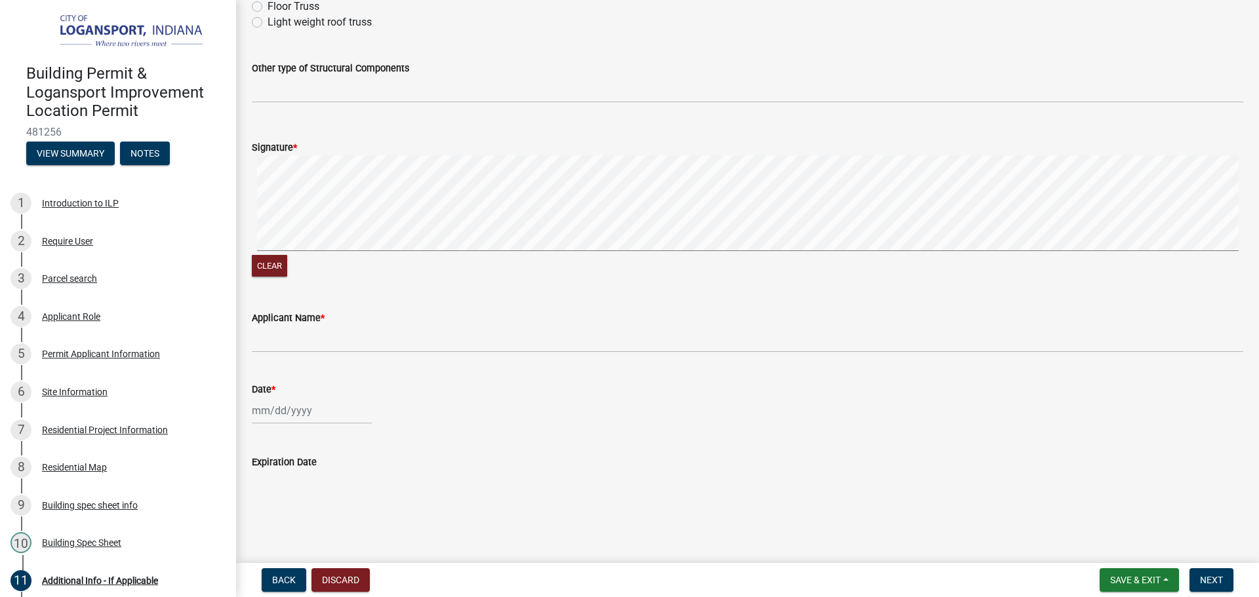
scroll to position [719, 0]
click at [257, 270] on button "Clear" at bounding box center [269, 265] width 35 height 22
click at [281, 265] on button "Clear" at bounding box center [269, 265] width 35 height 22
click at [272, 254] on button "Clear" at bounding box center [269, 265] width 35 height 22
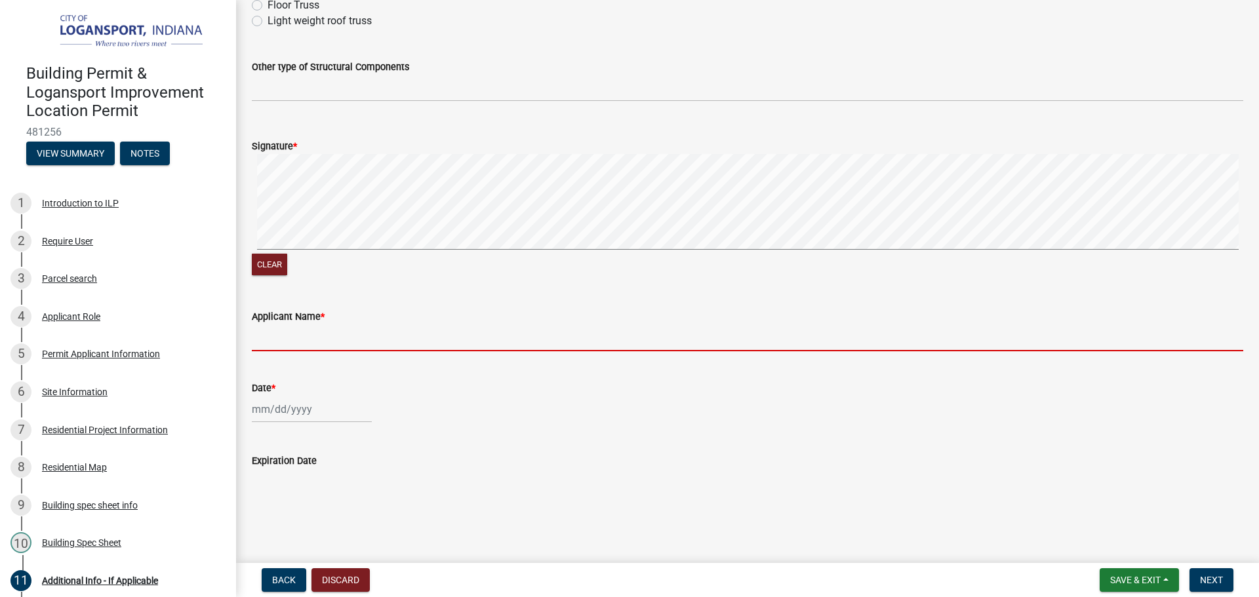
click at [275, 338] on input "Applicant Name *" at bounding box center [747, 337] width 991 height 27
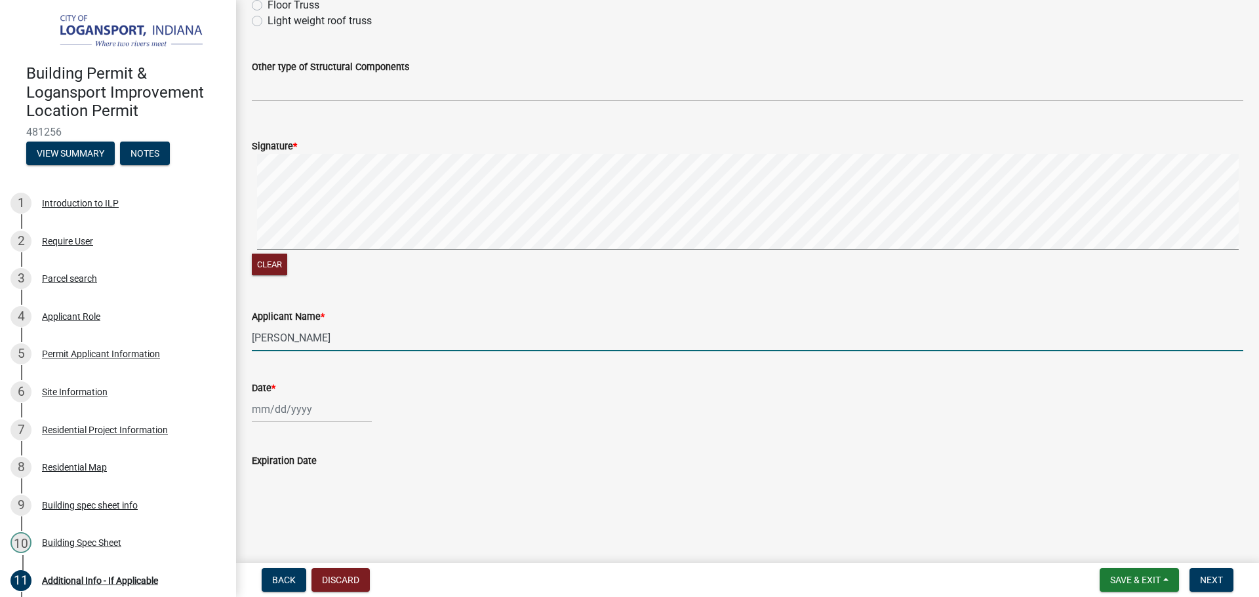
type input "Mildred A. Bassett"
select select "9"
select select "2025"
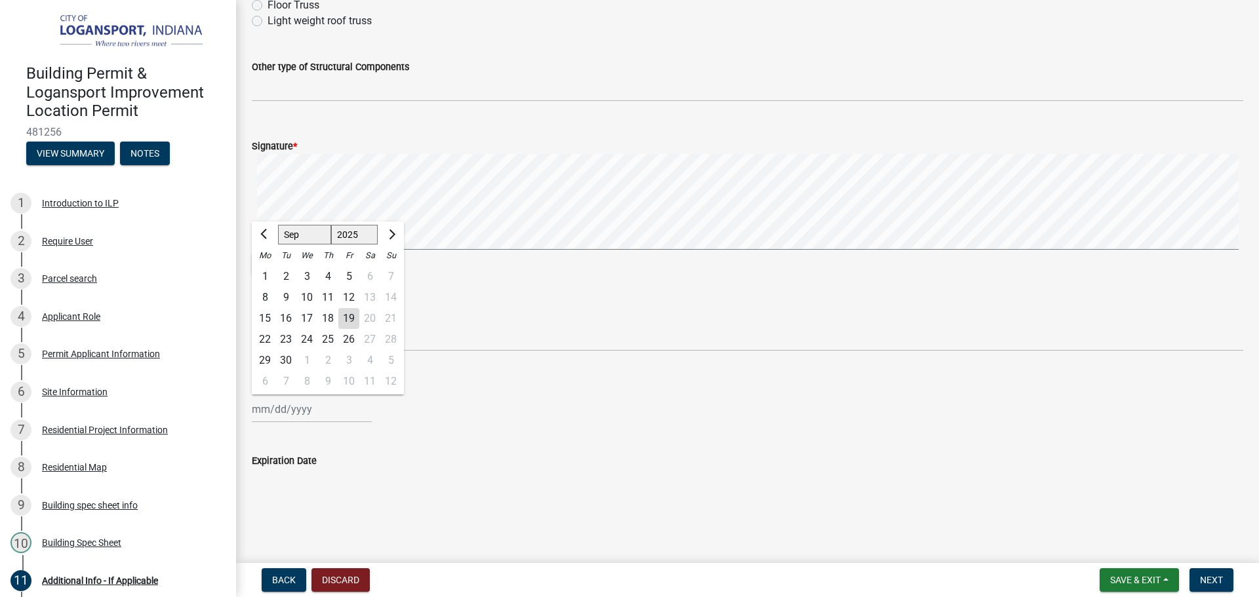
click at [342, 406] on div "Jan Feb Mar Apr May Jun Jul Aug Sep Oct Nov Dec 1525 1526 1527 1528 1529 1530 1…" at bounding box center [312, 409] width 120 height 27
click at [345, 317] on div "19" at bounding box center [348, 318] width 21 height 21
type input "09/19/2025"
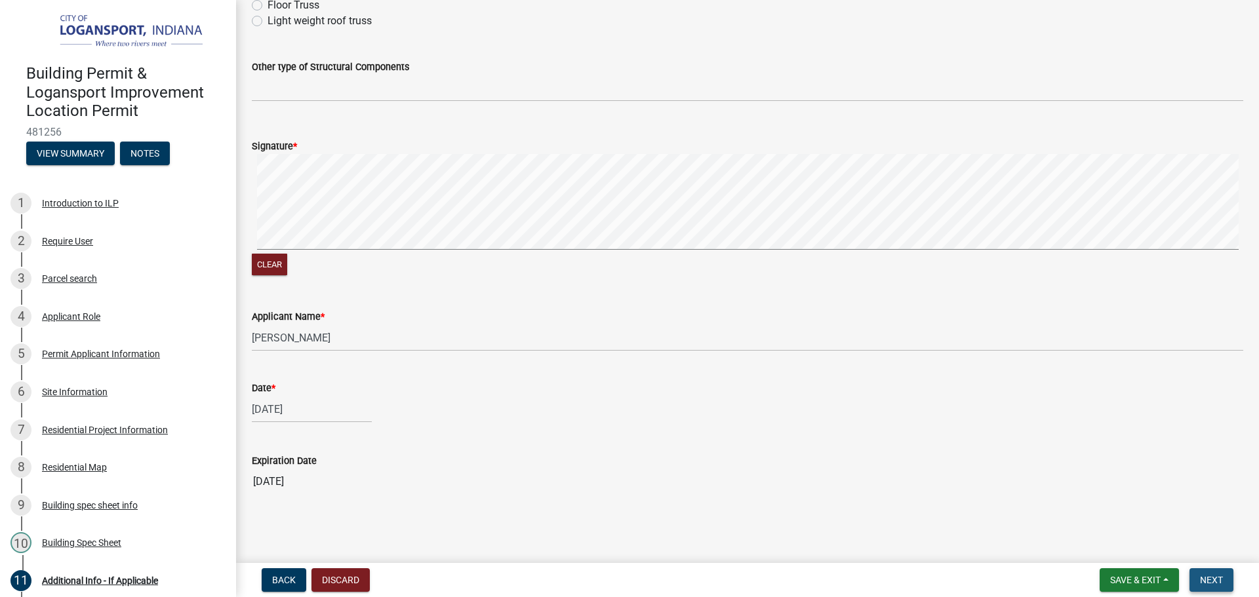
click at [1212, 575] on span "Next" at bounding box center [1211, 580] width 23 height 10
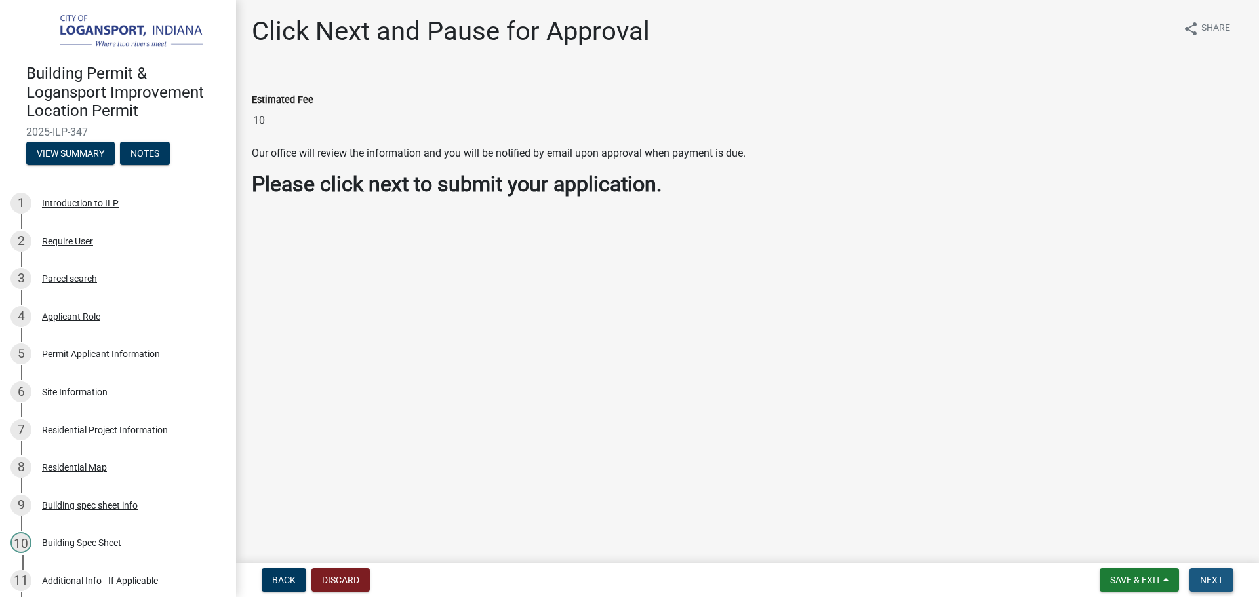
click at [1207, 577] on span "Next" at bounding box center [1211, 580] width 23 height 10
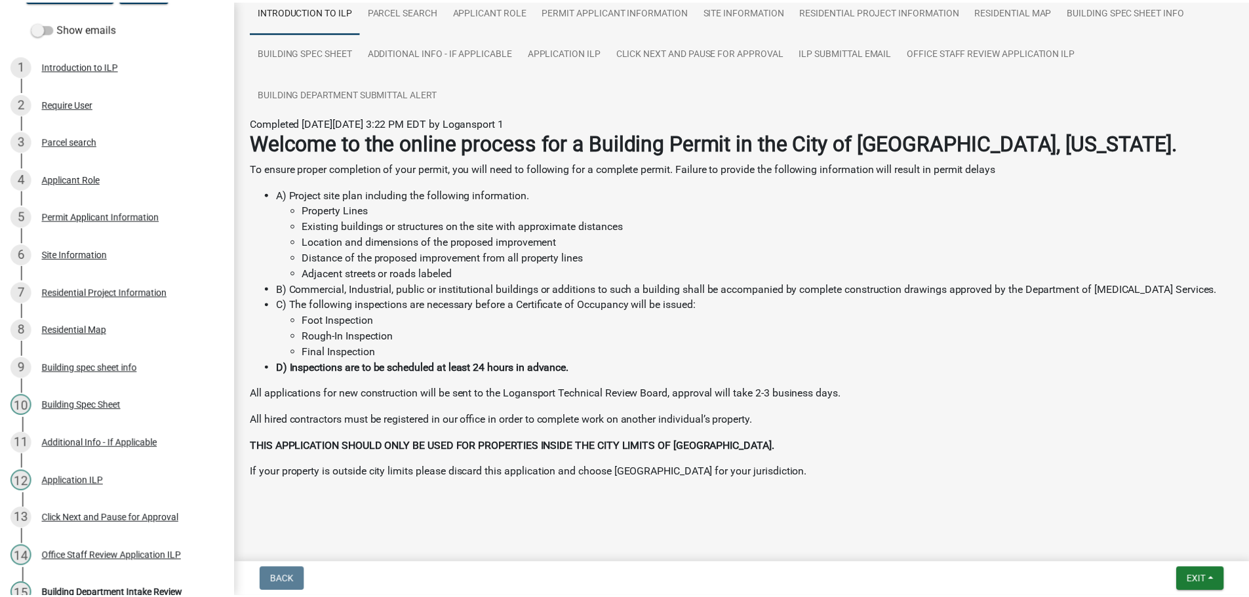
scroll to position [308, 0]
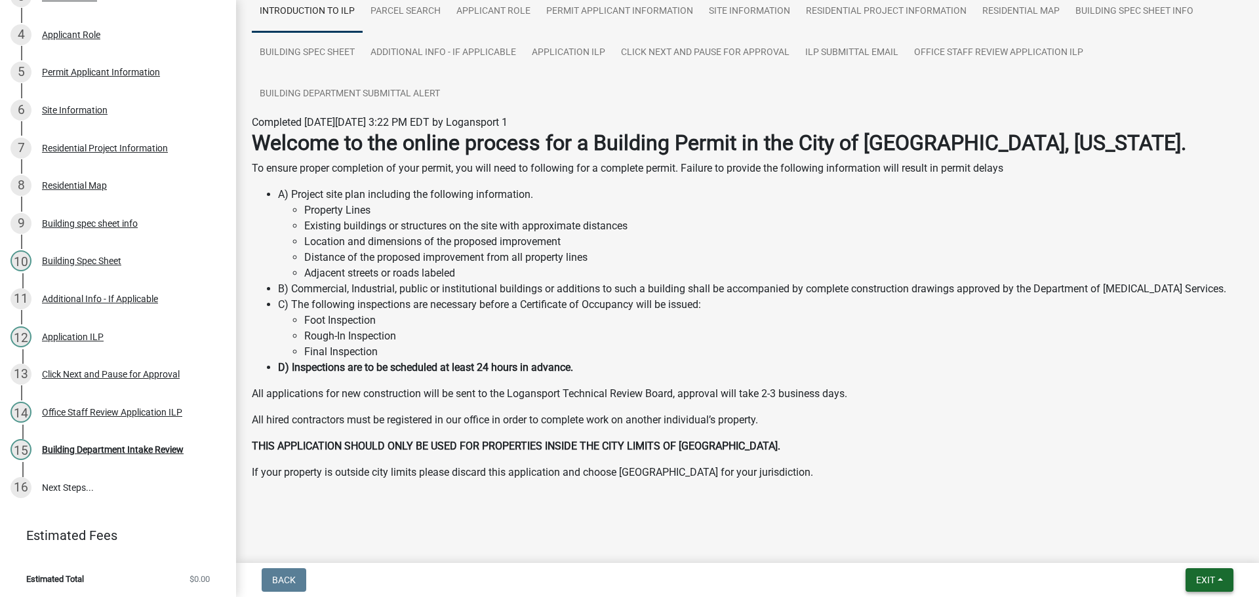
click at [1226, 579] on button "Exit" at bounding box center [1209, 580] width 48 height 24
click at [1206, 549] on button "Save & Exit" at bounding box center [1180, 545] width 105 height 31
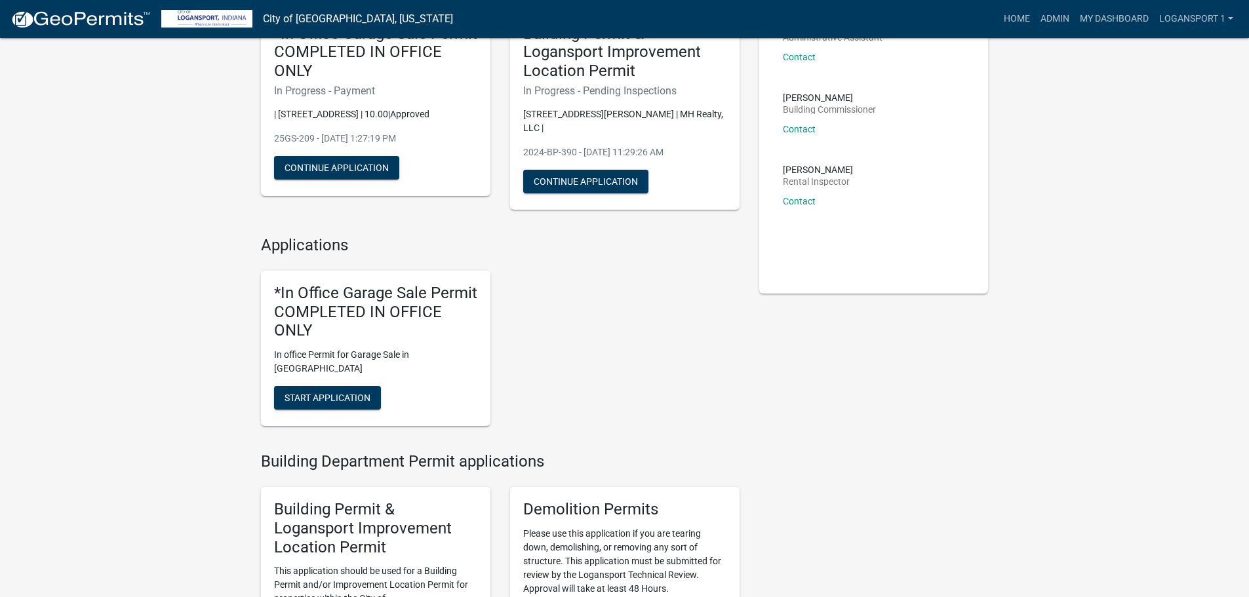
scroll to position [197, 0]
